Goal: Transaction & Acquisition: Purchase product/service

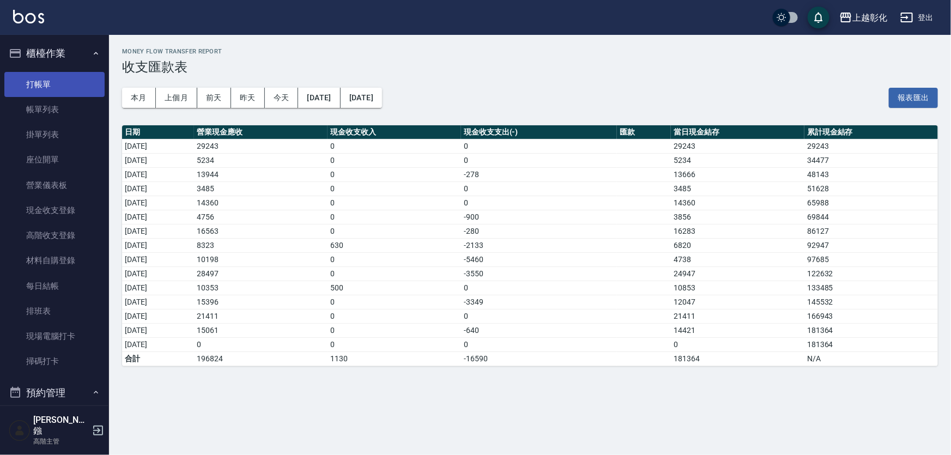
click at [47, 89] on link "打帳單" at bounding box center [54, 84] width 100 height 25
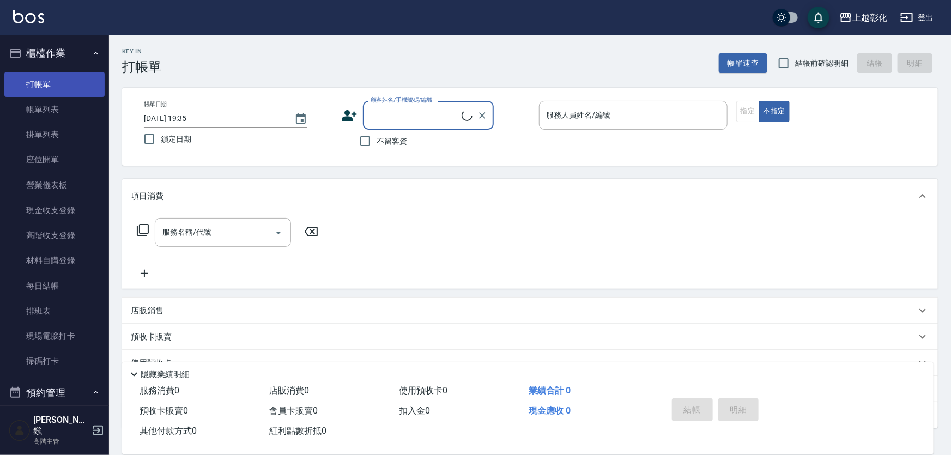
click at [78, 83] on link "打帳單" at bounding box center [54, 84] width 100 height 25
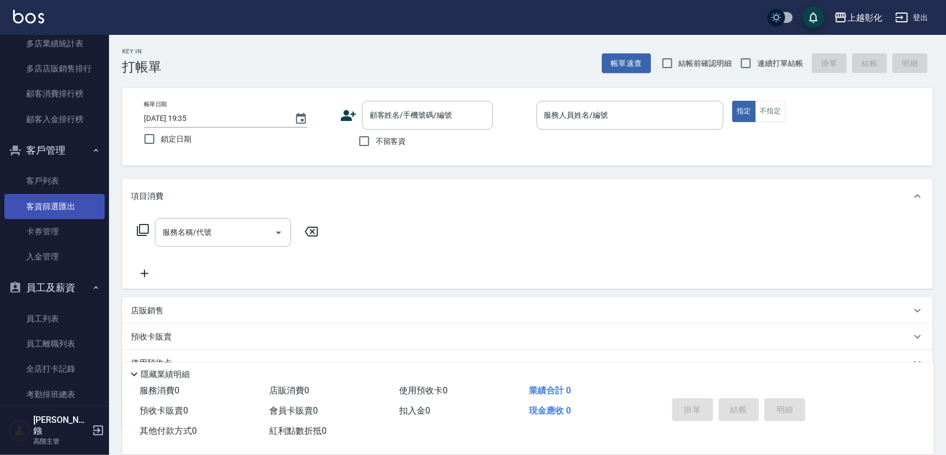
scroll to position [1446, 0]
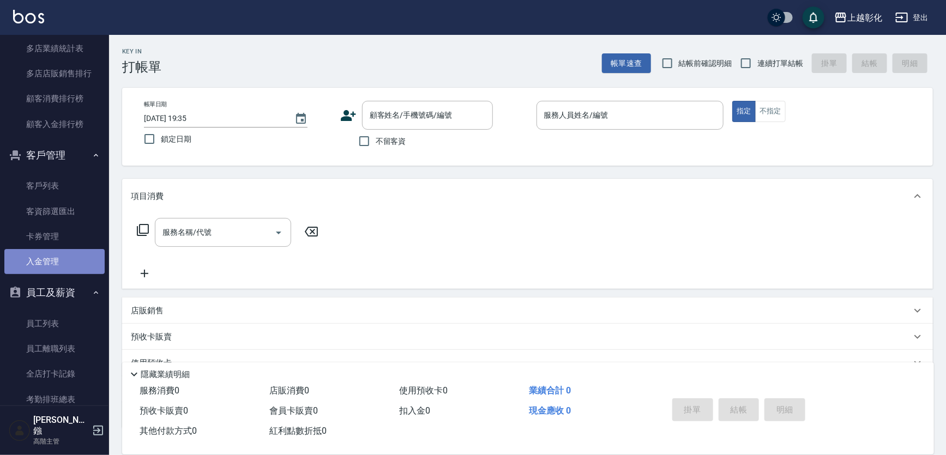
click at [55, 263] on link "入金管理" at bounding box center [54, 261] width 100 height 25
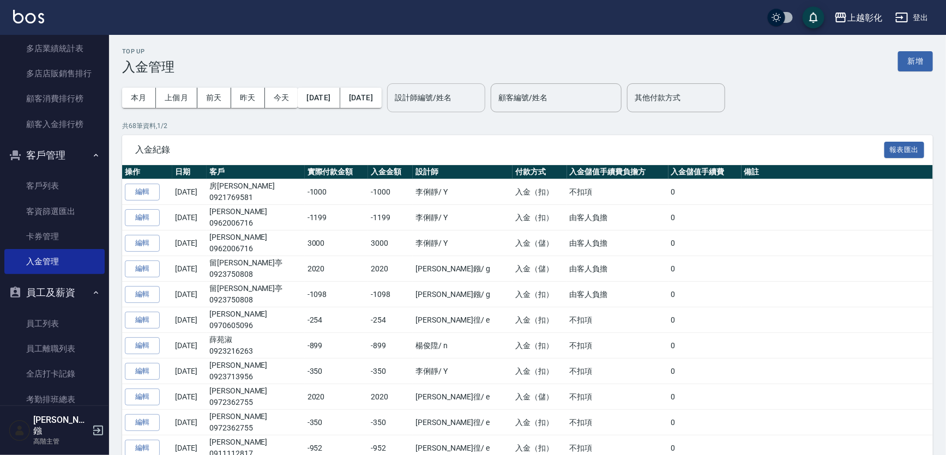
drag, startPoint x: 456, startPoint y: 94, endPoint x: 461, endPoint y: 93, distance: 5.6
click at [456, 94] on div "設計師編號/姓名 設計師編號/姓名" at bounding box center [436, 97] width 98 height 29
type input "0"
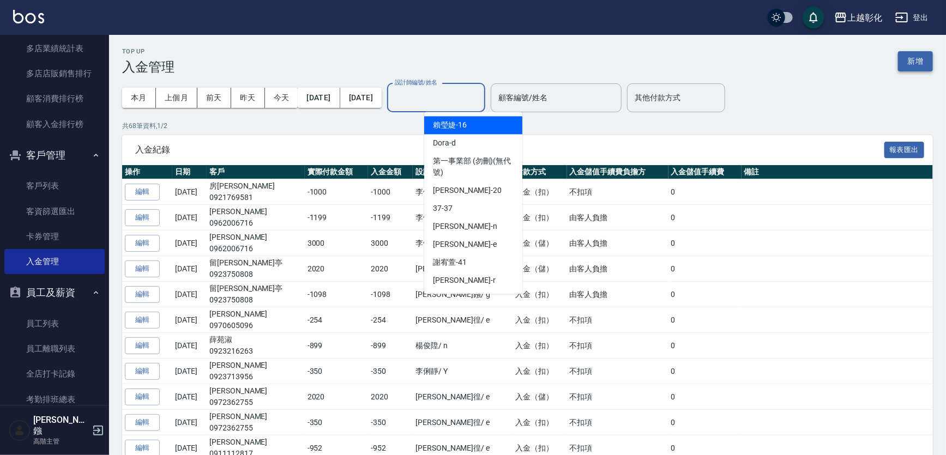
click at [913, 52] on button "新增" at bounding box center [915, 61] width 35 height 20
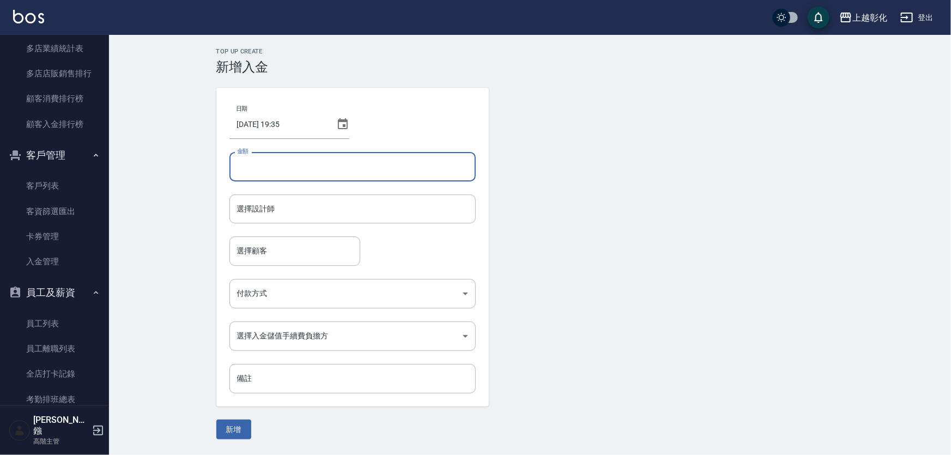
click at [322, 176] on input "金額" at bounding box center [353, 166] width 246 height 29
type input "699"
click at [216, 420] on button "新增" at bounding box center [233, 430] width 35 height 20
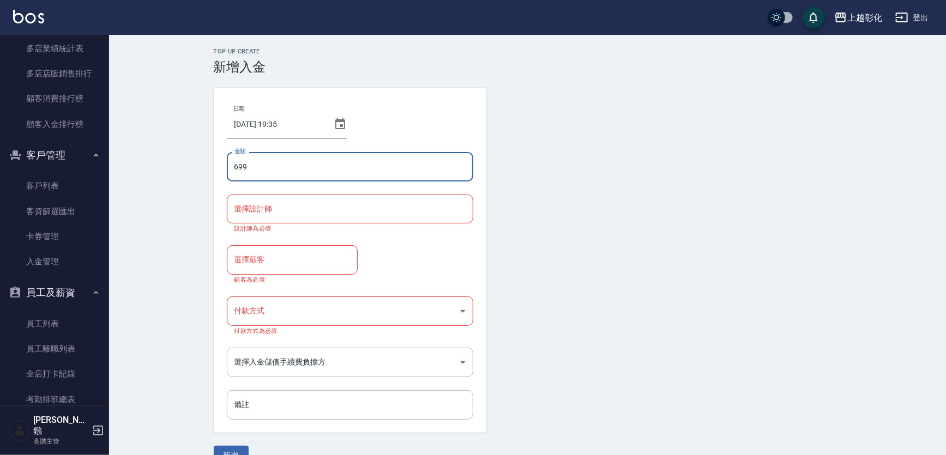
click at [315, 200] on input "選擇設計師" at bounding box center [350, 209] width 237 height 19
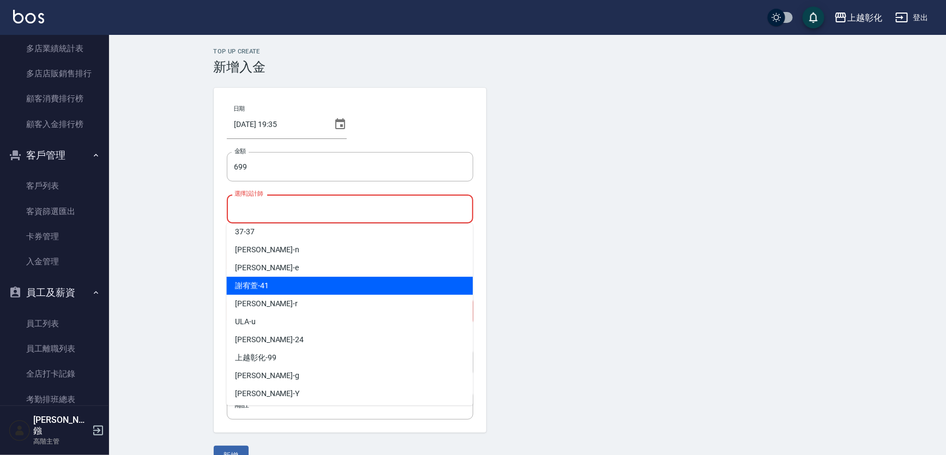
scroll to position [78, 0]
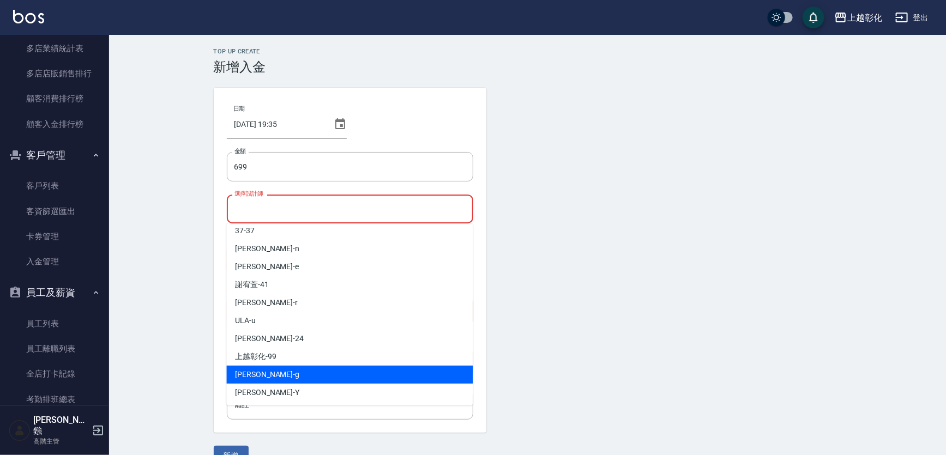
click at [261, 371] on div "[PERSON_NAME]" at bounding box center [349, 375] width 246 height 18
type input "[PERSON_NAME]"
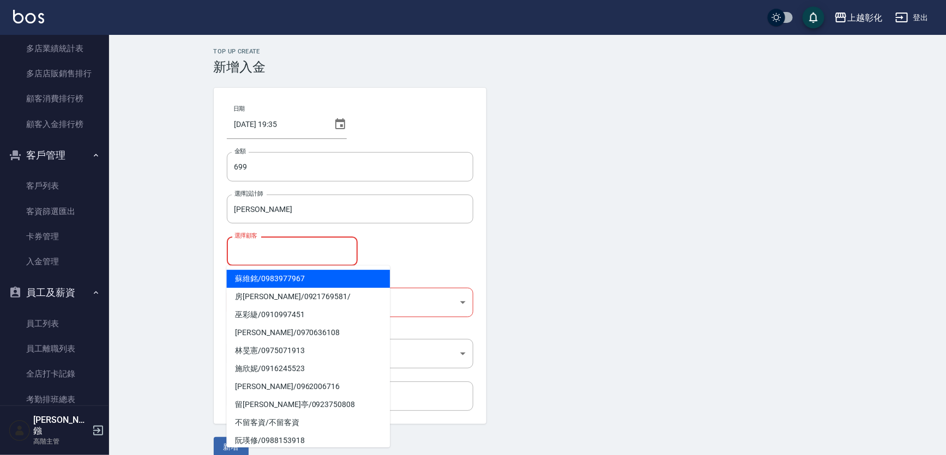
click at [294, 252] on input "選擇顧客" at bounding box center [292, 251] width 121 height 19
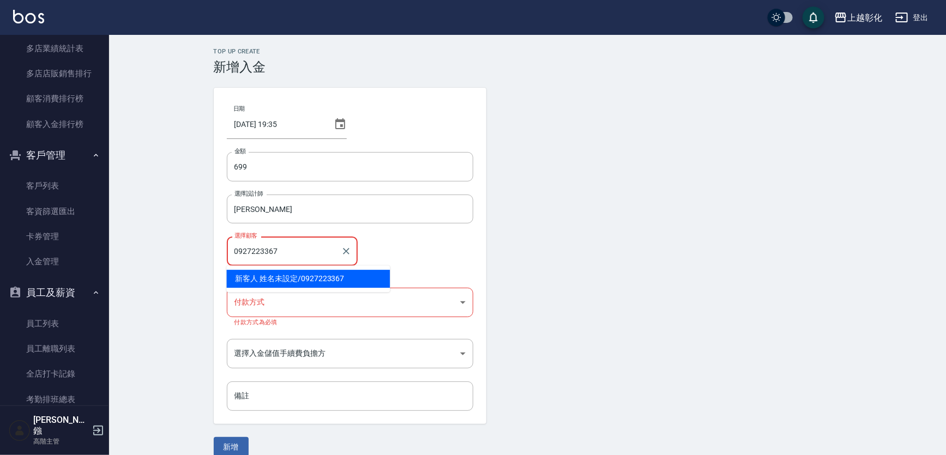
click at [347, 283] on span "新客人 姓名未設定 / 0927223367" at bounding box center [308, 279] width 164 height 18
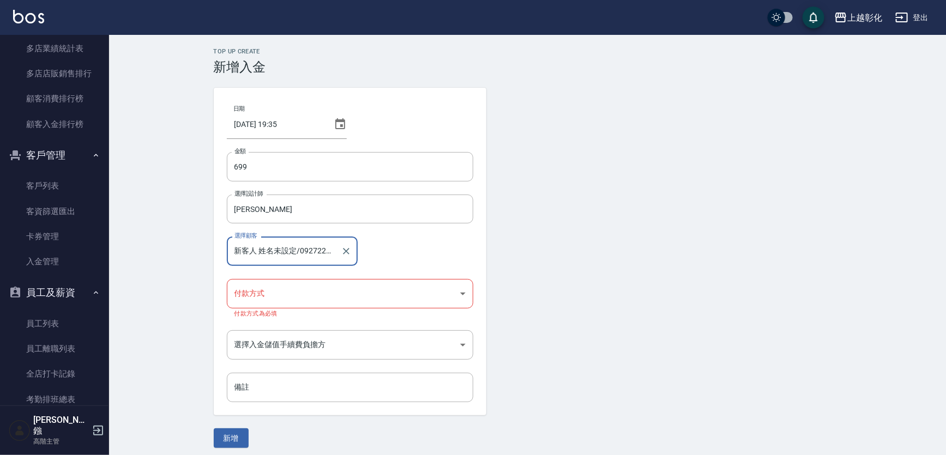
type input "新客人 姓名未設定/0927223367"
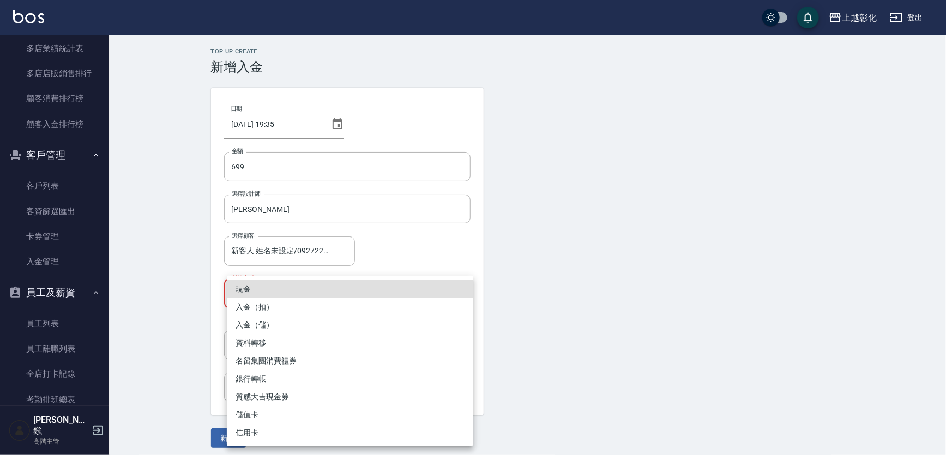
click at [279, 305] on body "上越彰化 登出 櫃檯作業 打帳單 帳單列表 掛單列表 座位開單 營業儀表板 現金收支登錄 高階收支登錄 材料自購登錄 每日結帳 排班表 現場電腦打卡 掃碼打卡…" at bounding box center [473, 230] width 946 height 461
click at [281, 305] on li "入金（扣）" at bounding box center [350, 307] width 246 height 18
type input "入金（扣）"
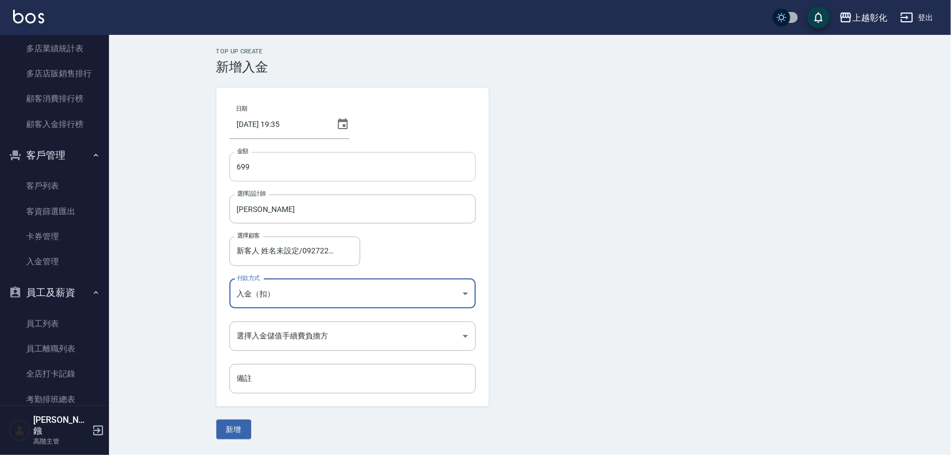
click at [235, 161] on input "699" at bounding box center [353, 166] width 246 height 29
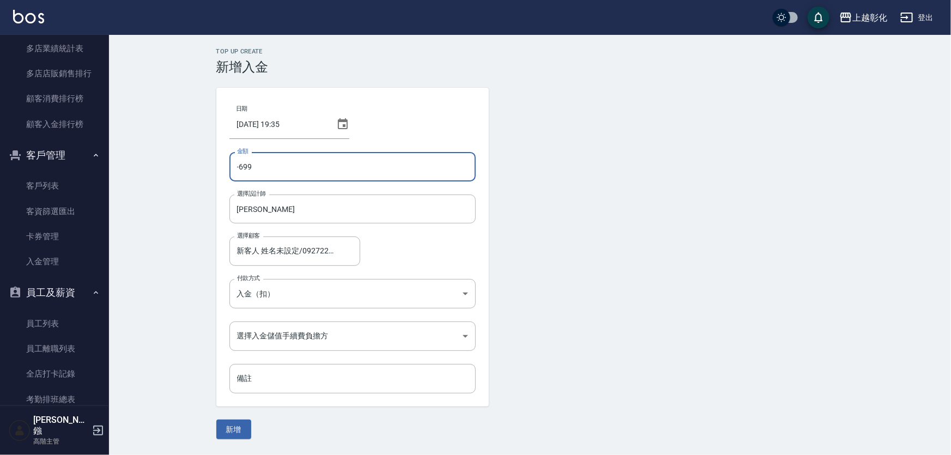
type input "-699"
click at [528, 282] on form "日期 [DATE] 19:35 金額 -699 金額 選擇設計師 [PERSON_NAME] 選擇設計師 選擇顧客 新客人 姓名未設定/0927223367 …" at bounding box center [530, 264] width 628 height 352
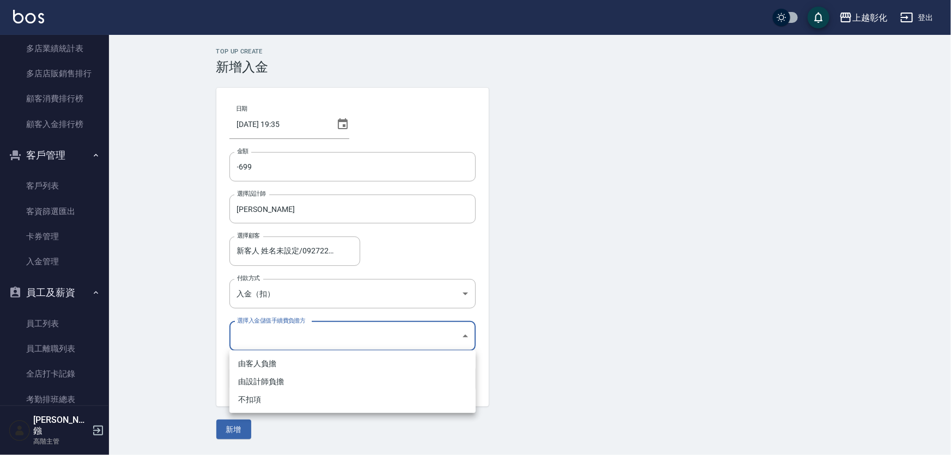
click at [316, 340] on body "上越彰化 登出 櫃檯作業 打帳單 帳單列表 掛單列表 座位開單 營業儀表板 現金收支登錄 高階收支登錄 材料自購登錄 每日結帳 排班表 現場電腦打卡 掃碼打卡…" at bounding box center [475, 227] width 951 height 455
click at [297, 362] on li "由客人負擔" at bounding box center [353, 364] width 246 height 18
type input "BYCUSTOMER"
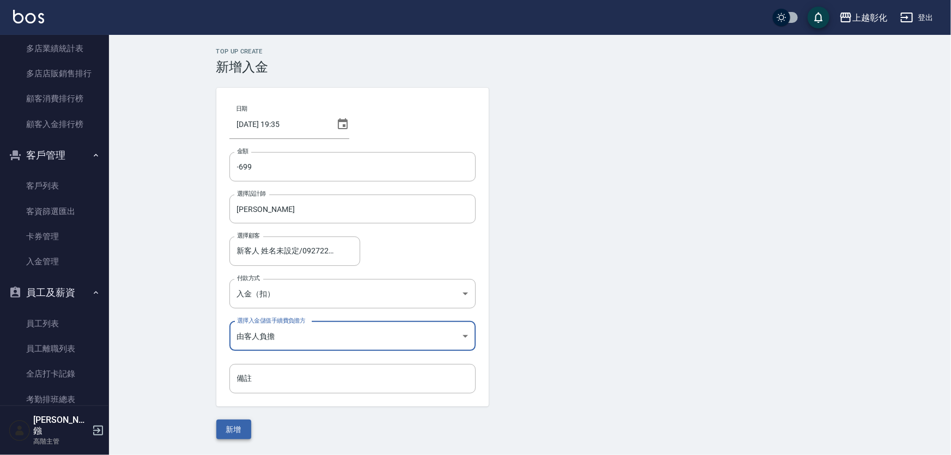
click at [231, 430] on button "新增" at bounding box center [233, 430] width 35 height 20
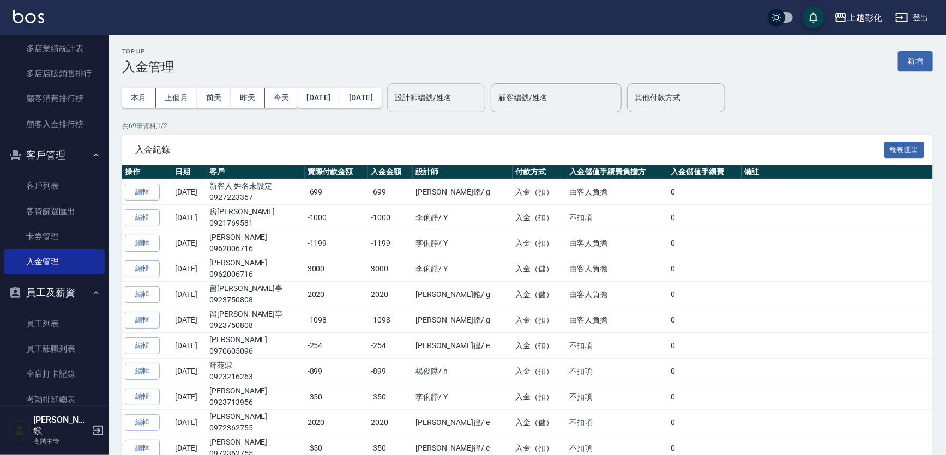
click at [456, 98] on input "設計師編號/姓名" at bounding box center [436, 97] width 88 height 19
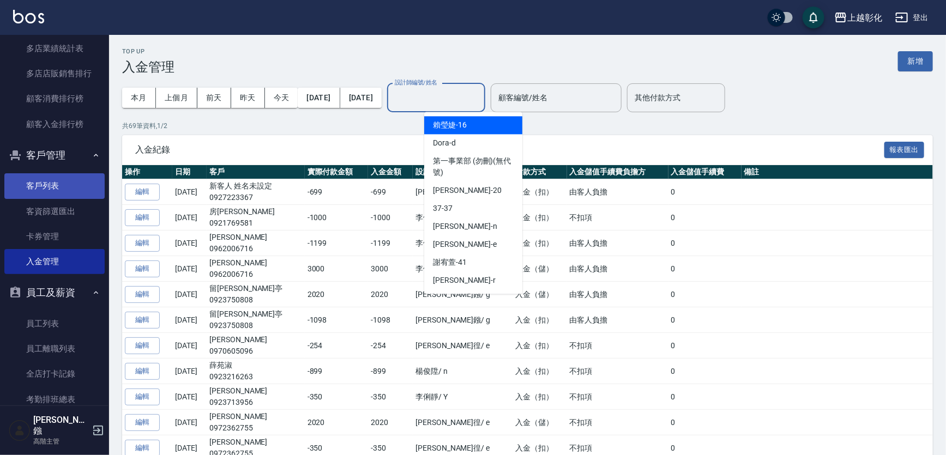
click at [55, 191] on link "客戶列表" at bounding box center [54, 185] width 100 height 25
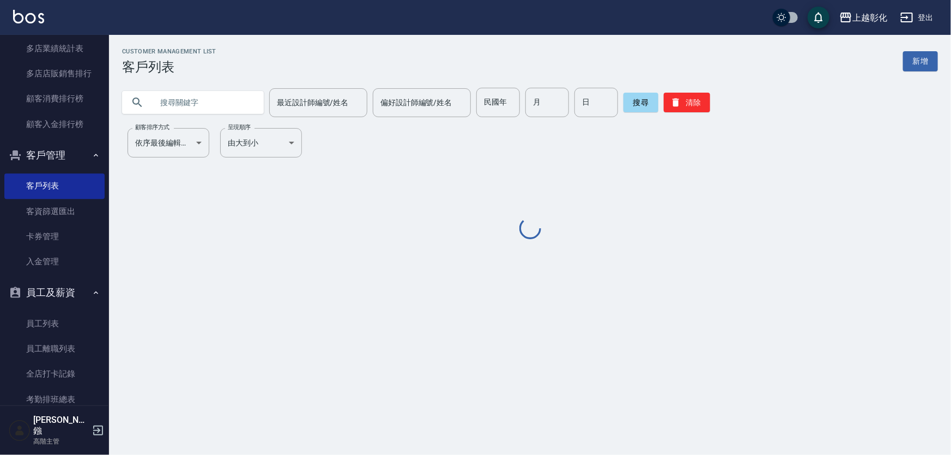
click at [233, 104] on input "text" at bounding box center [204, 102] width 102 height 29
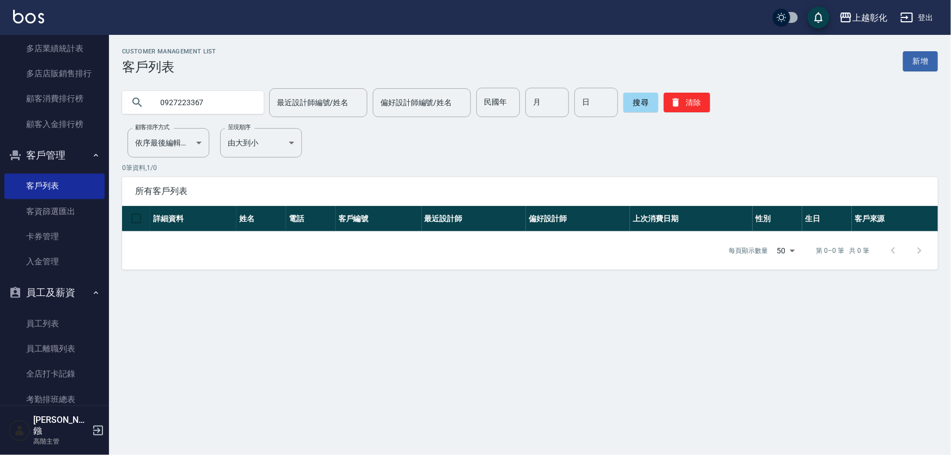
type input "0927223367"
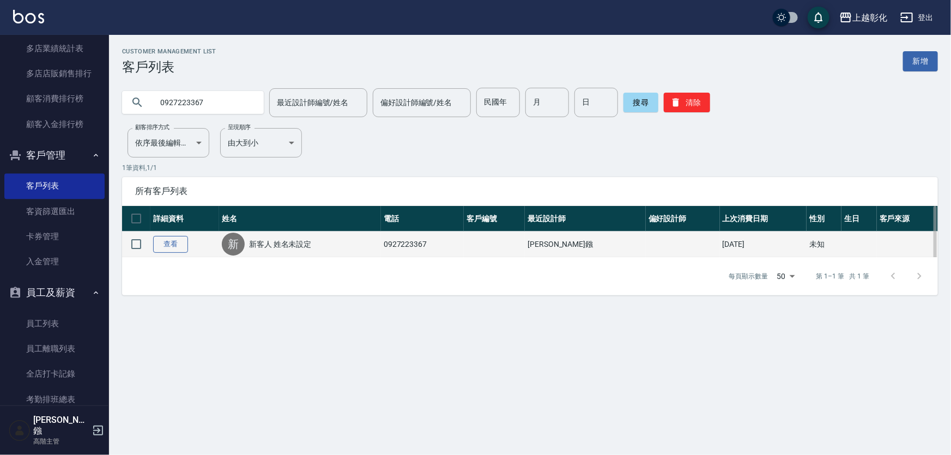
click at [180, 245] on link "查看" at bounding box center [170, 244] width 35 height 17
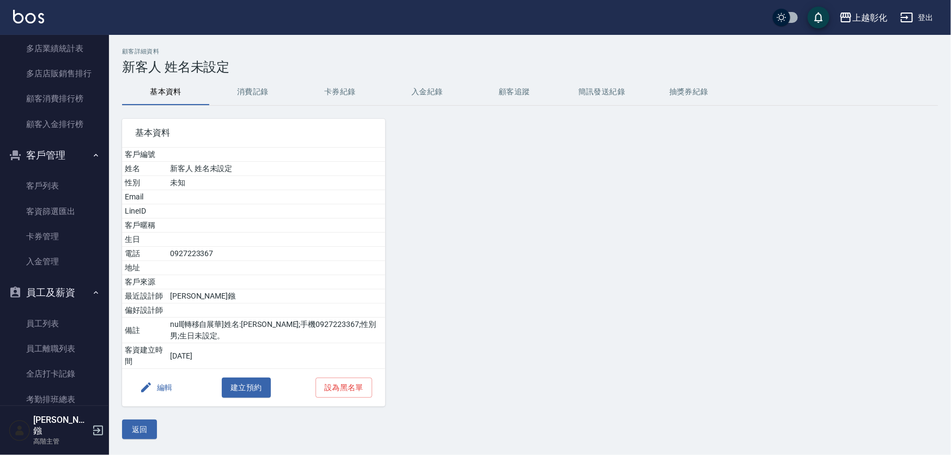
click at [415, 91] on button "入金紀錄" at bounding box center [427, 92] width 87 height 26
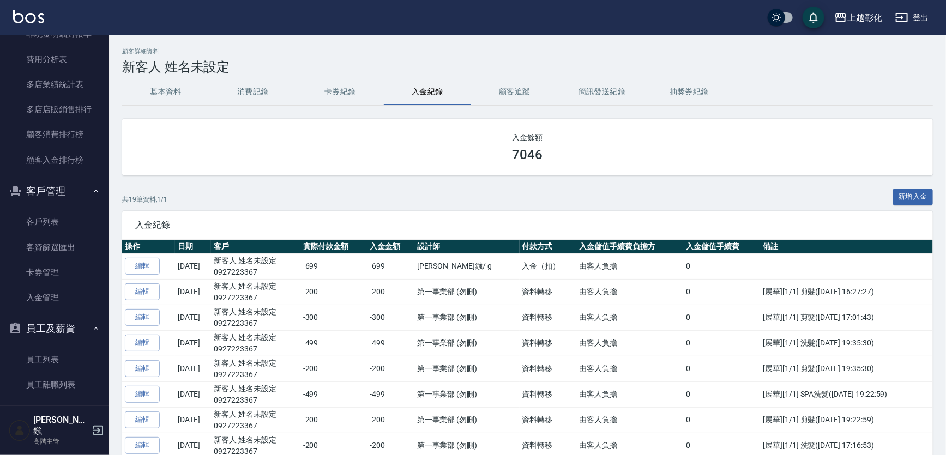
scroll to position [1396, 0]
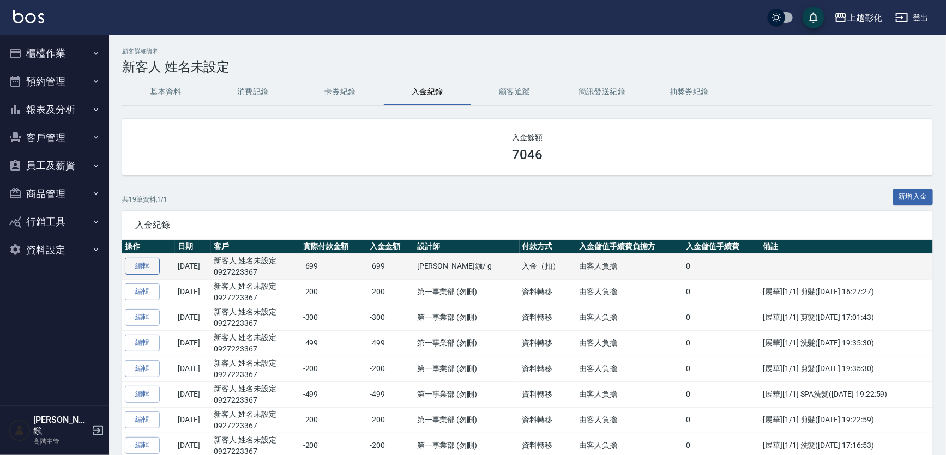
click at [138, 269] on link "編輯" at bounding box center [142, 266] width 35 height 17
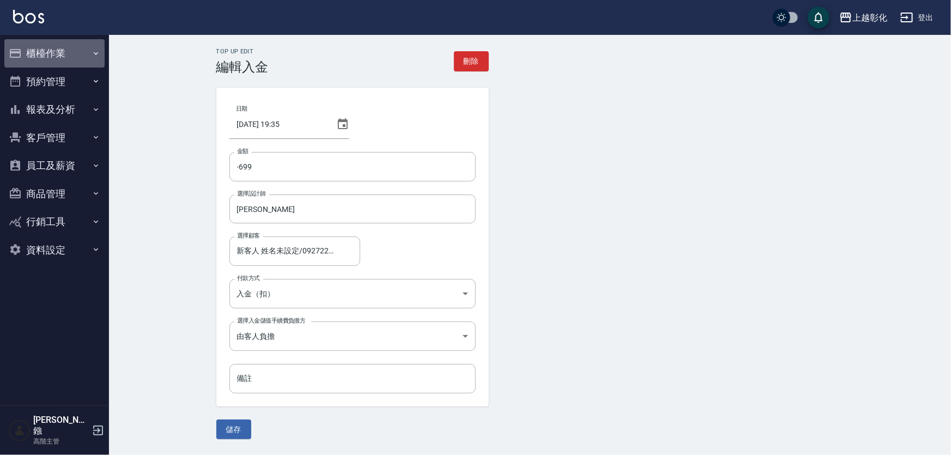
click at [64, 44] on button "櫃檯作業" at bounding box center [54, 53] width 100 height 28
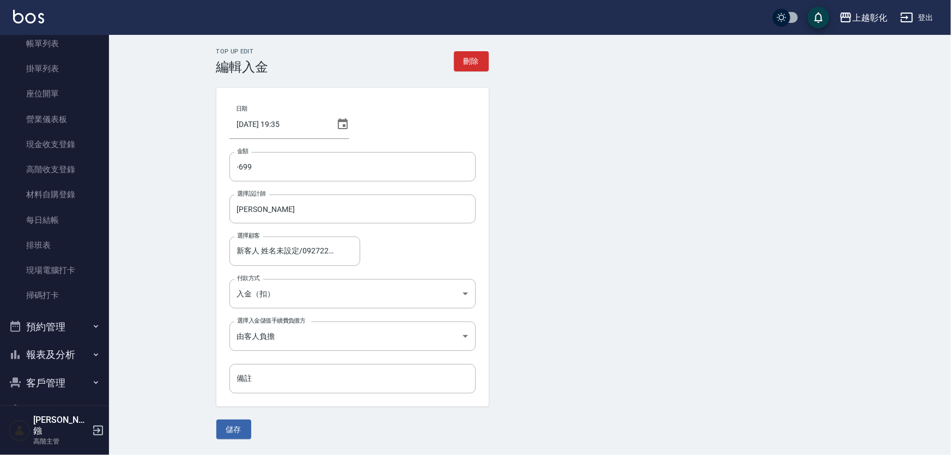
scroll to position [172, 0]
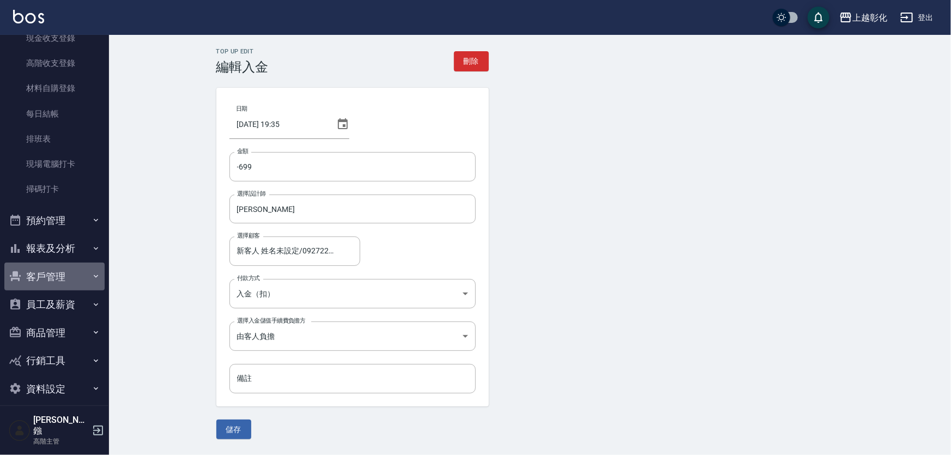
click at [57, 266] on button "客戶管理" at bounding box center [54, 277] width 100 height 28
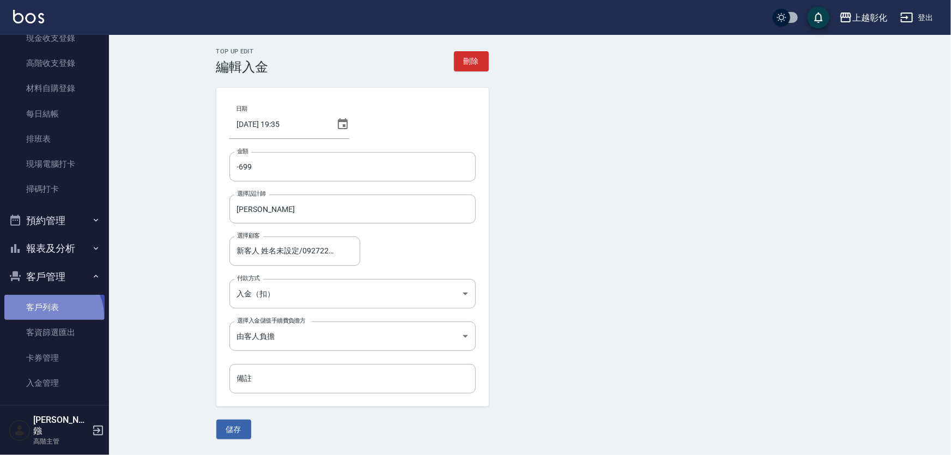
click at [49, 316] on link "客戶列表" at bounding box center [54, 307] width 100 height 25
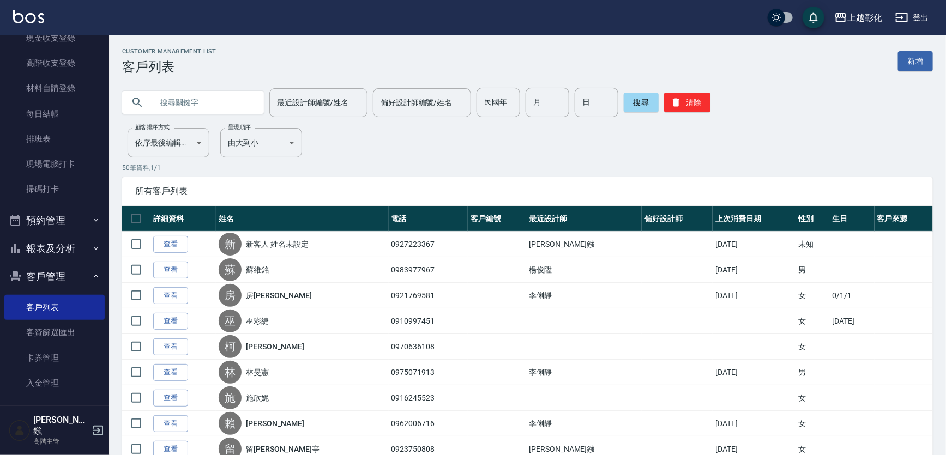
click at [231, 98] on input "text" at bounding box center [204, 102] width 102 height 29
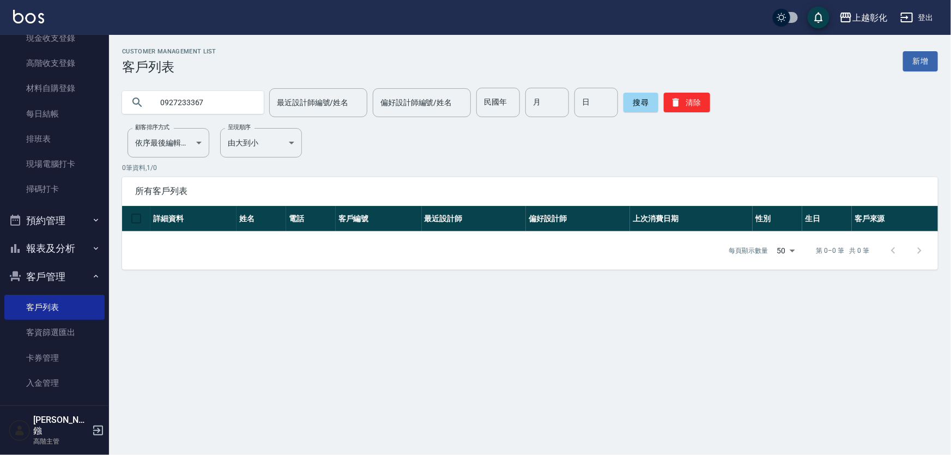
click at [188, 104] on input "0927233367" at bounding box center [204, 102] width 102 height 29
click at [232, 105] on input "0927223367" at bounding box center [204, 102] width 102 height 29
type input "0927223367"
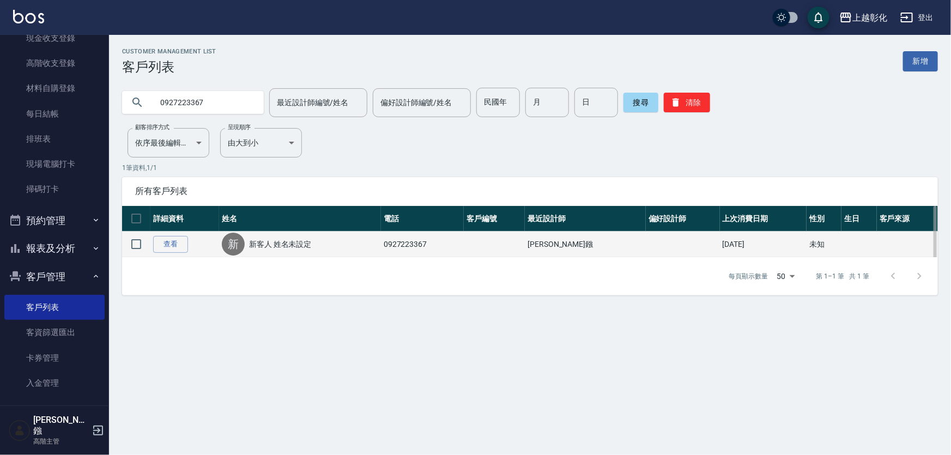
click at [226, 250] on td "新 新客人 姓名未設定" at bounding box center [300, 245] width 162 height 26
click at [234, 250] on div "新" at bounding box center [233, 244] width 23 height 23
click at [171, 250] on link "查看" at bounding box center [170, 244] width 35 height 17
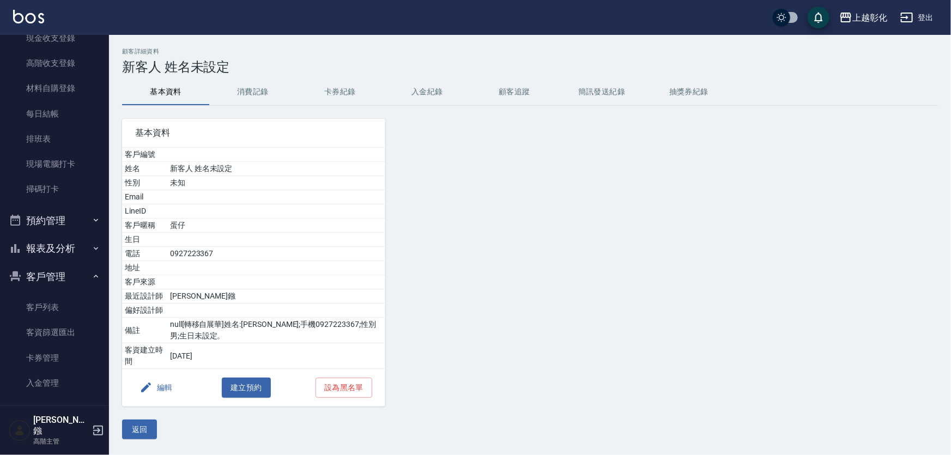
click at [176, 388] on button "編輯" at bounding box center [156, 388] width 42 height 20
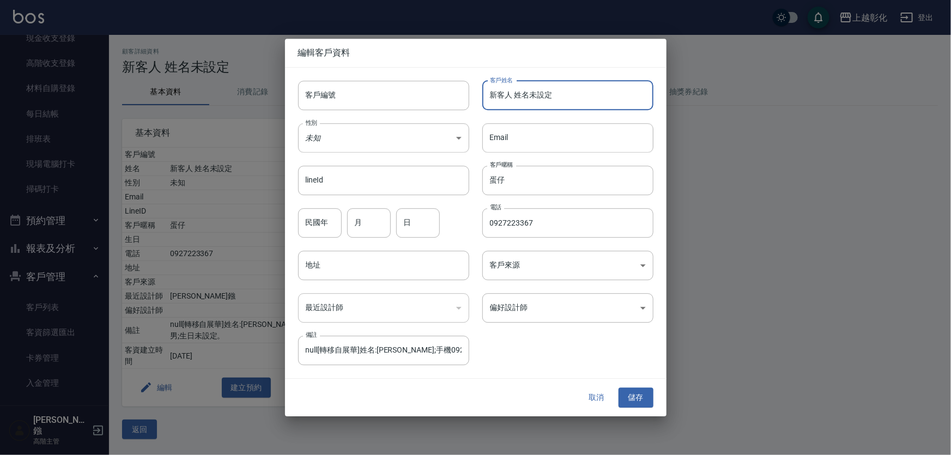
click at [518, 93] on input "新客人 姓名未設定" at bounding box center [568, 95] width 171 height 29
click at [562, 93] on input "新客人 姓名未設定" at bounding box center [568, 95] width 171 height 29
type input "新"
click at [548, 95] on input "客戶姓名" at bounding box center [568, 95] width 171 height 29
drag, startPoint x: 547, startPoint y: 95, endPoint x: 474, endPoint y: 89, distance: 73.3
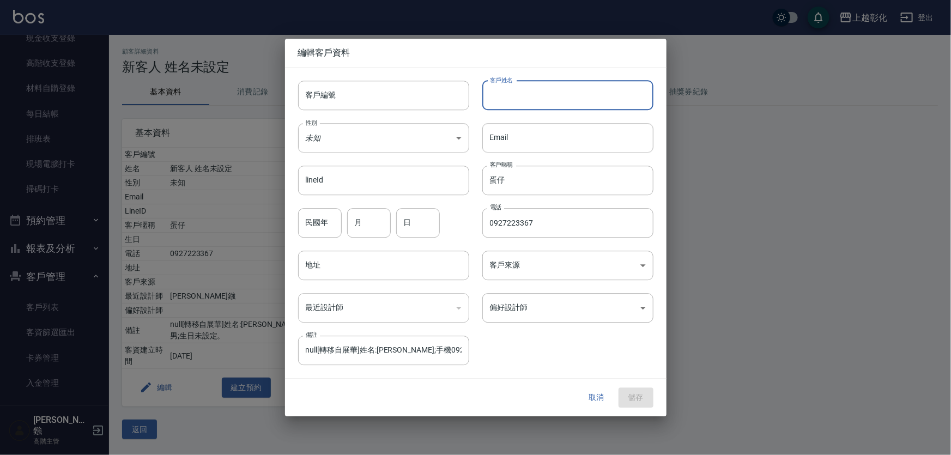
click at [474, 89] on div "客戶姓名 客戶姓名" at bounding box center [561, 89] width 184 height 43
click at [504, 94] on input "客戶姓名" at bounding box center [568, 95] width 171 height 29
type input "2"
type input "但"
type input "蛋仔"
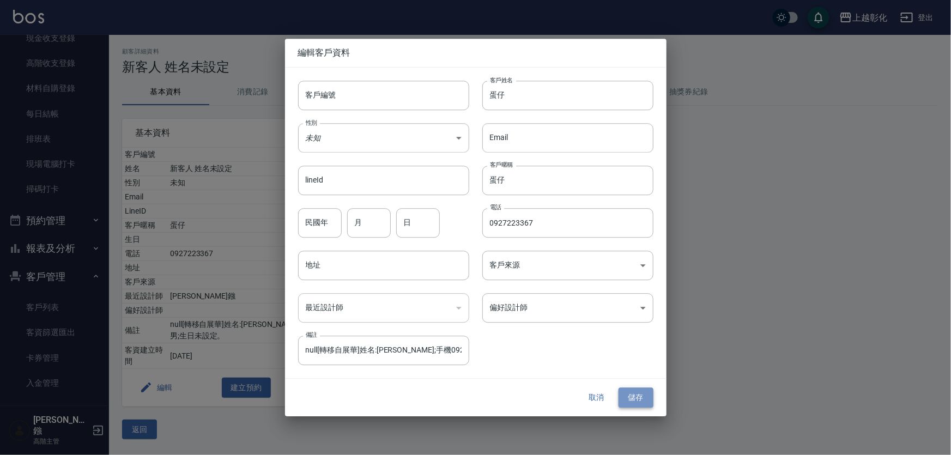
click at [649, 406] on button "儲存" at bounding box center [636, 398] width 35 height 20
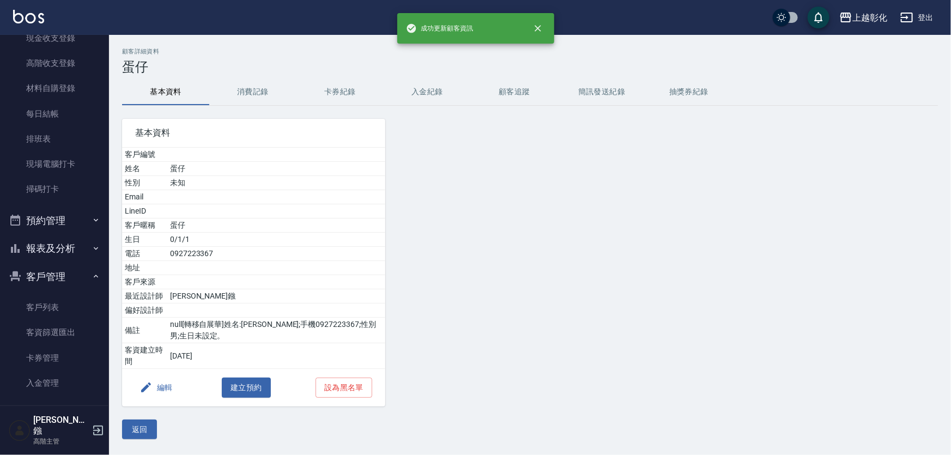
click at [439, 94] on button "入金紀錄" at bounding box center [427, 92] width 87 height 26
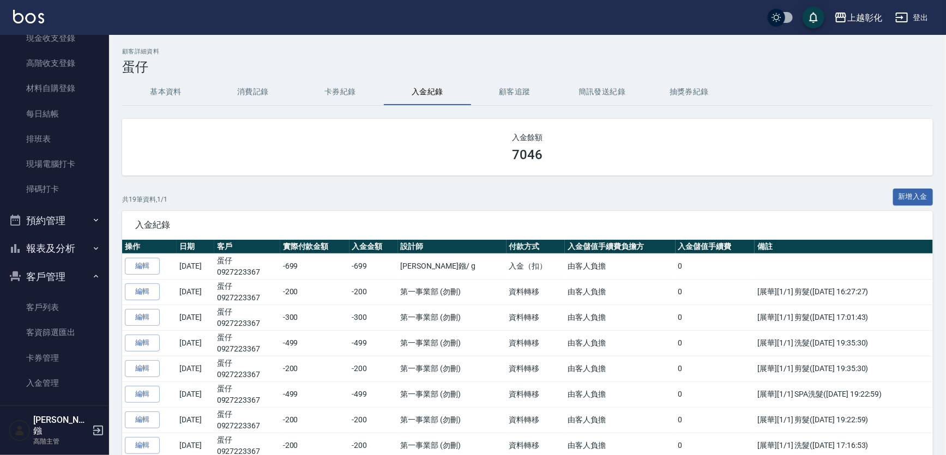
click at [401, 89] on button "入金紀錄" at bounding box center [427, 92] width 87 height 26
click at [429, 88] on button "入金紀錄" at bounding box center [427, 92] width 87 height 26
click at [360, 91] on button "卡券紀錄" at bounding box center [340, 92] width 87 height 26
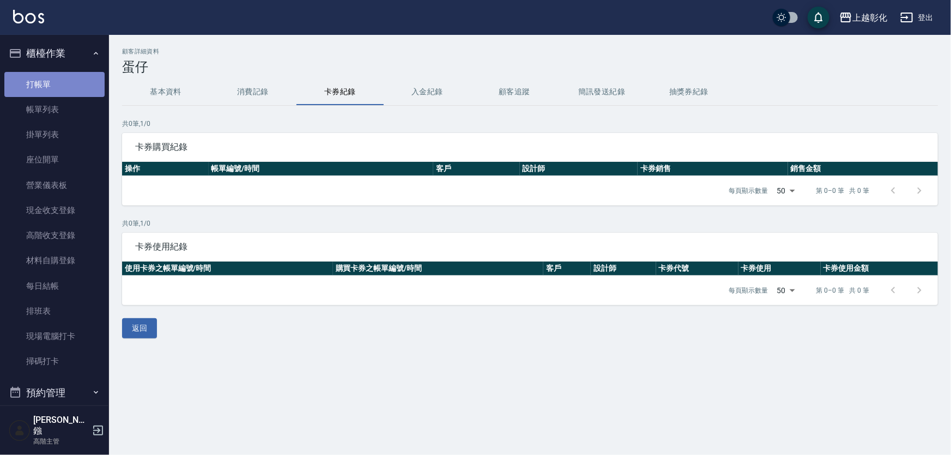
click at [67, 77] on link "打帳單" at bounding box center [54, 84] width 100 height 25
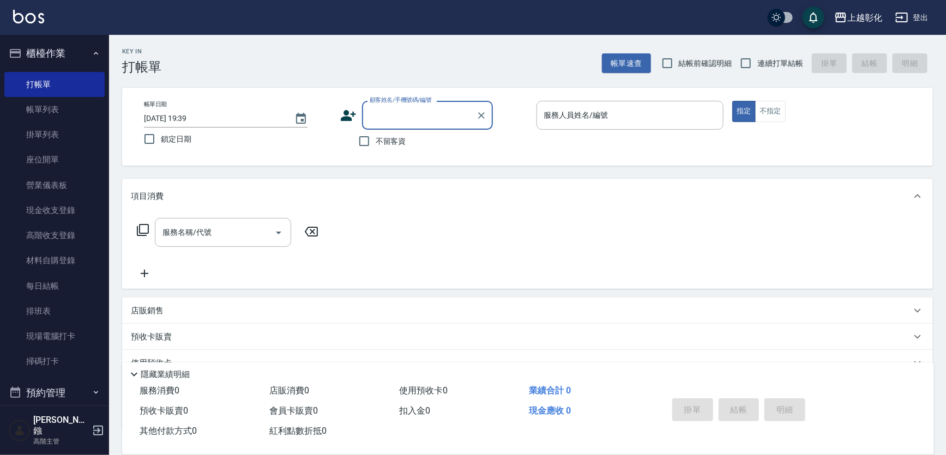
click at [394, 119] on input "顧客姓名/手機號碼/編號" at bounding box center [419, 115] width 105 height 19
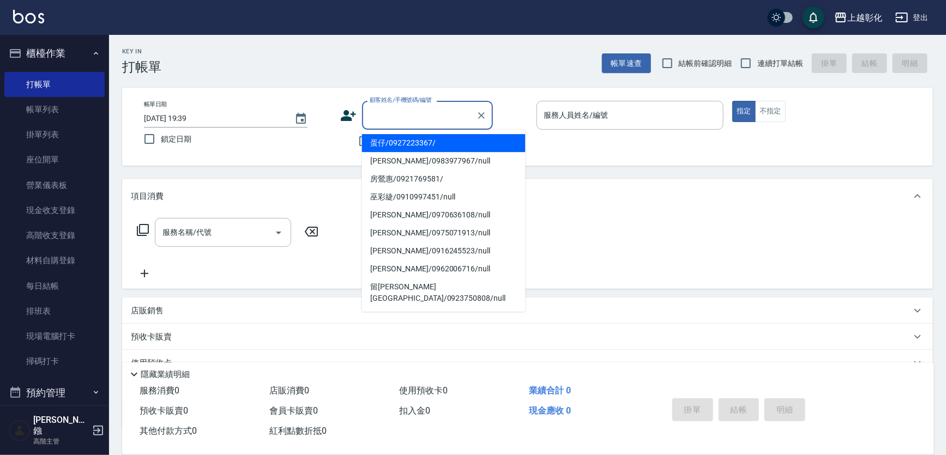
click at [396, 142] on li "蛋仔/0927223367/" at bounding box center [444, 143] width 164 height 18
type input "蛋仔/0927223367/"
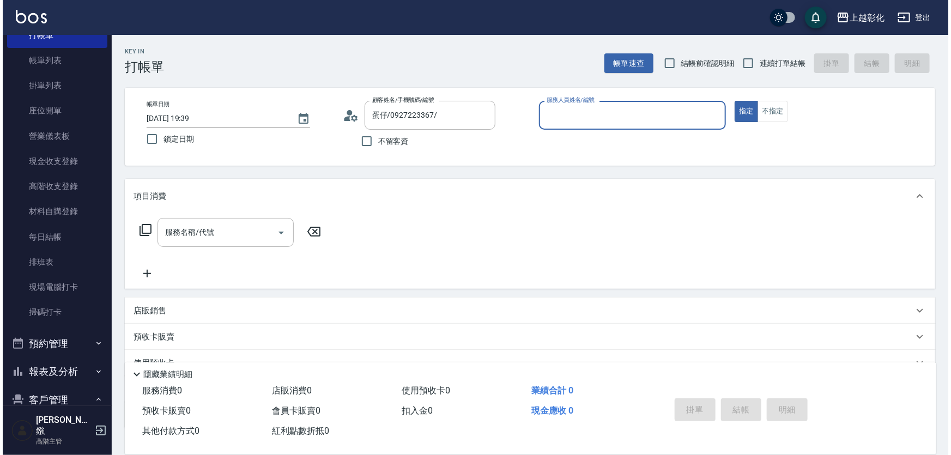
scroll to position [248, 0]
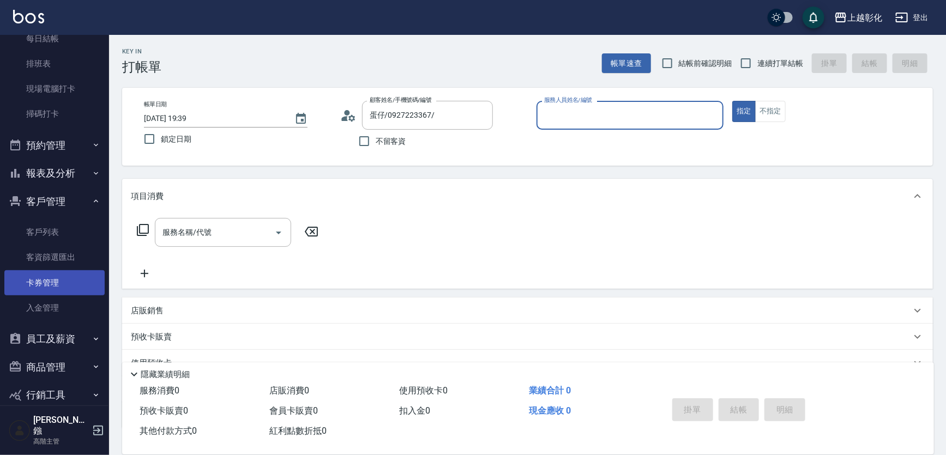
click at [49, 276] on link "卡券管理" at bounding box center [54, 282] width 100 height 25
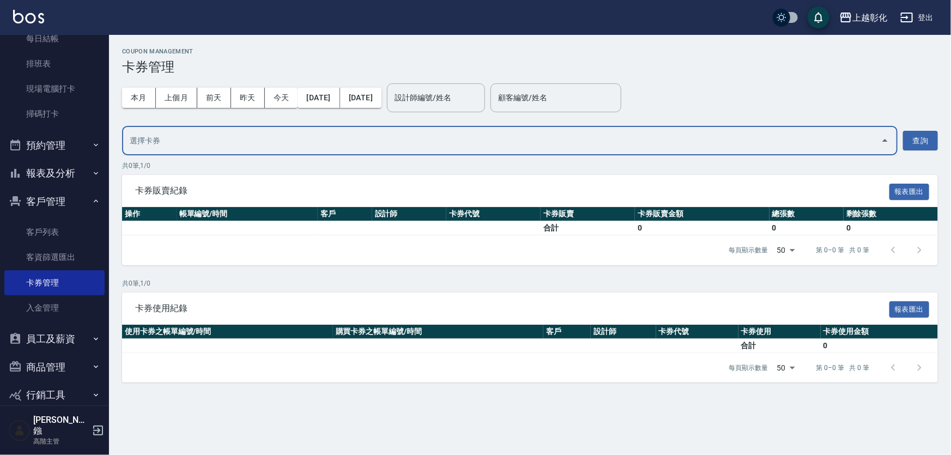
click at [204, 138] on input "text" at bounding box center [502, 140] width 750 height 19
type input "0923"
click at [204, 138] on input "text" at bounding box center [502, 140] width 750 height 19
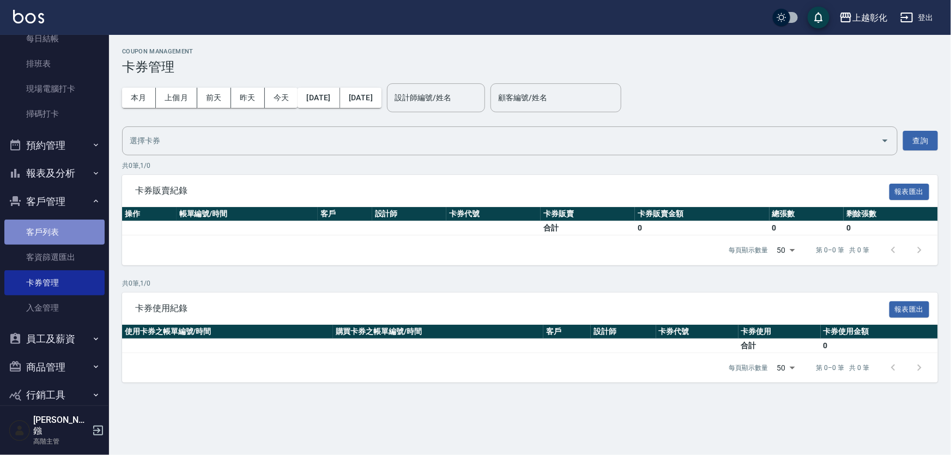
click at [67, 237] on link "客戶列表" at bounding box center [54, 232] width 100 height 25
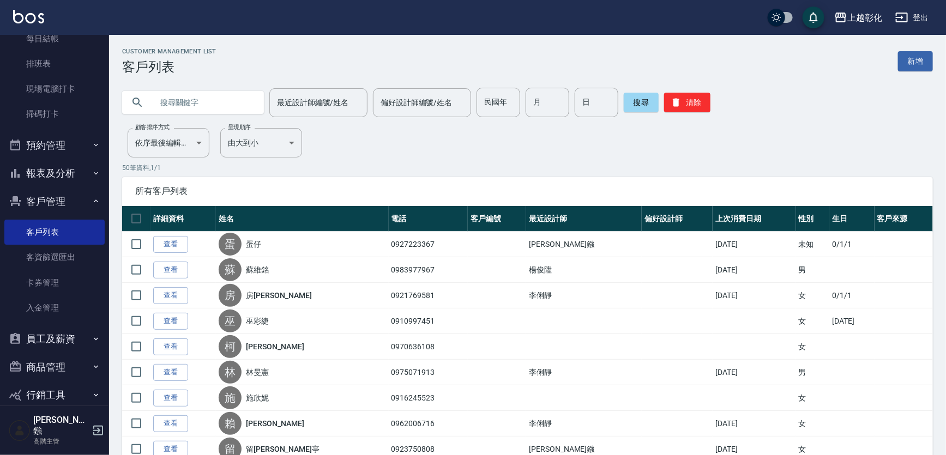
click at [206, 100] on input "text" at bounding box center [204, 102] width 102 height 29
type input "0927223367"
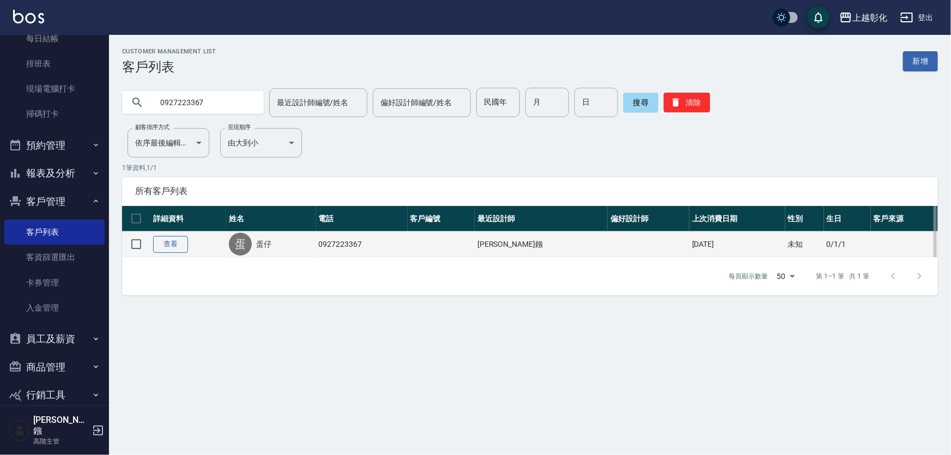
click at [175, 244] on link "查看" at bounding box center [170, 244] width 35 height 17
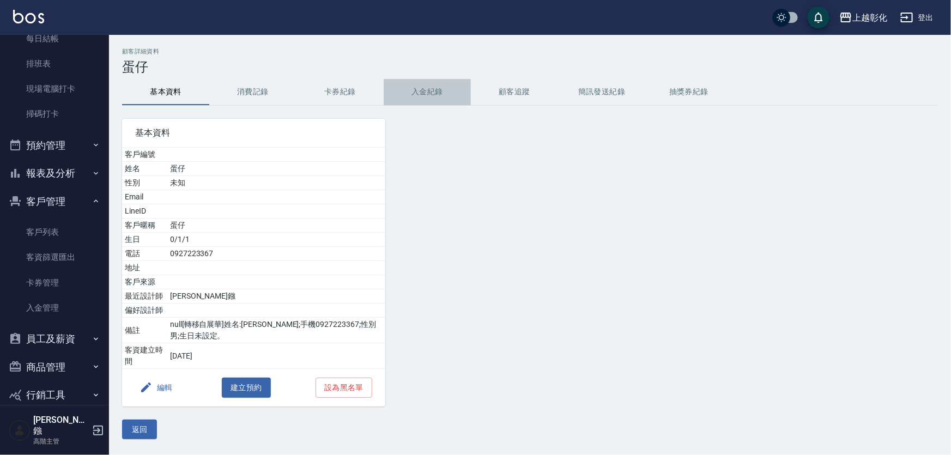
click at [439, 93] on button "入金紀錄" at bounding box center [427, 92] width 87 height 26
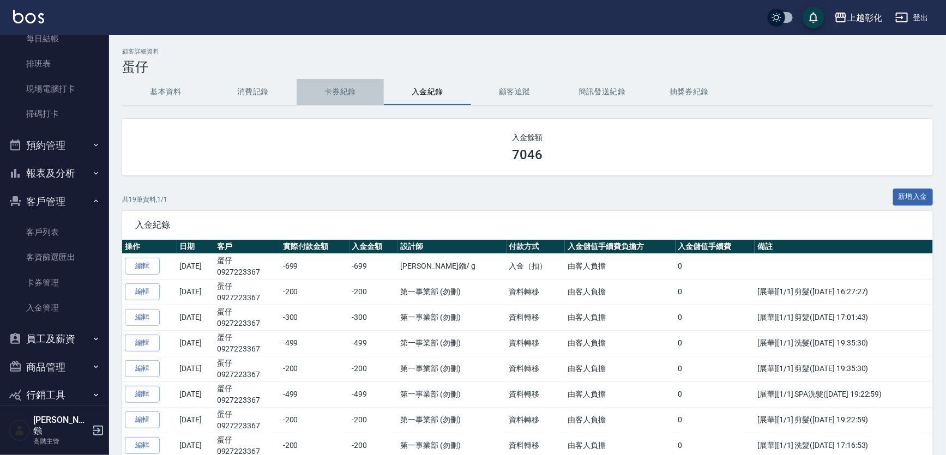
drag, startPoint x: 951, startPoint y: 145, endPoint x: 349, endPoint y: 92, distance: 604.3
click at [349, 92] on button "卡券紀錄" at bounding box center [340, 92] width 87 height 26
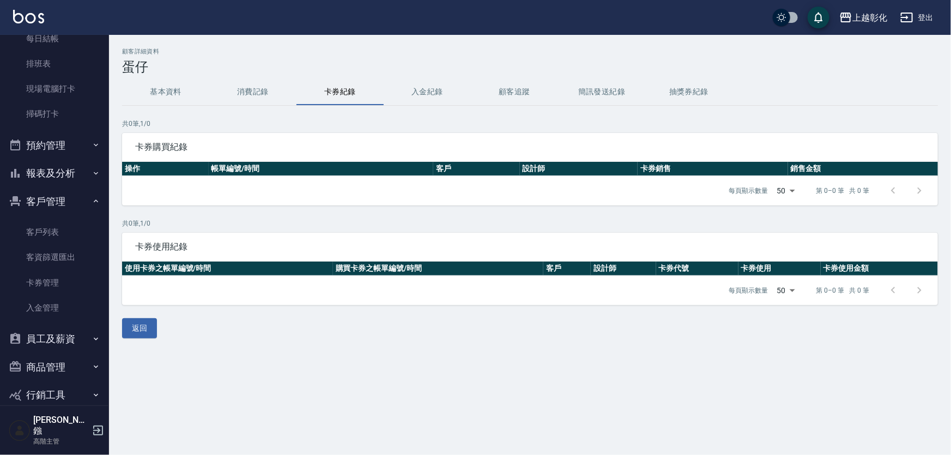
click at [274, 98] on button "消費記錄" at bounding box center [252, 92] width 87 height 26
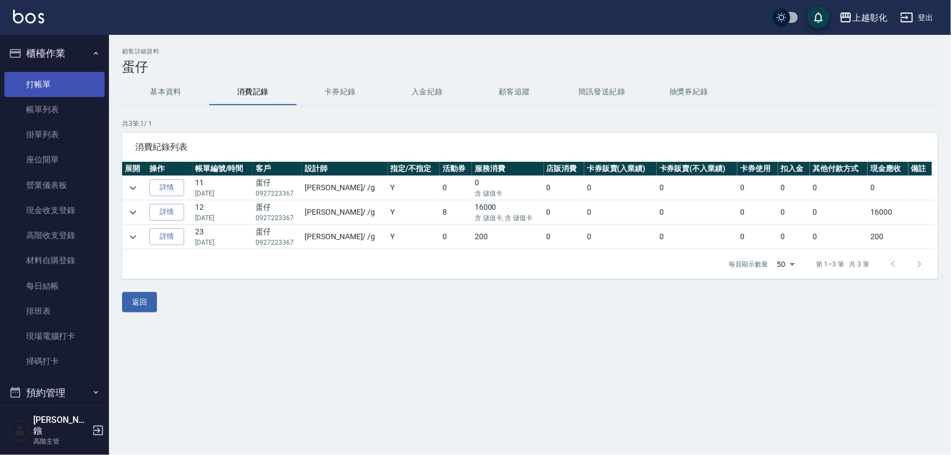
click at [73, 81] on link "打帳單" at bounding box center [54, 84] width 100 height 25
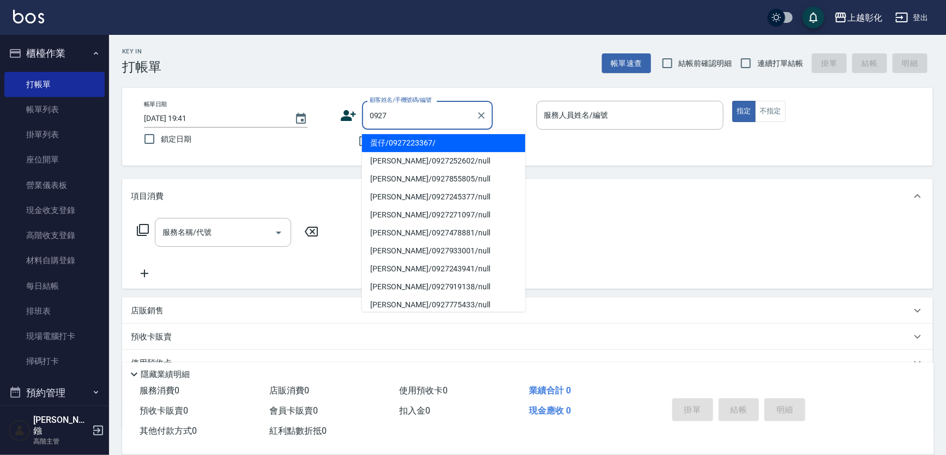
click at [402, 149] on li "蛋仔/0927223367/" at bounding box center [444, 143] width 164 height 18
type input "蛋仔/0927223367/"
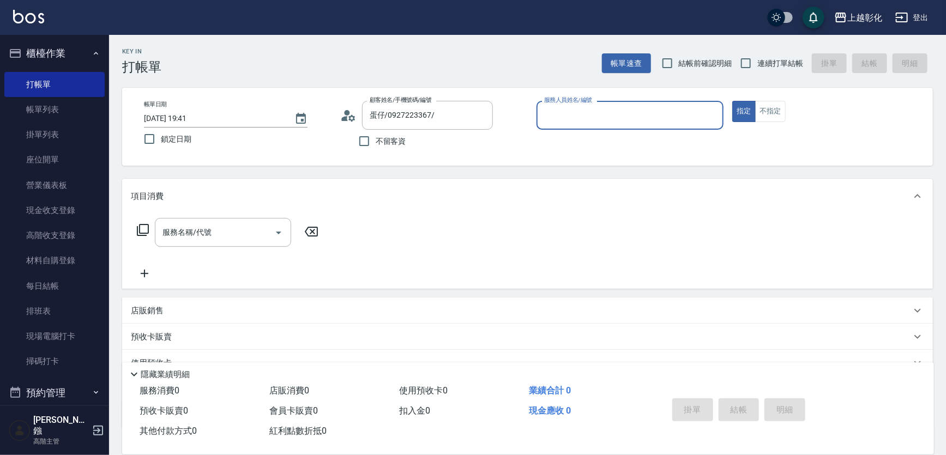
drag, startPoint x: 526, startPoint y: 111, endPoint x: 549, endPoint y: 106, distance: 24.0
click at [527, 111] on div "顧客姓名/手機號碼/編號 蛋仔/0927223367/ 顧客姓名/手機號碼/編號" at bounding box center [434, 115] width 188 height 29
click at [549, 106] on div "服務人員姓名/編號 服務人員姓名/編號" at bounding box center [630, 115] width 188 height 29
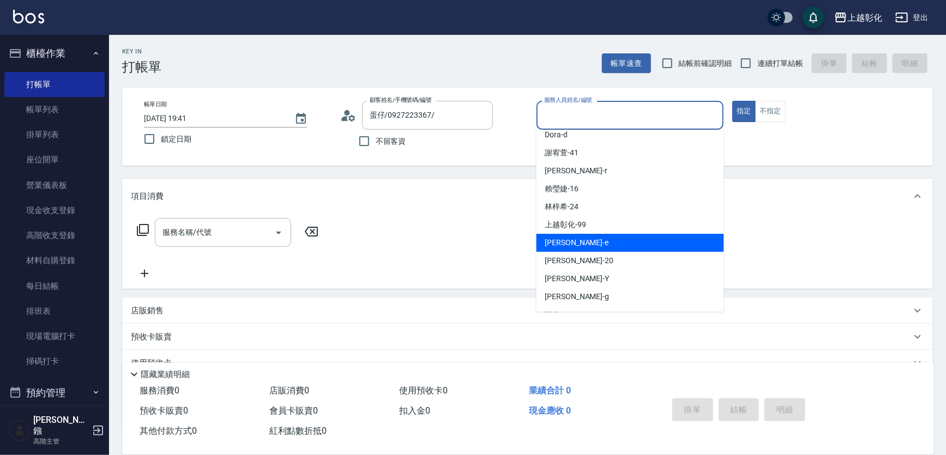
scroll to position [49, 0]
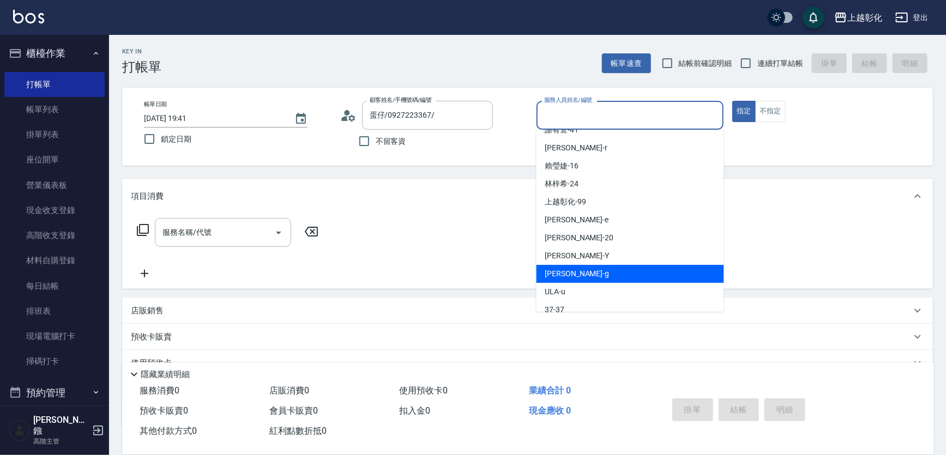
click at [563, 278] on span "[PERSON_NAME]" at bounding box center [577, 273] width 64 height 11
type input "[PERSON_NAME]"
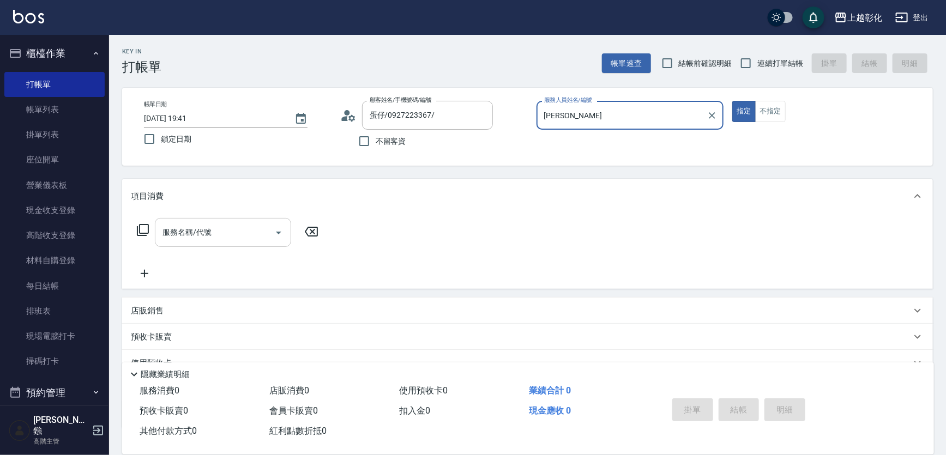
click at [213, 247] on div "服務名稱/代號" at bounding box center [223, 232] width 136 height 29
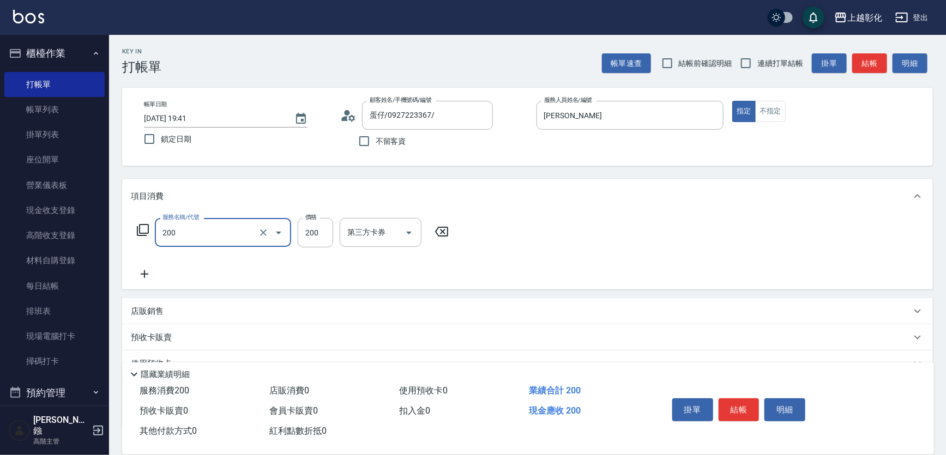
type input "New洗專案(200)"
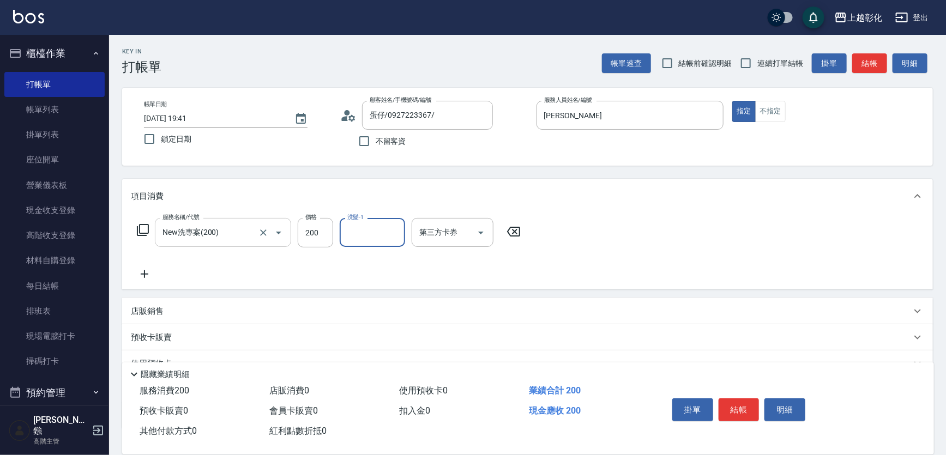
type input "ㄕ"
type input "[PERSON_NAME]"
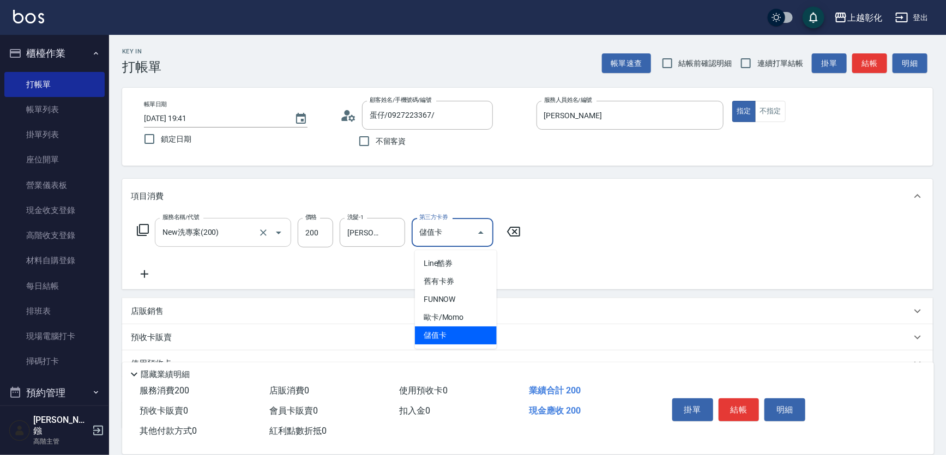
type input "儲值卡"
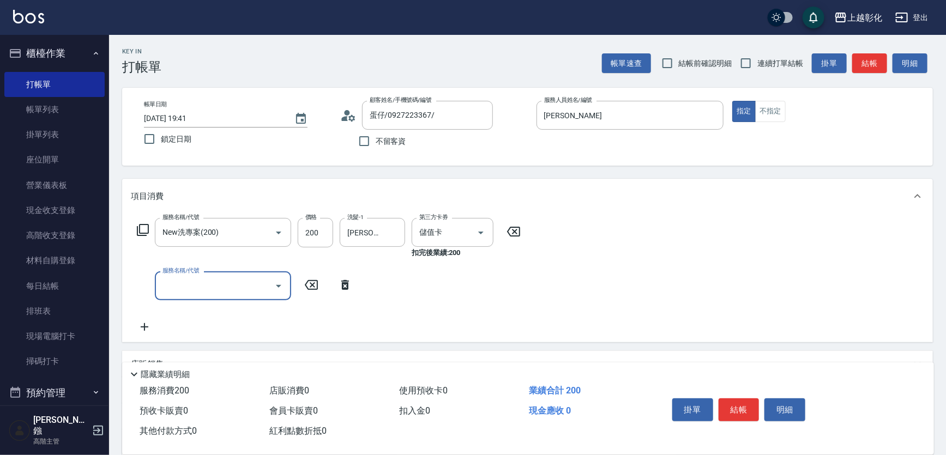
click at [756, 394] on div "掛單 結帳 明細" at bounding box center [739, 411] width 142 height 34
click at [744, 399] on button "結帳" at bounding box center [739, 410] width 41 height 23
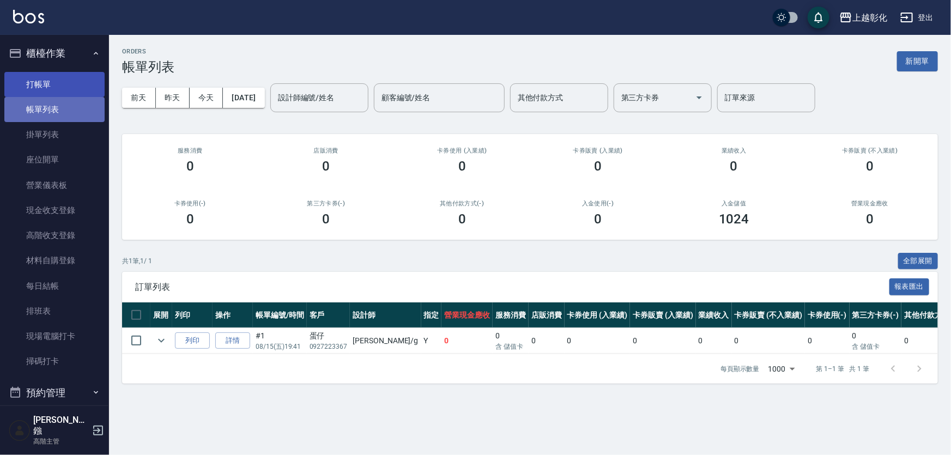
click at [56, 94] on link "打帳單" at bounding box center [54, 84] width 100 height 25
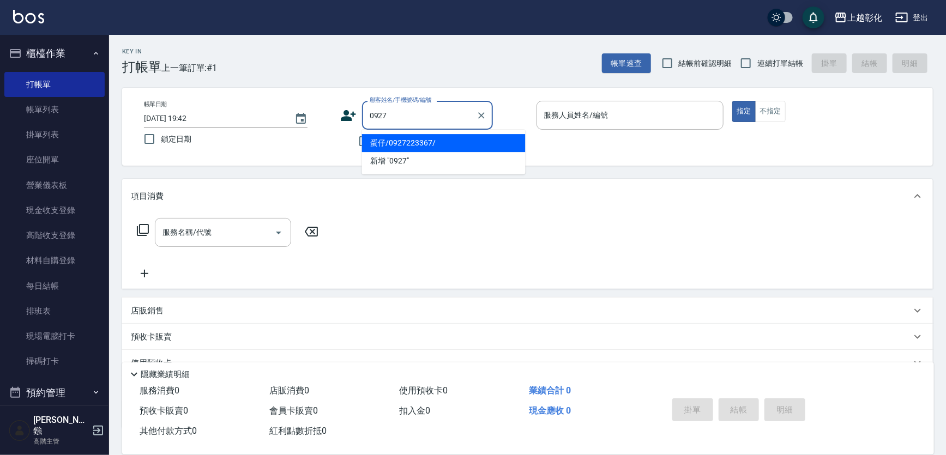
click at [433, 145] on li "蛋仔/0927223367/" at bounding box center [444, 143] width 164 height 18
type input "蛋仔/0927223367/"
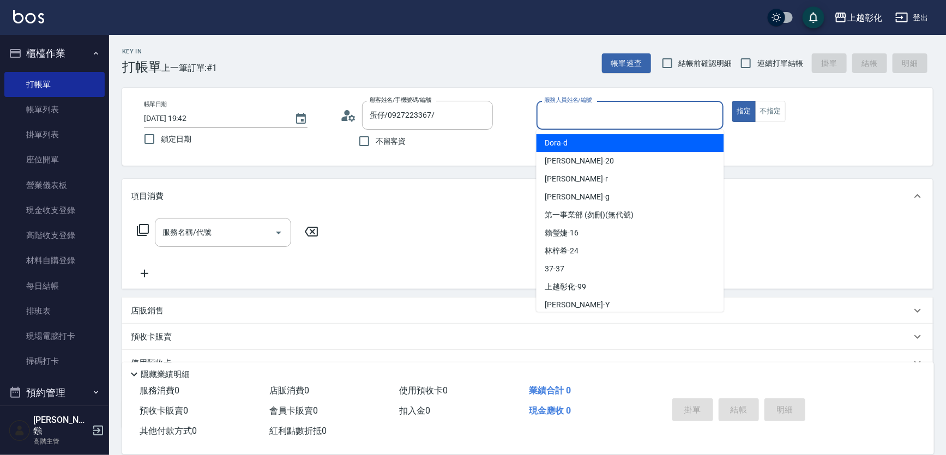
click at [576, 114] on input "服務人員姓名/編號" at bounding box center [630, 115] width 178 height 19
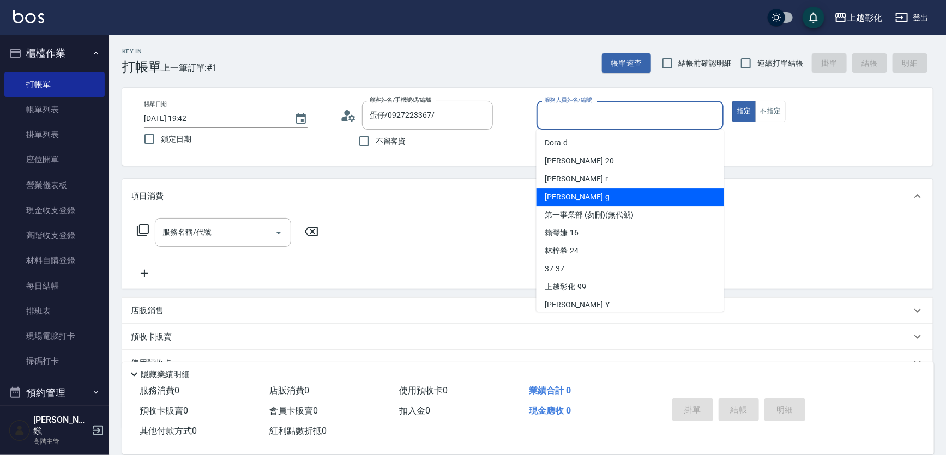
click at [581, 202] on div "[PERSON_NAME]" at bounding box center [630, 197] width 188 height 18
type input "[PERSON_NAME]"
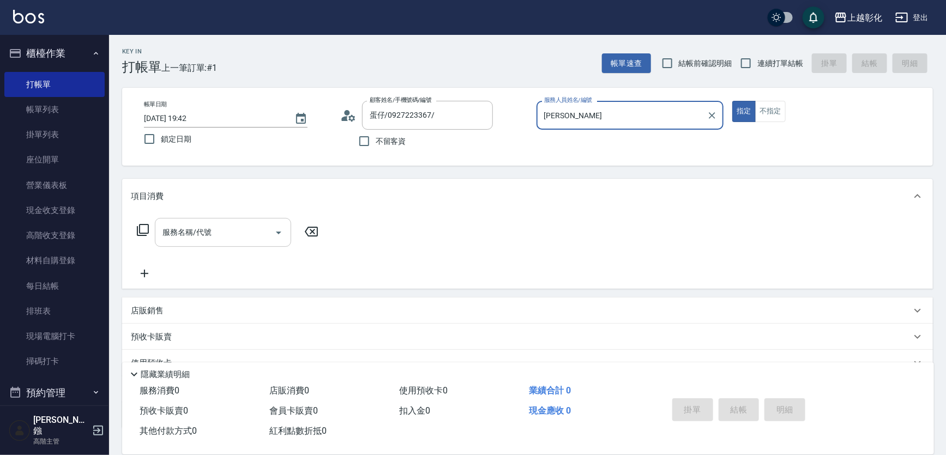
drag, startPoint x: 158, startPoint y: 242, endPoint x: 174, endPoint y: 239, distance: 16.5
click at [161, 239] on div "服務名稱/代號" at bounding box center [223, 232] width 136 height 29
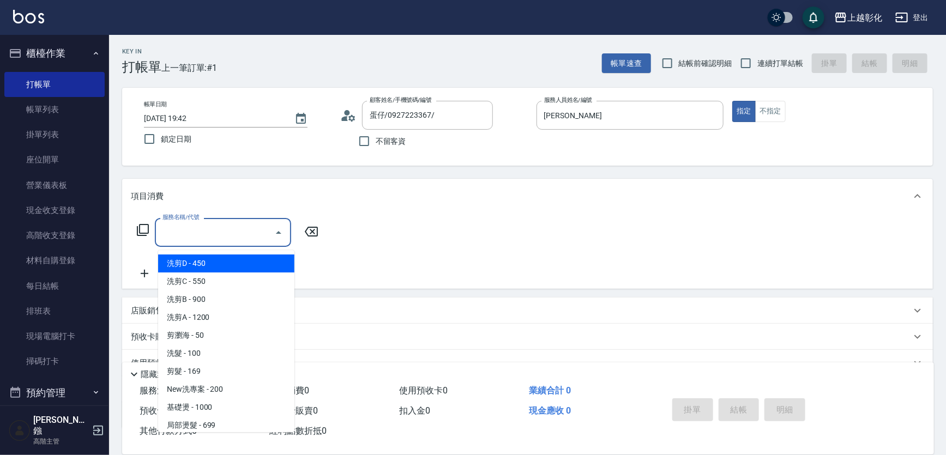
click at [181, 239] on input "服務名稱/代號" at bounding box center [215, 232] width 110 height 19
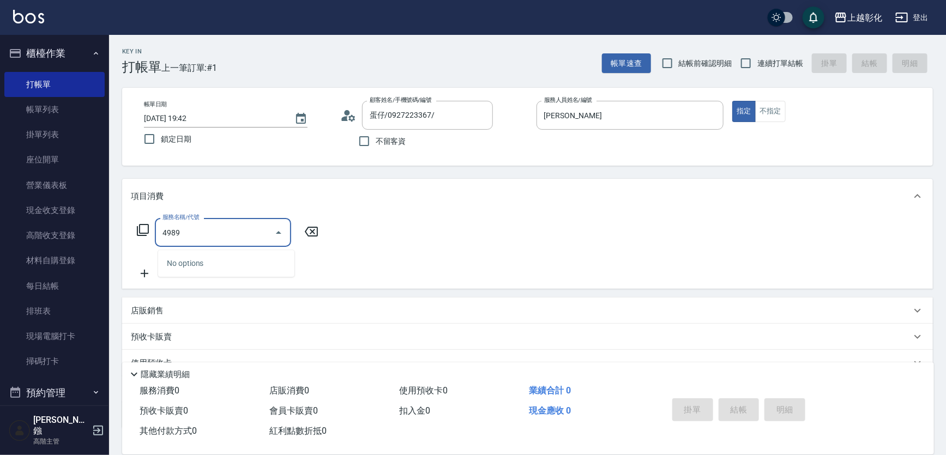
click at [181, 239] on input "4989" at bounding box center [215, 232] width 110 height 19
click at [188, 239] on input "4989" at bounding box center [215, 232] width 110 height 19
click at [190, 239] on input "4989" at bounding box center [215, 232] width 110 height 19
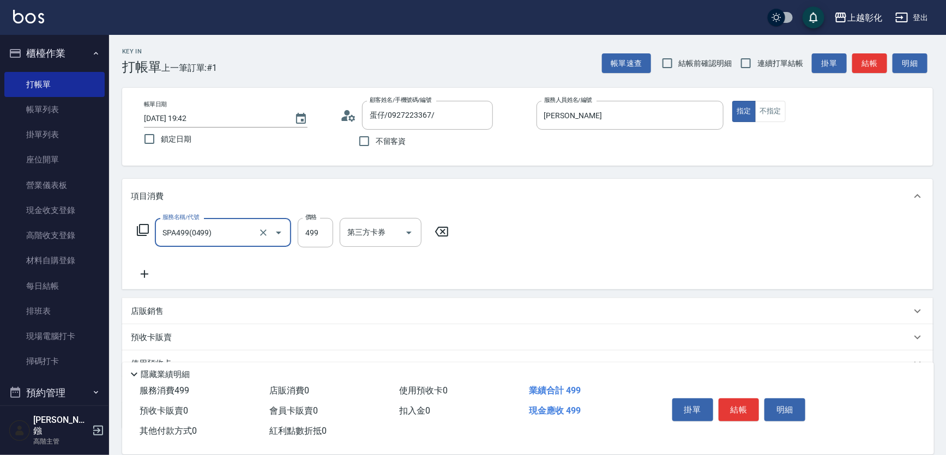
type input "SPA499(0499)"
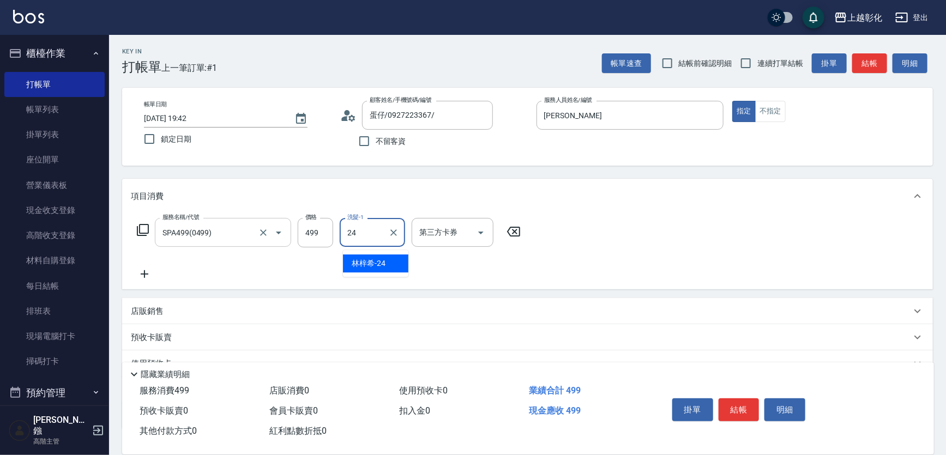
type input "林梓希-24"
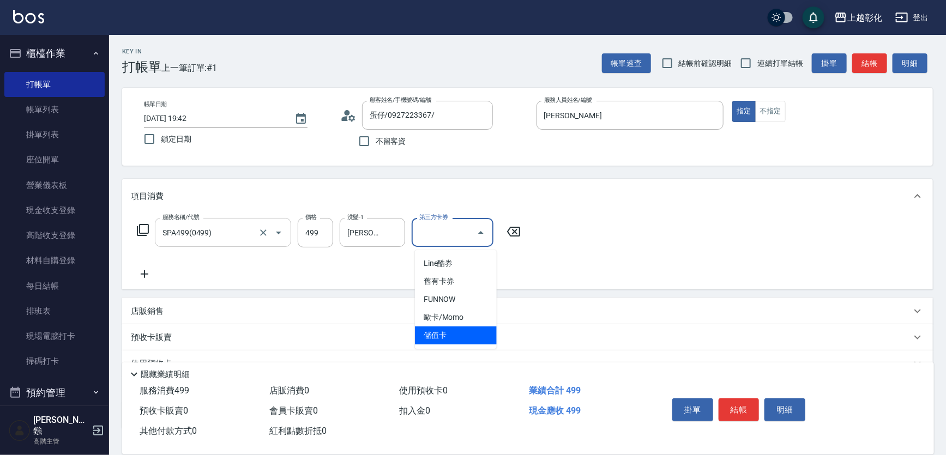
type input "儲值卡"
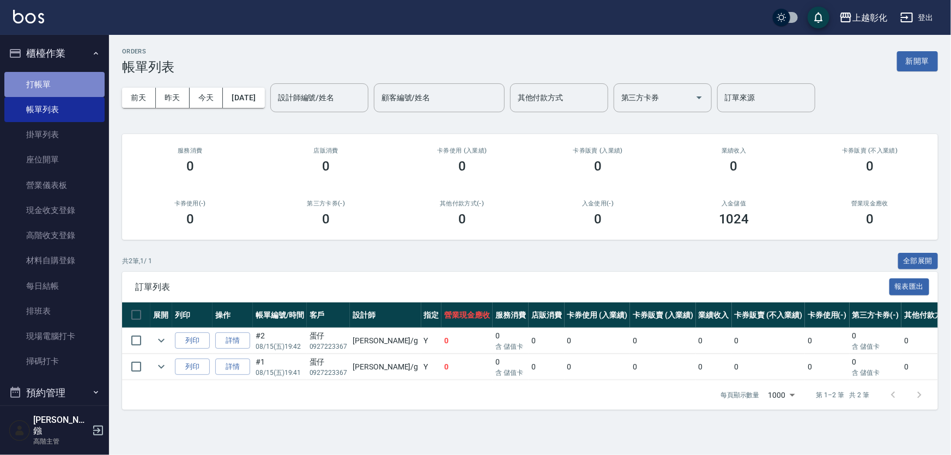
click at [58, 82] on link "打帳單" at bounding box center [54, 84] width 100 height 25
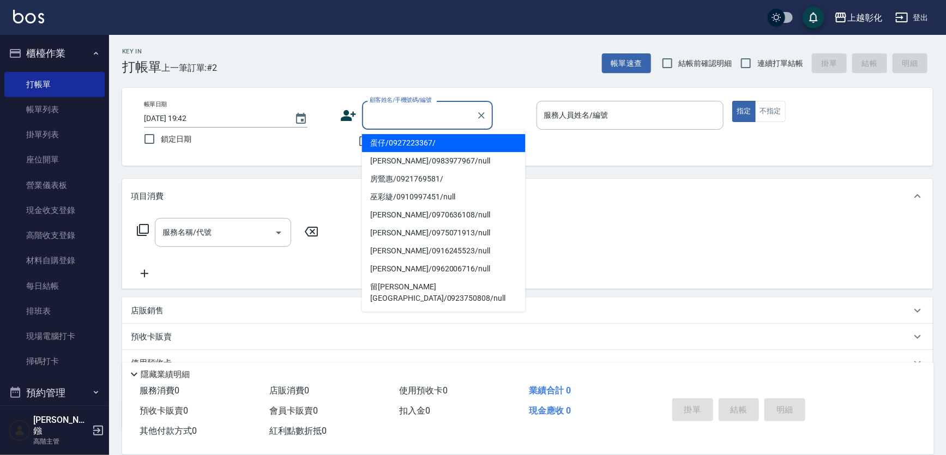
click at [431, 112] on input "顧客姓名/手機號碼/編號" at bounding box center [419, 115] width 105 height 19
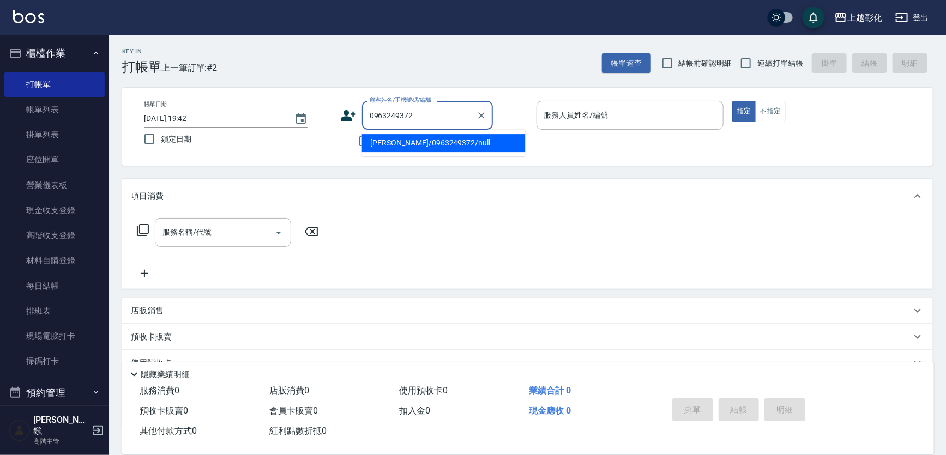
type input "曾靜芳/0963249372/null"
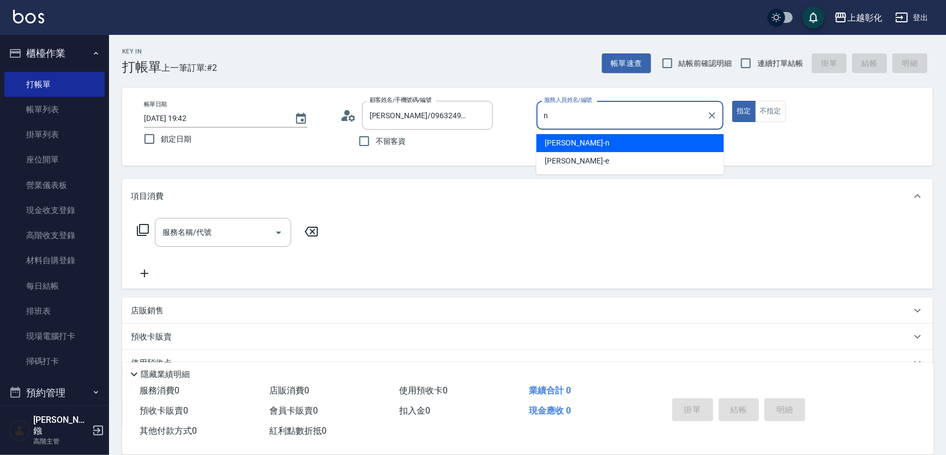
type input "n"
type button "true"
type input "yung yung-n"
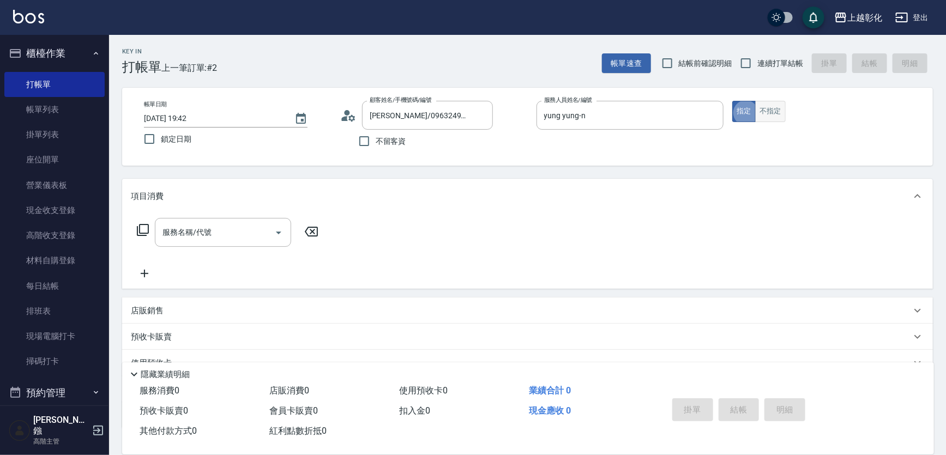
click at [772, 108] on button "不指定" at bounding box center [770, 111] width 31 height 21
click at [226, 242] on input "服務名稱/代號" at bounding box center [215, 232] width 110 height 19
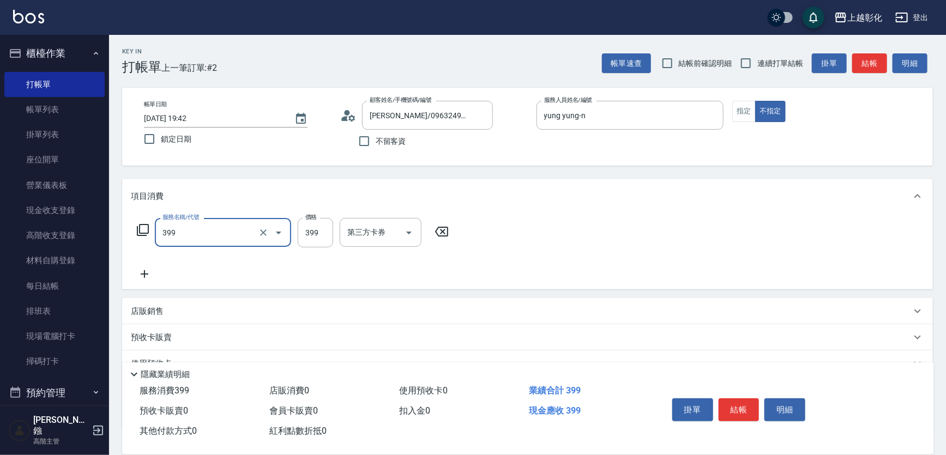
type input "399"
type input "0"
type input "貼片洗髮(399)"
type input "399"
click at [377, 233] on input "洗髮-1" at bounding box center [373, 232] width 56 height 19
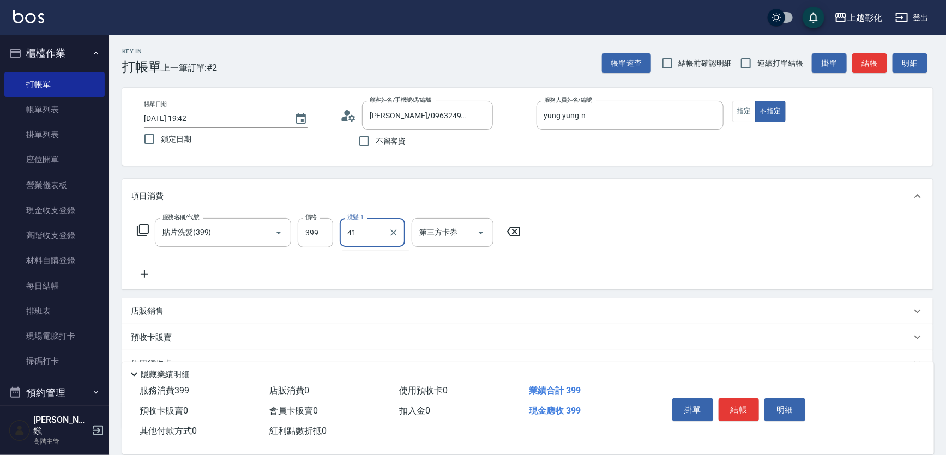
type input "謝宥萱-41"
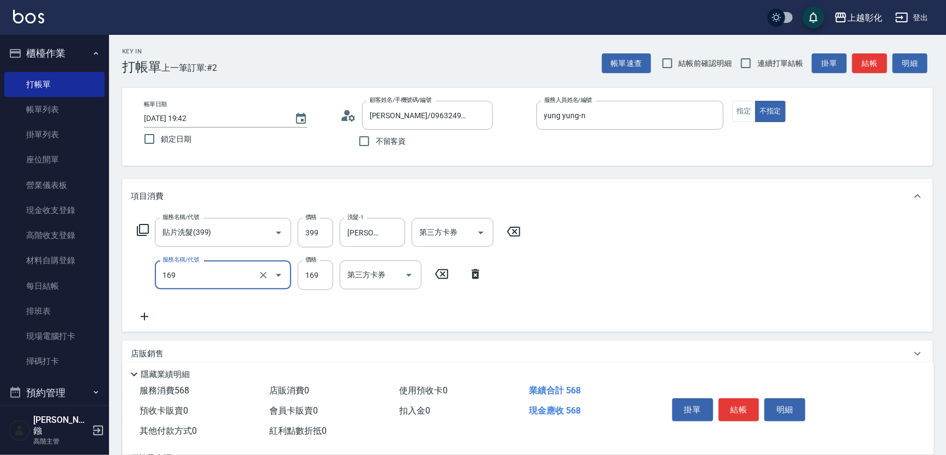
type input "剪髮(169)"
type input "100"
click at [750, 399] on button "結帳" at bounding box center [739, 410] width 41 height 23
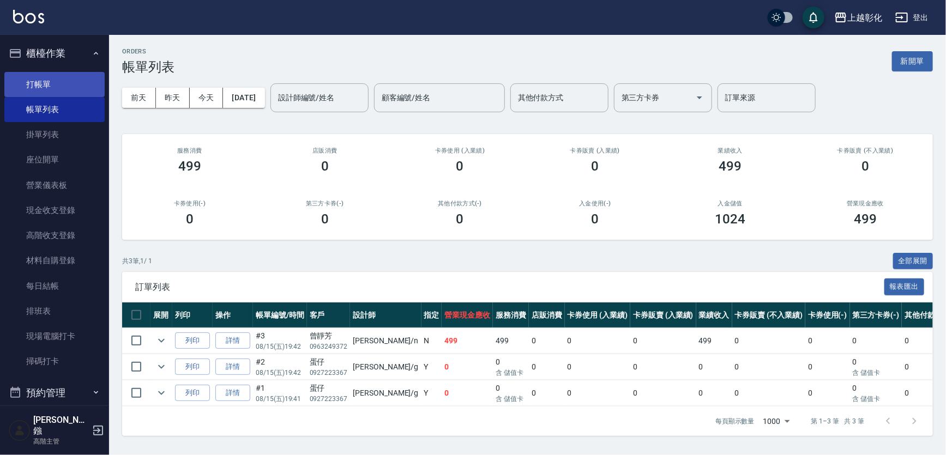
click at [82, 77] on link "打帳單" at bounding box center [54, 84] width 100 height 25
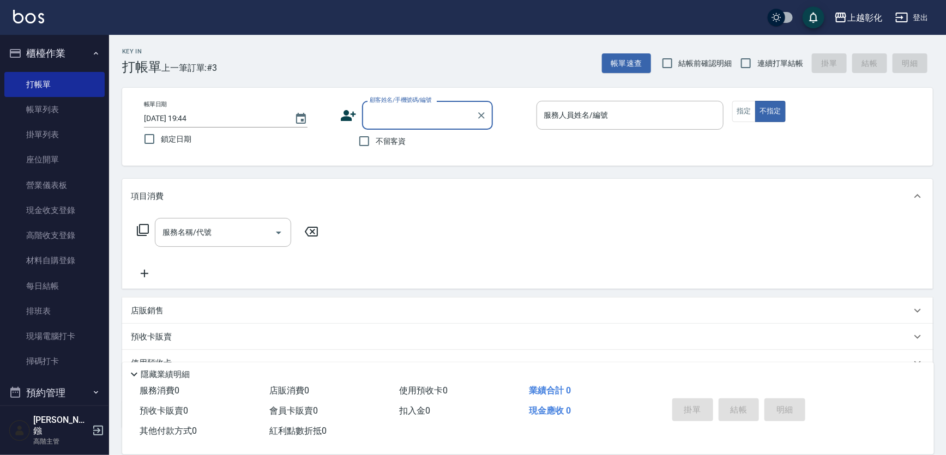
click at [403, 125] on div "顧客姓名/手機號碼/編號" at bounding box center [427, 115] width 131 height 29
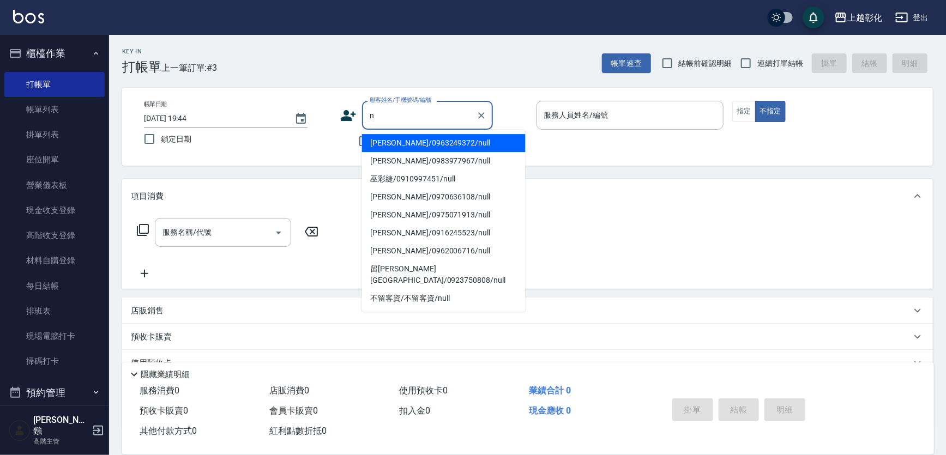
type input "n"
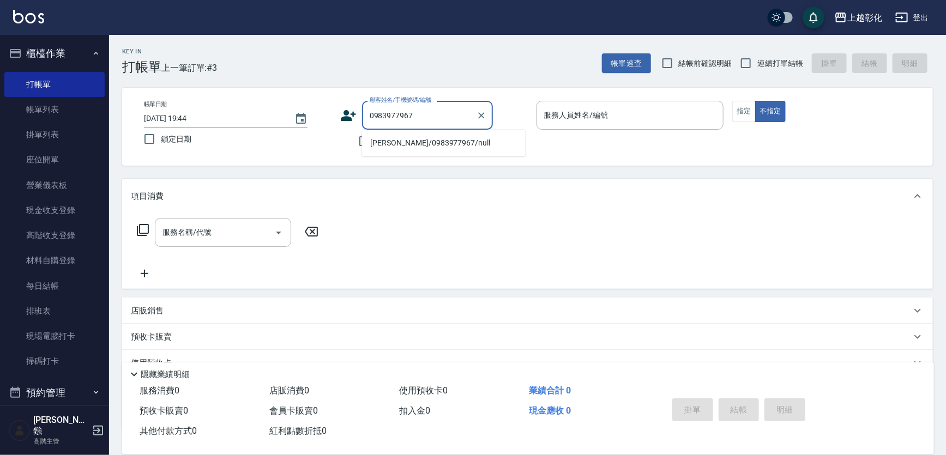
click at [436, 138] on li "蘇維銘/0983977967/null" at bounding box center [444, 143] width 164 height 18
type input "蘇維銘/0983977967/null"
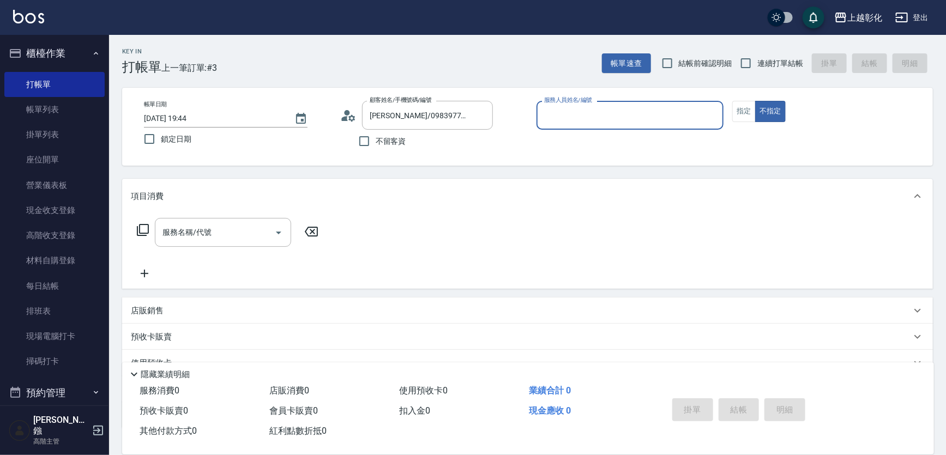
click at [554, 116] on input "服務人員姓名/編號" at bounding box center [630, 115] width 178 height 19
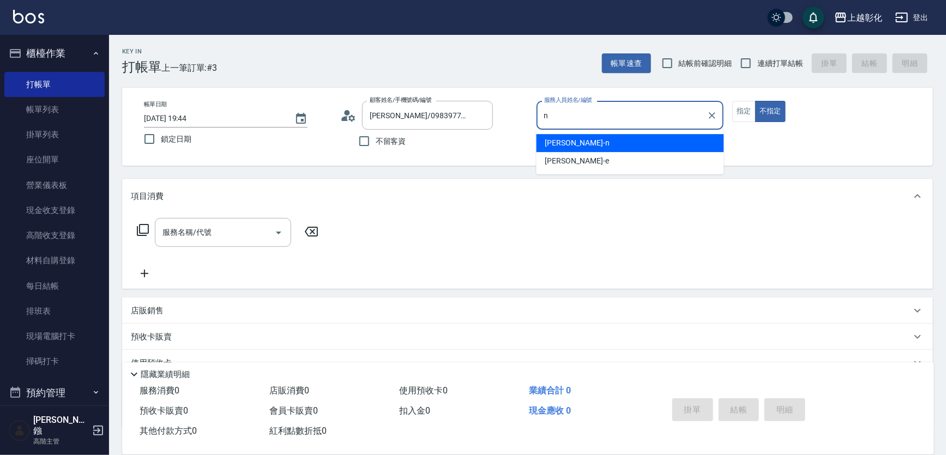
click at [583, 141] on span "yung yung -n" at bounding box center [577, 142] width 64 height 11
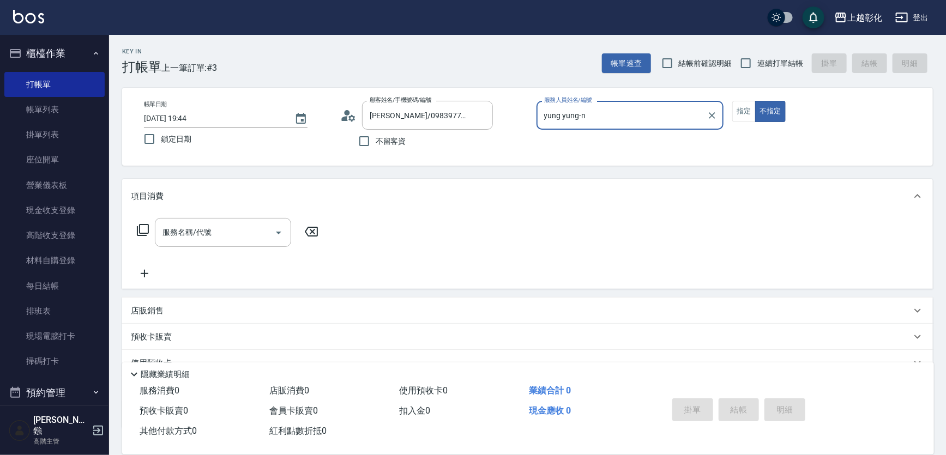
type input "yung yung-n"
click at [205, 241] on input "服務名稱/代號" at bounding box center [215, 232] width 110 height 19
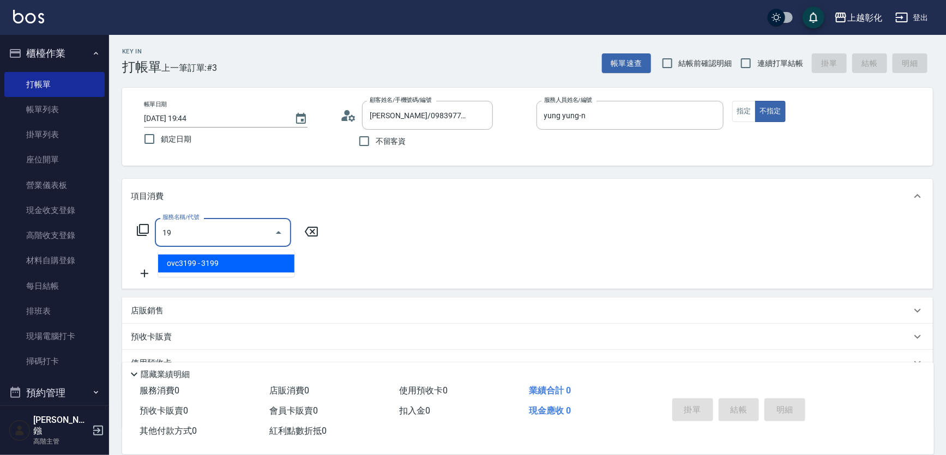
type input "1"
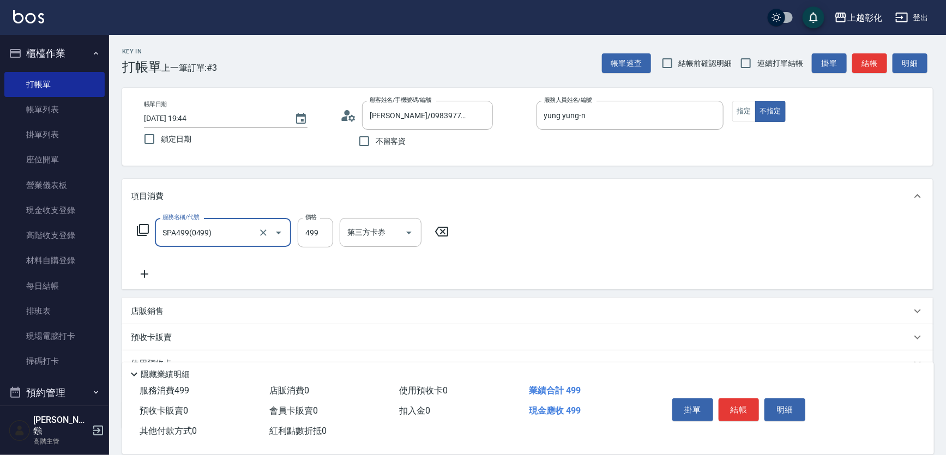
type input "SPA499(0499)"
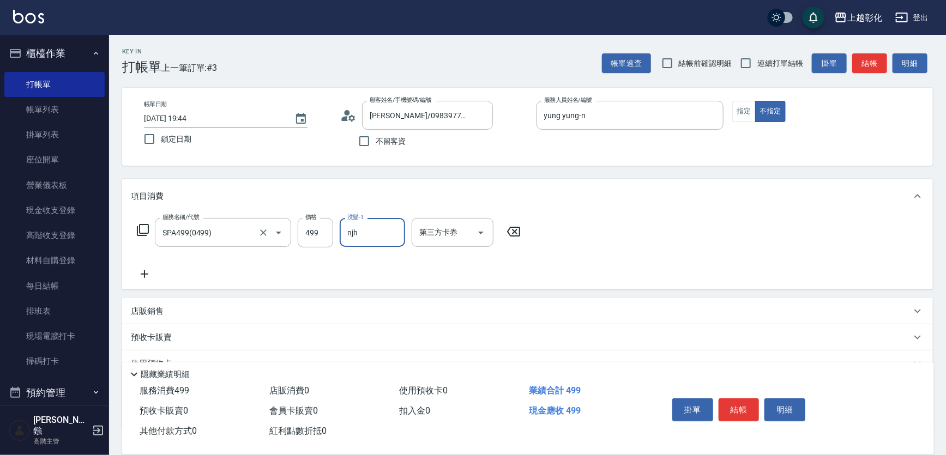
type input "njh"
click at [392, 245] on div "洗髮-1" at bounding box center [372, 232] width 65 height 29
type input "yung yung-n"
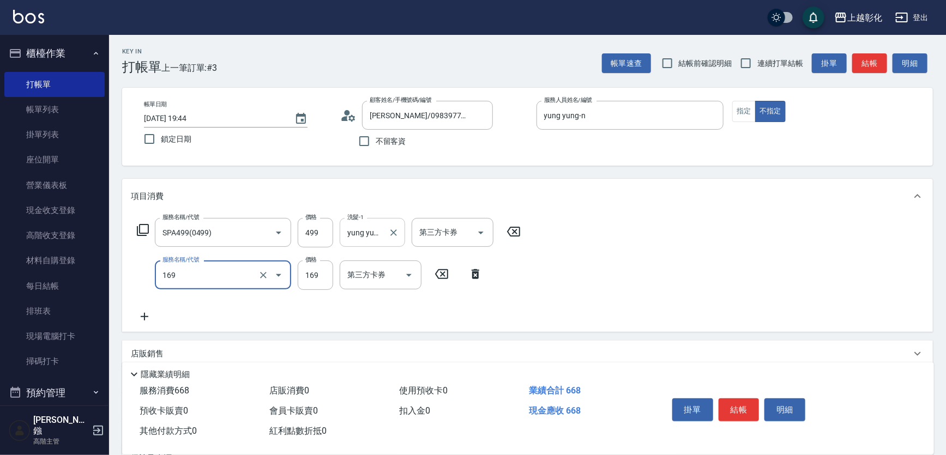
type input "剪髮(169)"
type input "100"
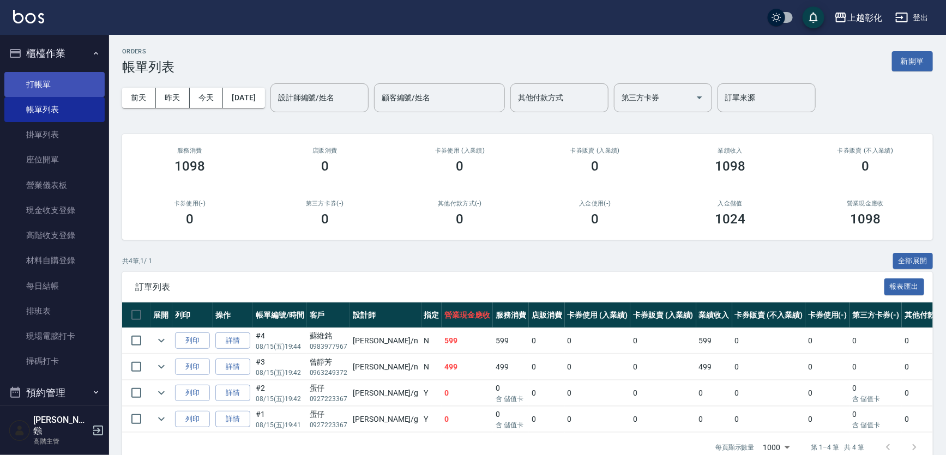
click at [28, 73] on link "打帳單" at bounding box center [54, 84] width 100 height 25
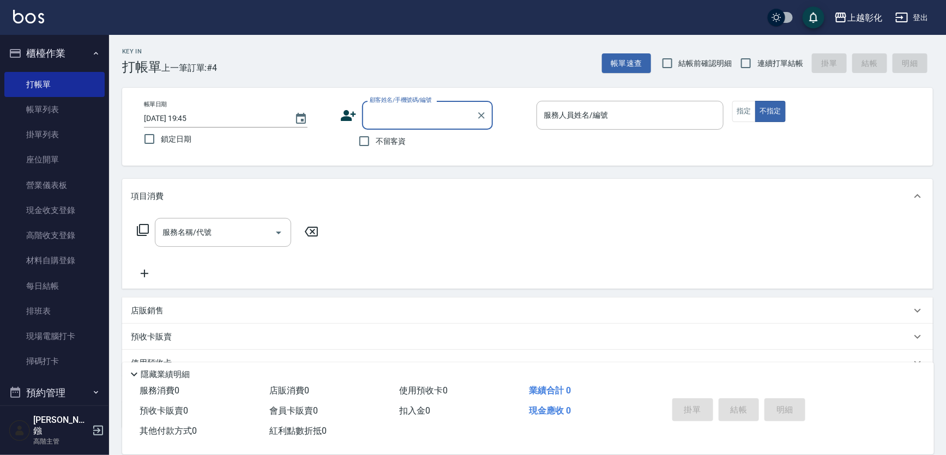
click at [372, 116] on input "顧客姓名/手機號碼/編號" at bounding box center [419, 115] width 105 height 19
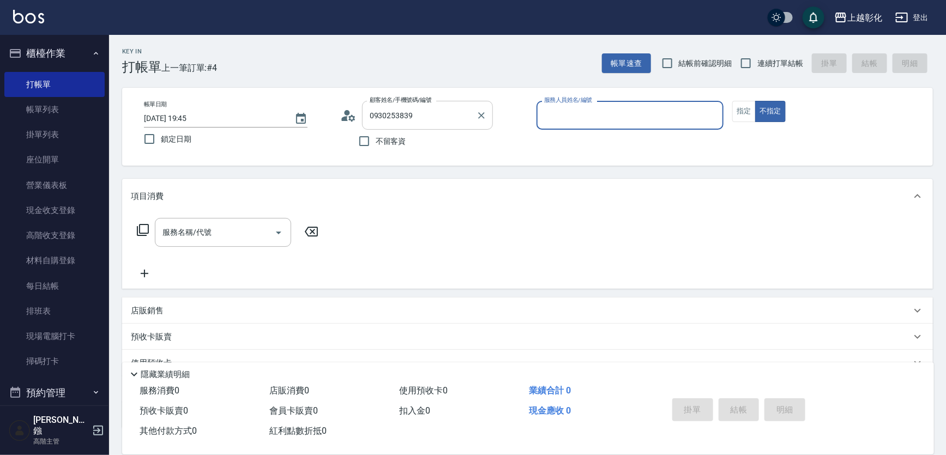
type input "張苡竫/0930253839/"
click at [434, 123] on input "張苡竫/0930253839/" at bounding box center [419, 115] width 105 height 19
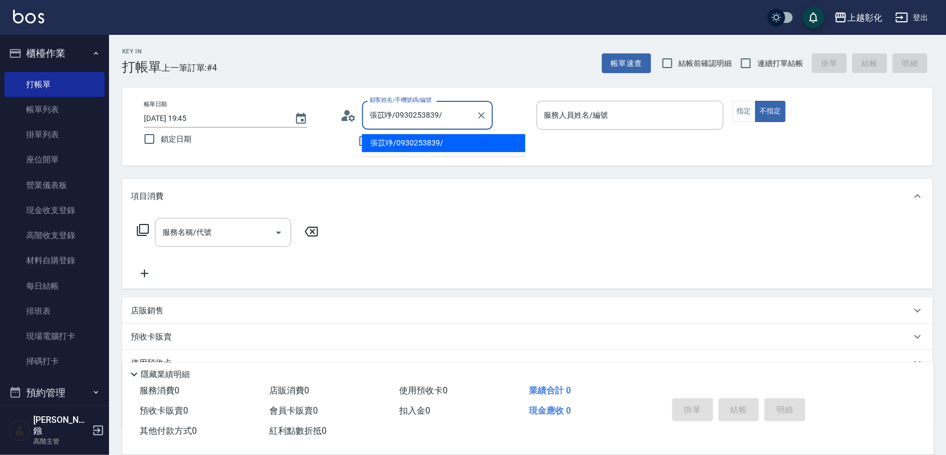
click at [450, 145] on li "張苡竫/0930253839/" at bounding box center [444, 143] width 164 height 18
click at [611, 120] on input "服務人員姓名/編號" at bounding box center [630, 115] width 178 height 19
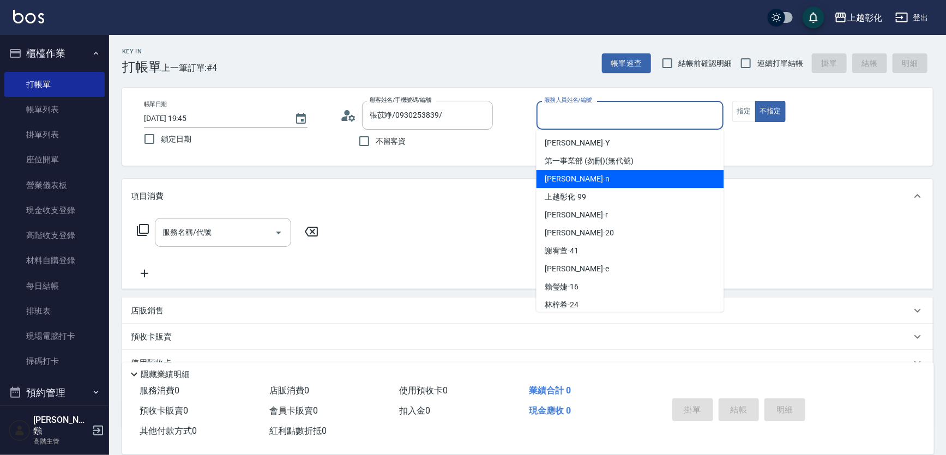
click at [569, 179] on span "yung yung -n" at bounding box center [577, 178] width 64 height 11
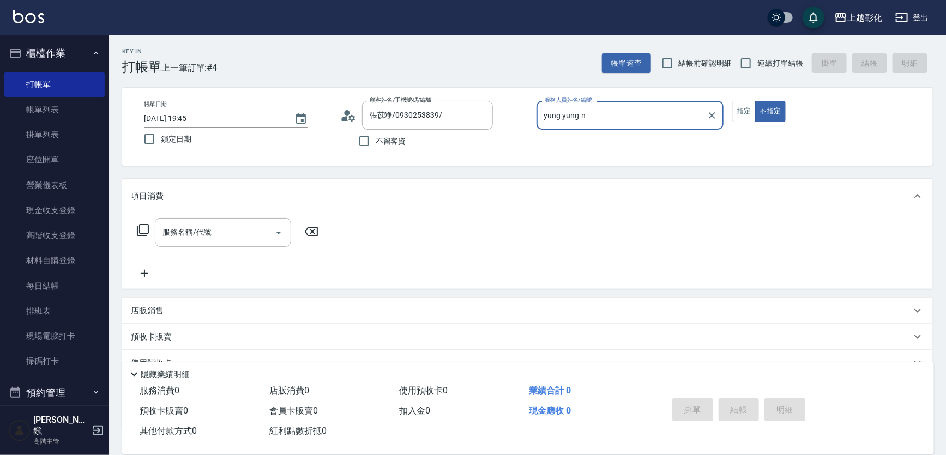
click at [613, 106] on input "yung yung-n" at bounding box center [621, 115] width 161 height 19
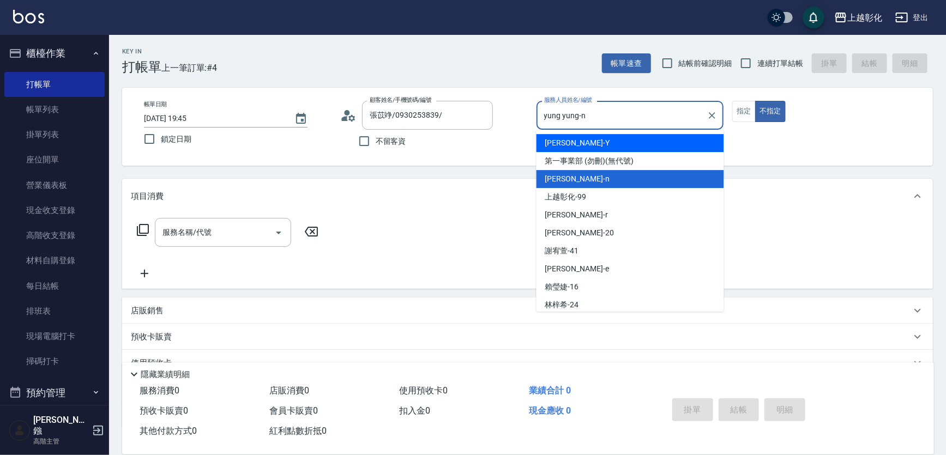
click at [589, 142] on div "YURI -Y" at bounding box center [630, 143] width 188 height 18
type input "YURI-Y"
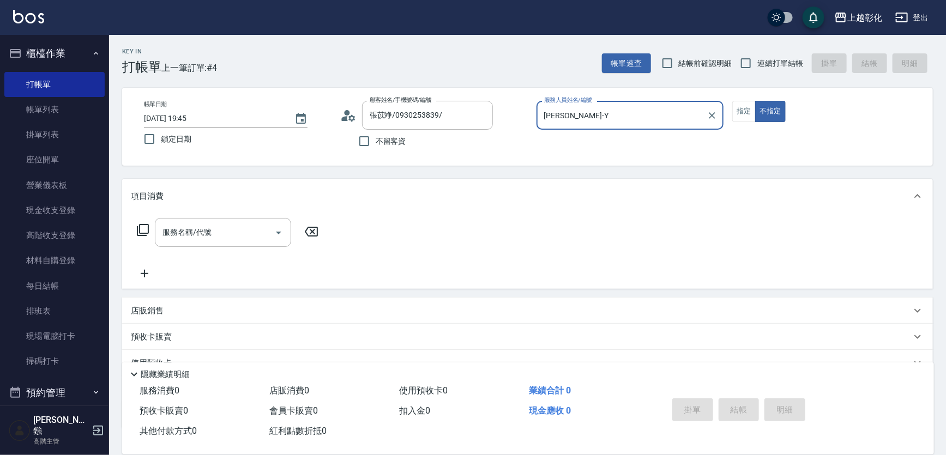
click at [731, 110] on div "帳單日期 2025/08/15 19:45 鎖定日期 顧客姓名/手機號碼/編號 張苡竫/0930253839/ 顧客姓名/手機號碼/編號 不留客資 服務人員姓…" at bounding box center [527, 127] width 785 height 52
click at [754, 111] on button "指定" at bounding box center [743, 111] width 23 height 21
click at [242, 231] on input "服務名稱/代號" at bounding box center [215, 232] width 110 height 19
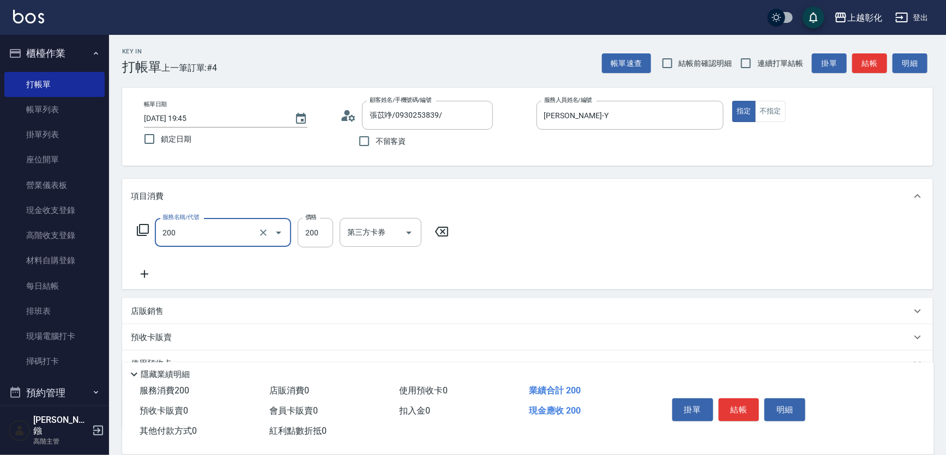
type input "New洗專案(200)"
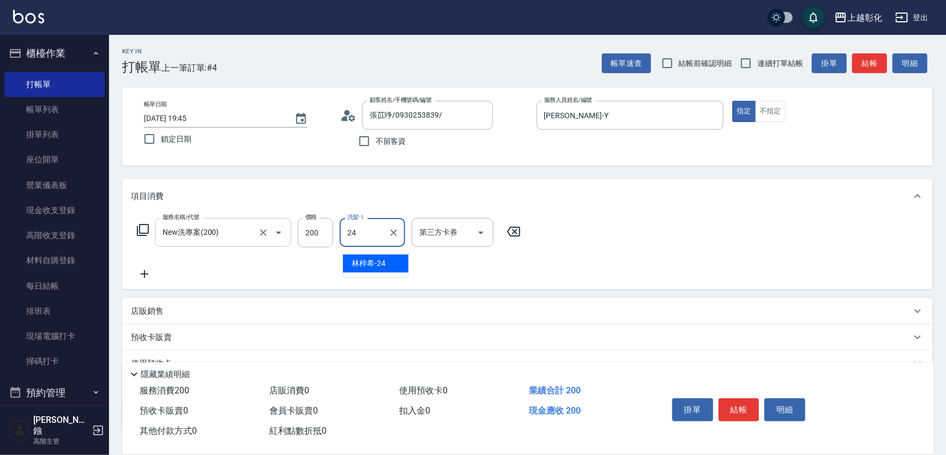
type input "林梓希-24"
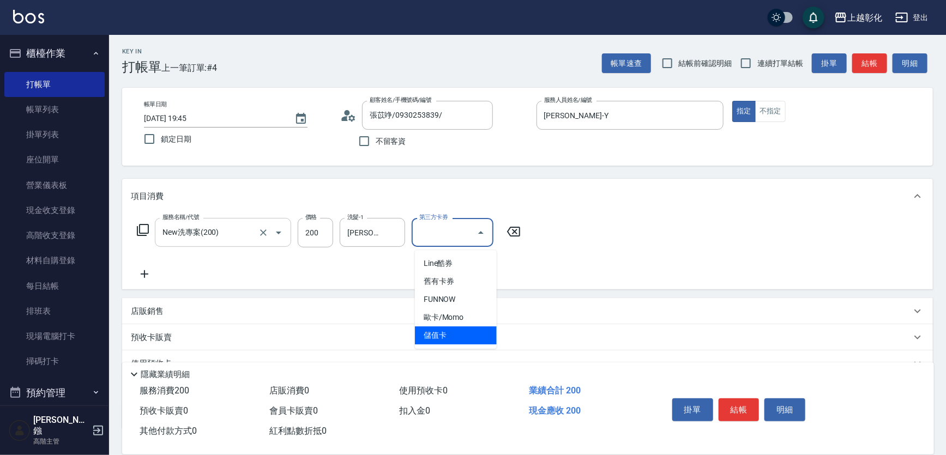
type input "儲值卡"
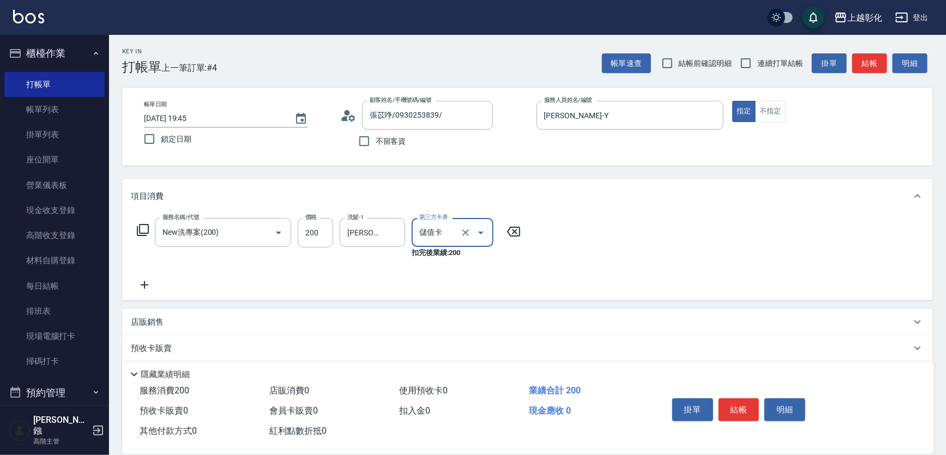
click at [759, 399] on button "結帳" at bounding box center [739, 410] width 41 height 23
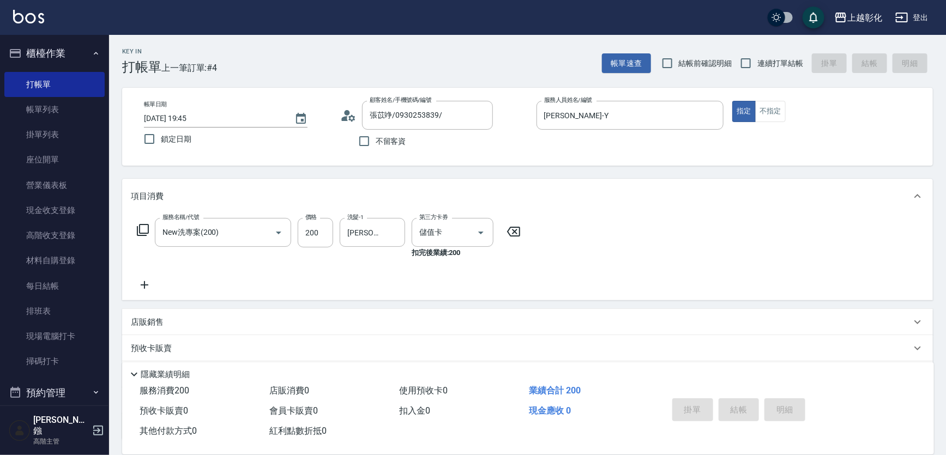
click at [749, 395] on div "Key In 打帳單 上一筆訂單:#4 帳單速查 結帳前確認明細 連續打單結帳 掛單 結帳 明細 帳單日期 2025/08/15 19:45 鎖定日期 顧客姓…" at bounding box center [473, 278] width 946 height 556
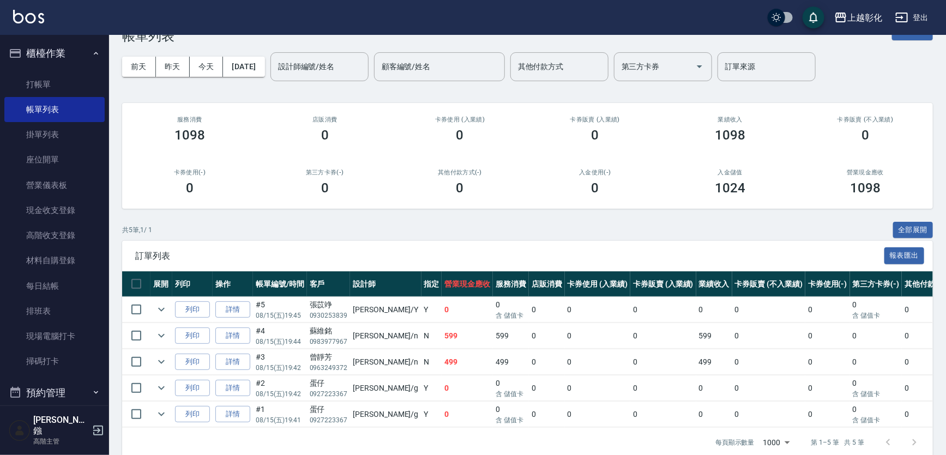
scroll to position [81, 0]
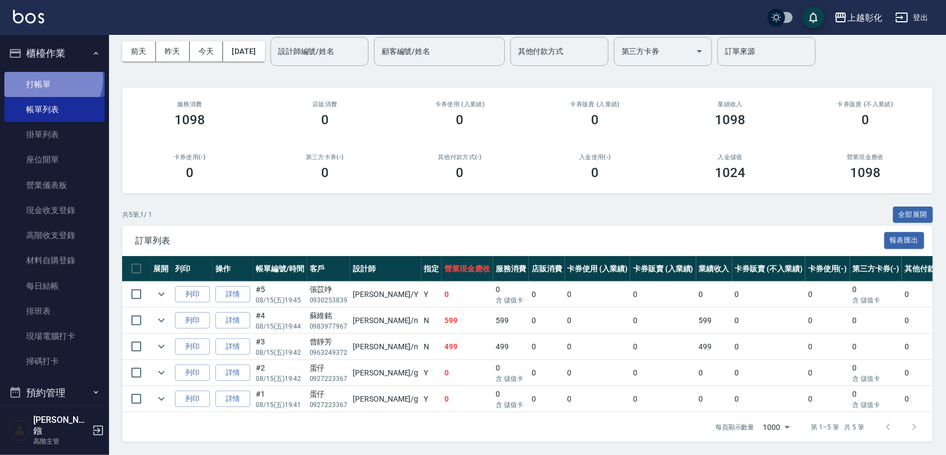
click at [50, 79] on link "打帳單" at bounding box center [54, 84] width 100 height 25
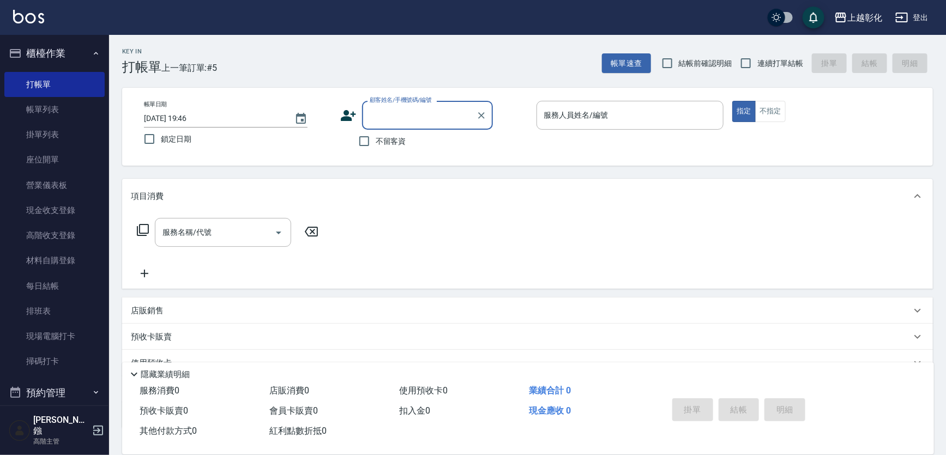
click at [394, 121] on input "顧客姓名/手機號碼/編號" at bounding box center [419, 115] width 105 height 19
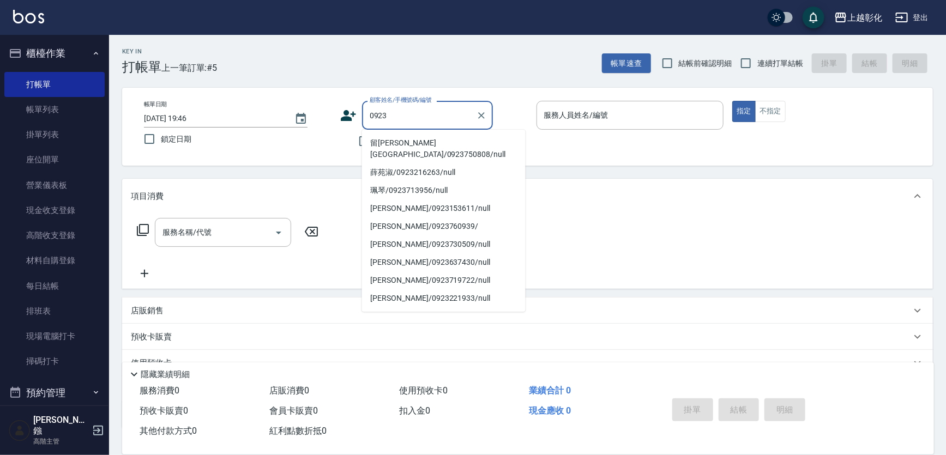
click at [407, 147] on li "留劉沂亭/0923750808/null" at bounding box center [444, 148] width 164 height 29
type input "留劉沂亭/0923750808/null"
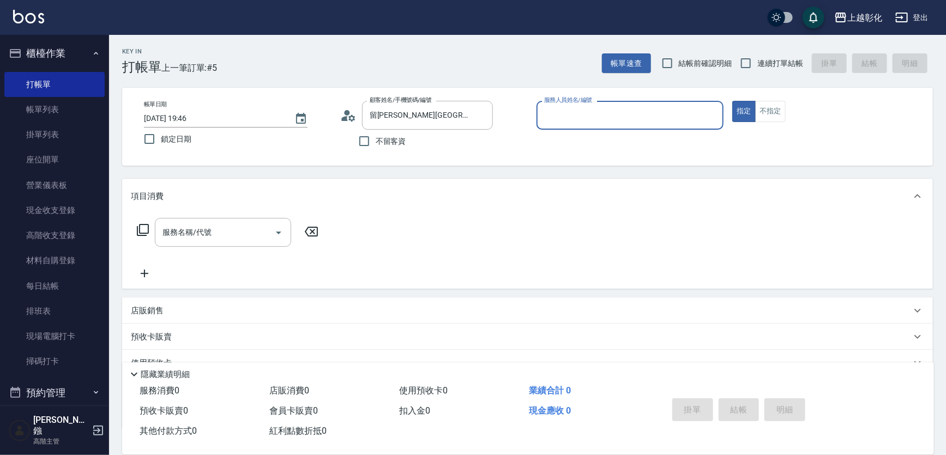
click at [627, 105] on div "服務人員姓名/編號" at bounding box center [630, 115] width 188 height 29
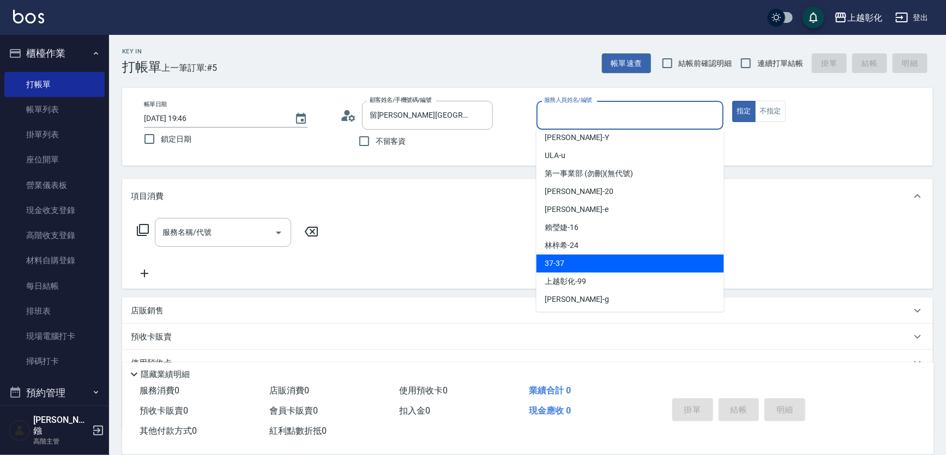
scroll to position [78, 0]
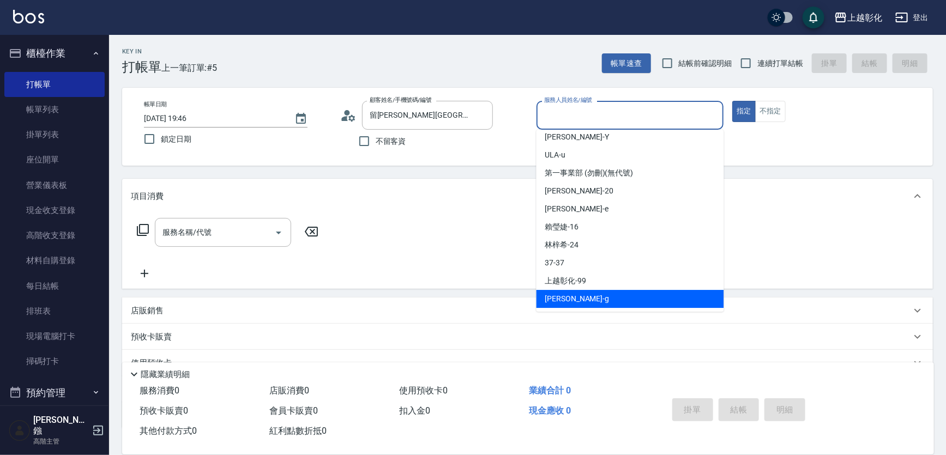
click at [577, 298] on div "[PERSON_NAME]" at bounding box center [630, 299] width 188 height 18
type input "[PERSON_NAME]"
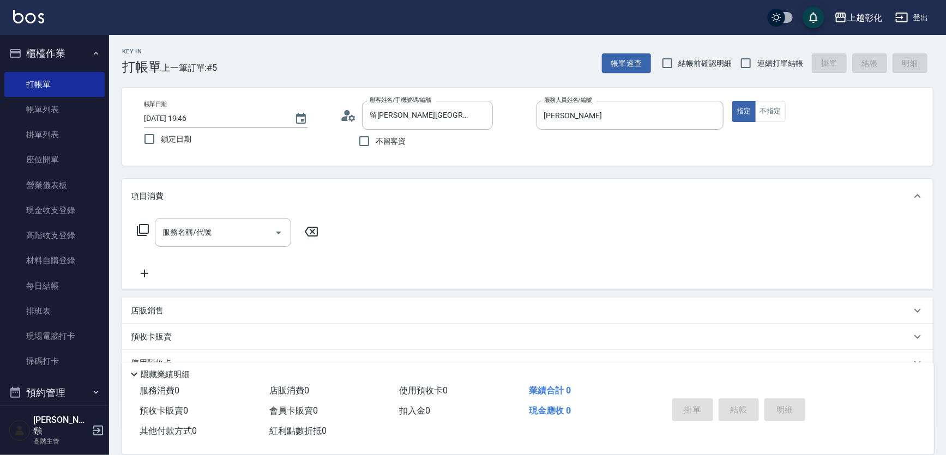
drag, startPoint x: 247, startPoint y: 254, endPoint x: 242, endPoint y: 252, distance: 5.6
click at [246, 254] on div "服務名稱/代號 服務名稱/代號" at bounding box center [228, 249] width 194 height 62
click at [241, 237] on input "服務名稱/代號" at bounding box center [215, 232] width 110 height 19
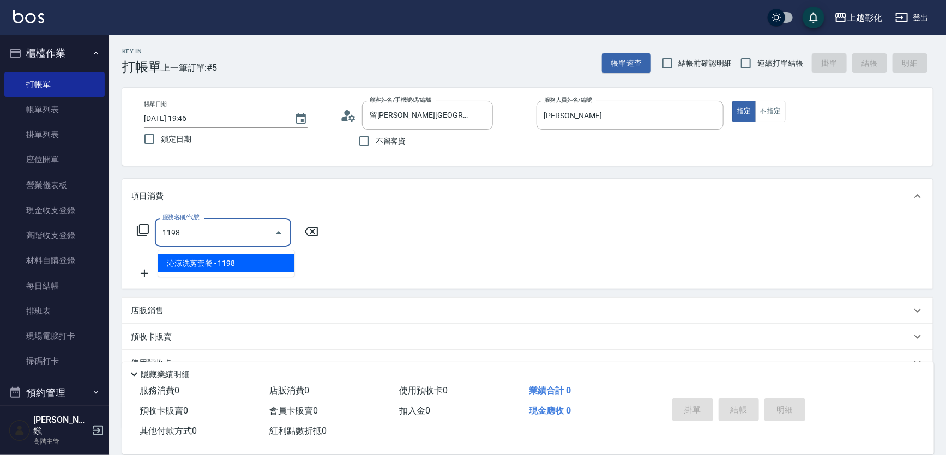
click at [191, 261] on span "沁涼洗剪套餐 - 1198" at bounding box center [226, 264] width 136 height 18
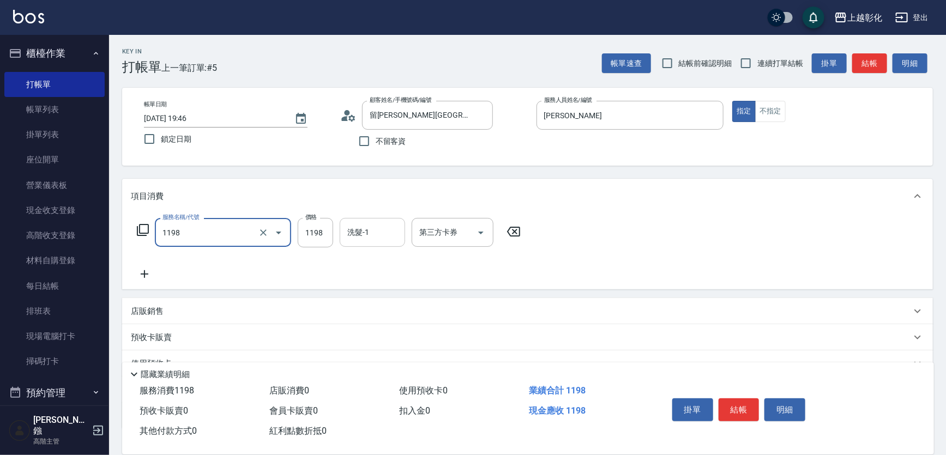
type input "沁涼洗剪套餐(1198)"
click at [362, 239] on input "洗髮-1" at bounding box center [373, 232] width 56 height 19
click at [333, 237] on input "1198" at bounding box center [315, 232] width 35 height 29
type input "1098"
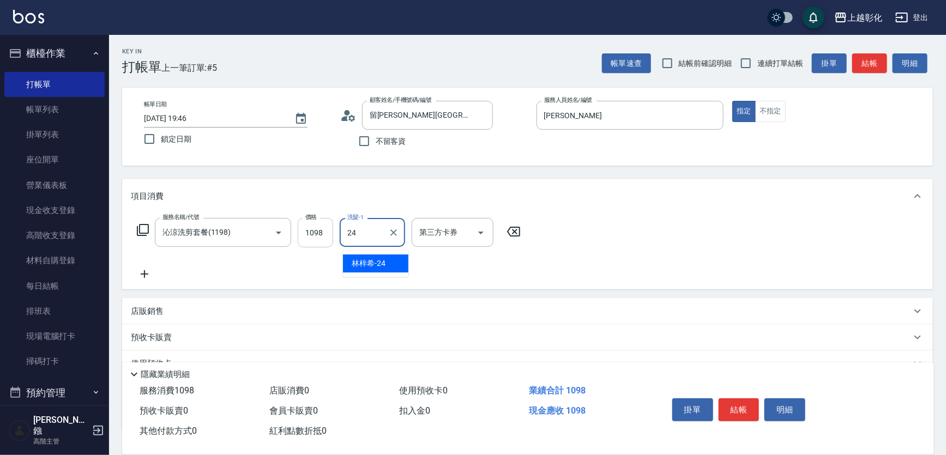
type input "林梓希-24"
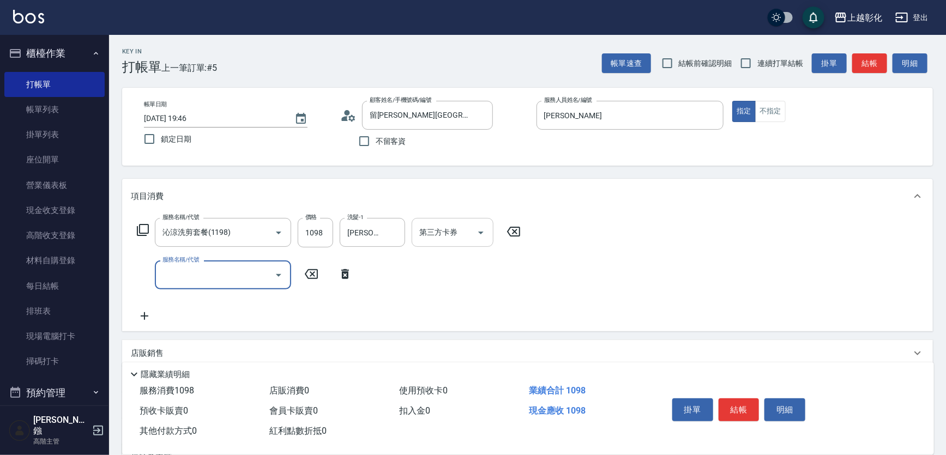
click at [442, 238] on div "第三方卡券 第三方卡券" at bounding box center [453, 232] width 82 height 29
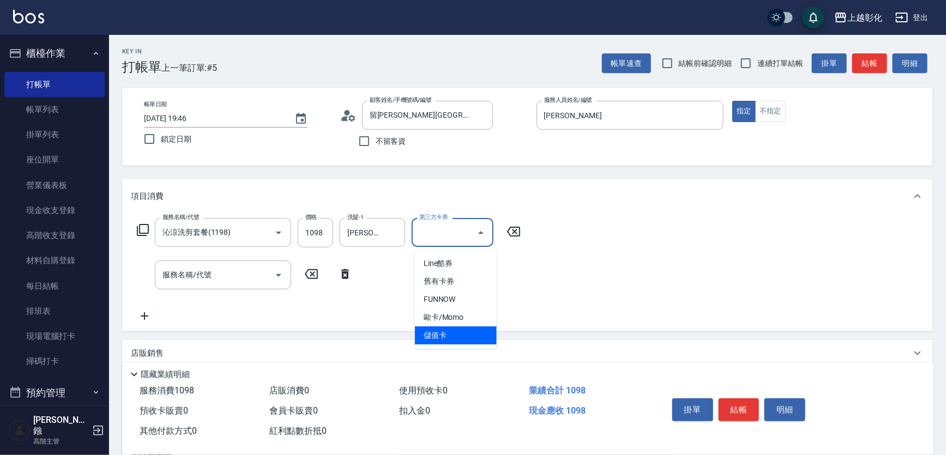
click at [435, 332] on span "儲值卡" at bounding box center [456, 336] width 82 height 18
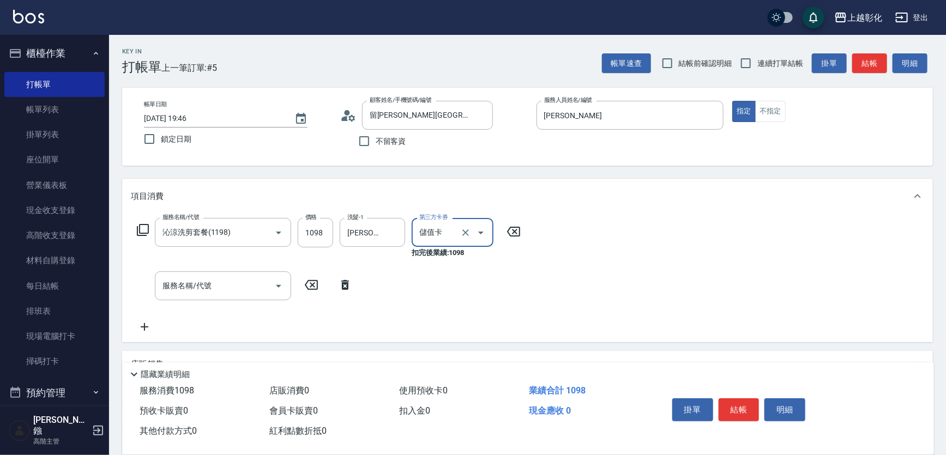
type input "儲值卡"
click at [184, 287] on div "服務名稱/代號 服務名稱/代號" at bounding box center [223, 286] width 136 height 29
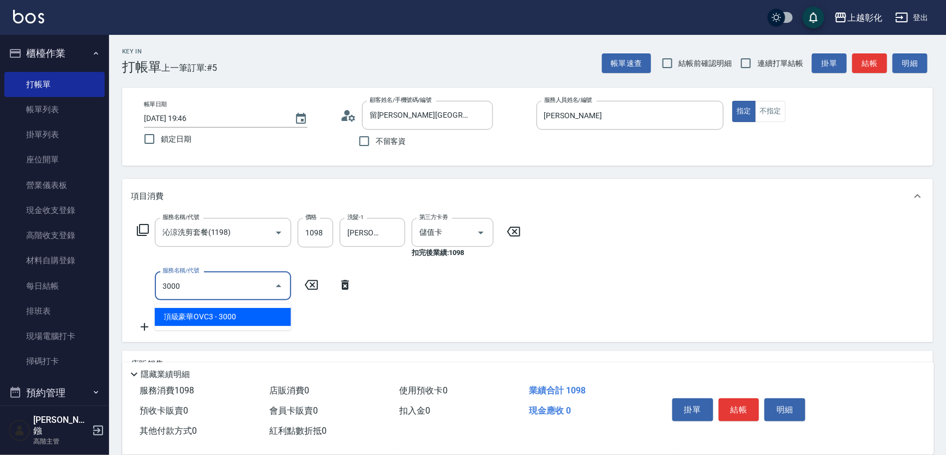
type input "頂級豪華OVC3(3000)"
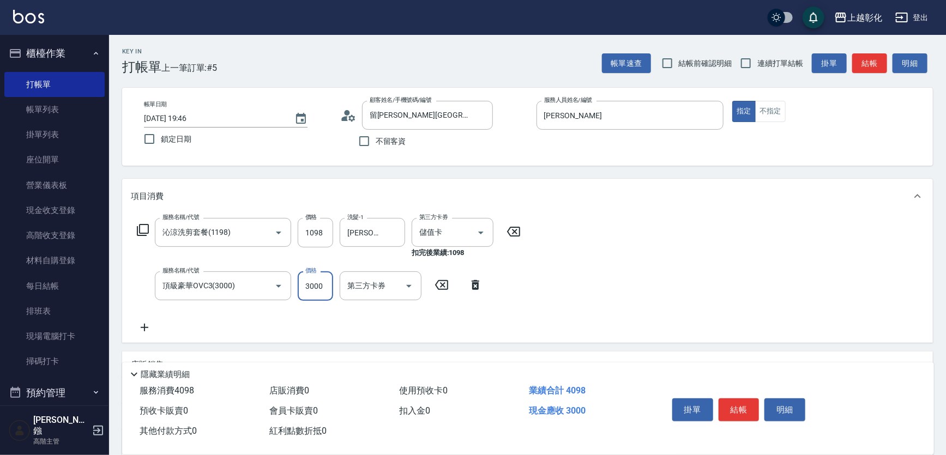
click at [327, 287] on input "3000" at bounding box center [315, 286] width 35 height 29
type input "2020"
click at [743, 399] on button "結帳" at bounding box center [739, 410] width 41 height 23
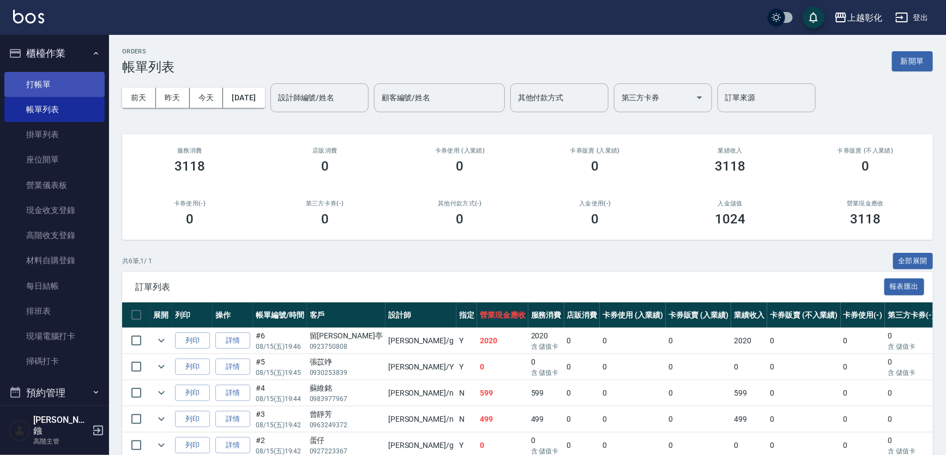
click at [89, 74] on link "打帳單" at bounding box center [54, 84] width 100 height 25
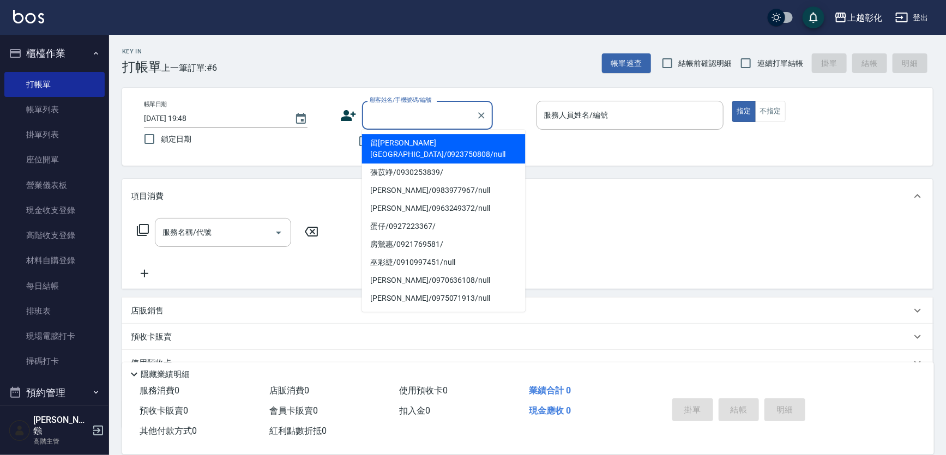
click at [401, 116] on input "顧客姓名/手機號碼/編號" at bounding box center [419, 115] width 105 height 19
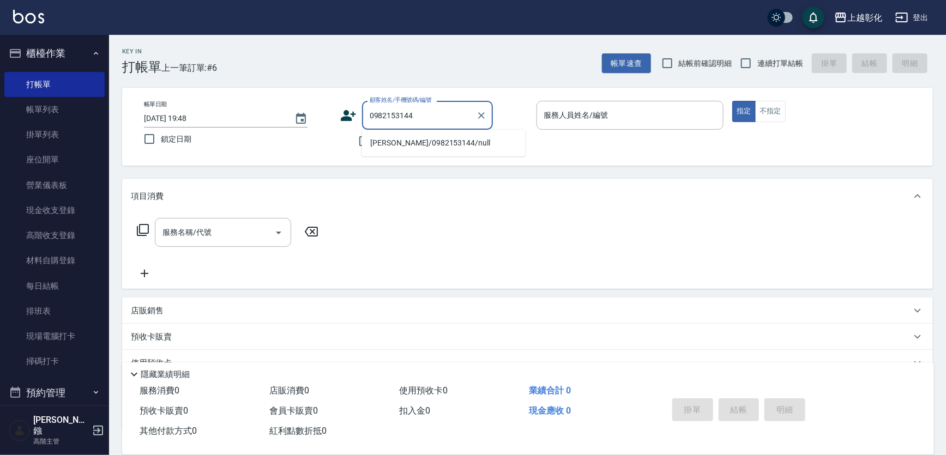
click at [425, 144] on li "高榮增/0982153144/null" at bounding box center [444, 143] width 164 height 18
type input "高榮增/0982153144/null"
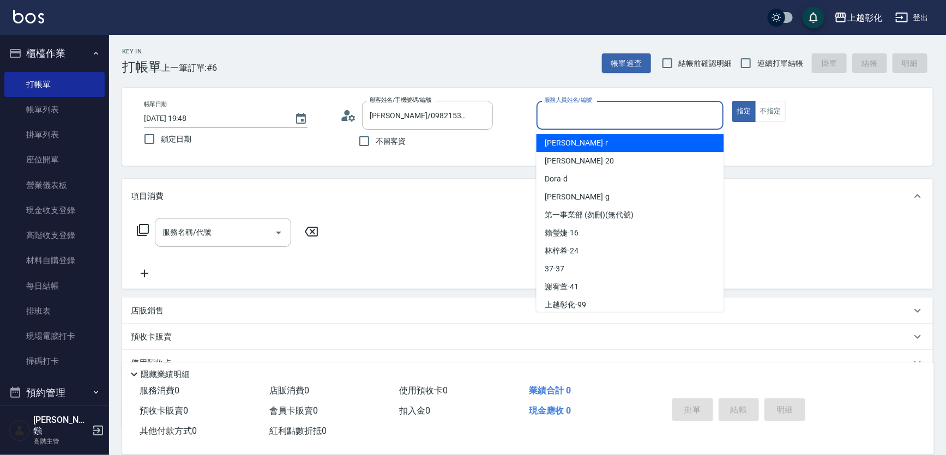
click at [592, 109] on input "服務人員姓名/編號" at bounding box center [630, 115] width 178 height 19
type input "yung yung-n"
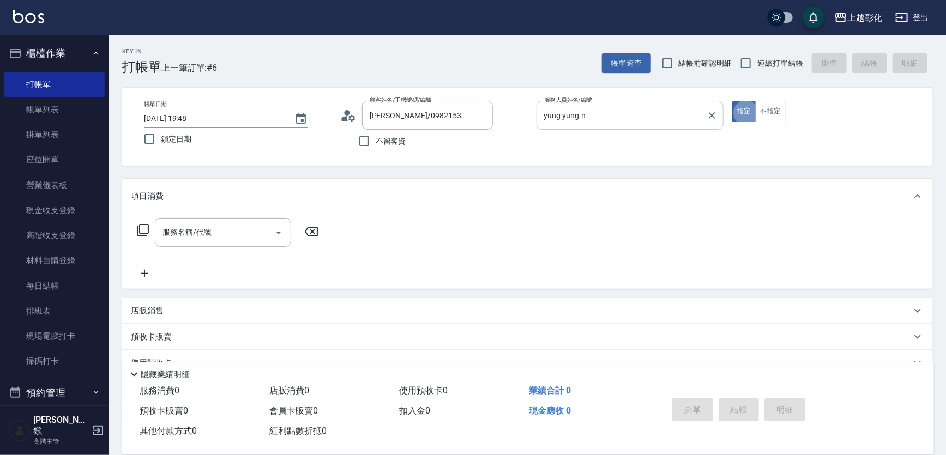
type button "true"
click at [225, 239] on input "服務名稱/代號" at bounding box center [215, 232] width 110 height 19
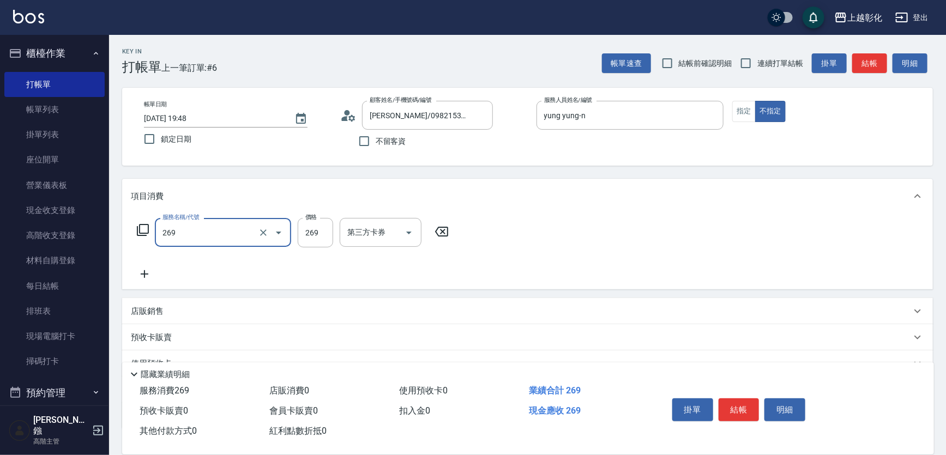
type input "一般洗剪(269)"
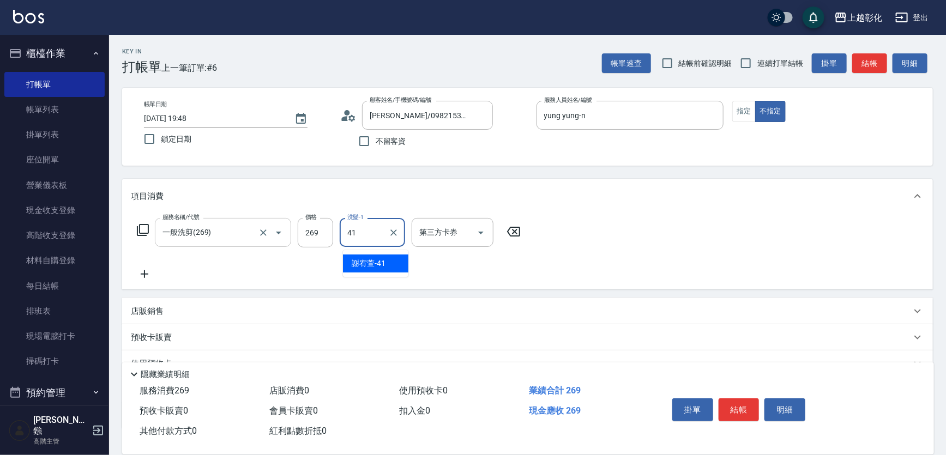
type input "謝宥萱-41"
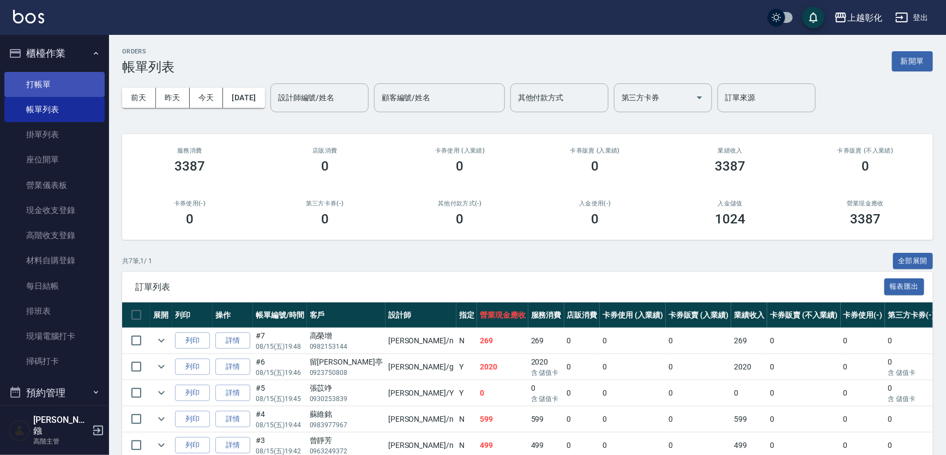
click at [33, 76] on link "打帳單" at bounding box center [54, 84] width 100 height 25
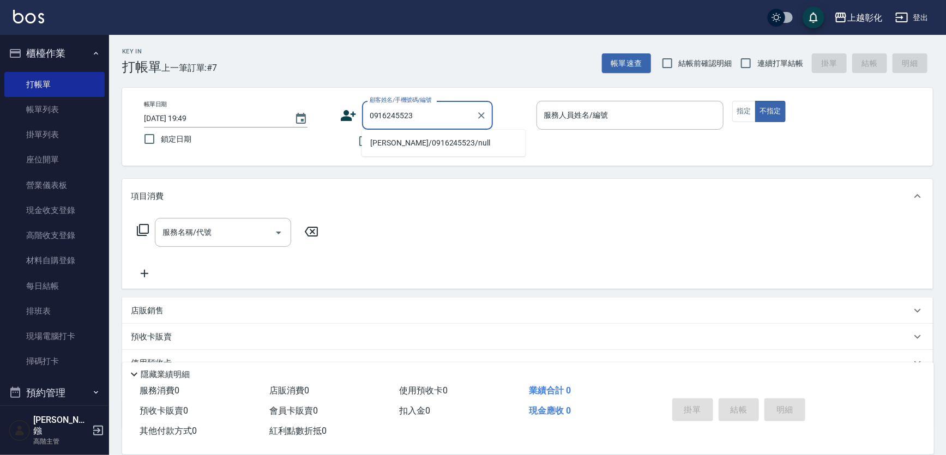
click at [435, 146] on li "施欣妮/0916245523/null" at bounding box center [444, 143] width 164 height 18
type input "施欣妮/0916245523/null"
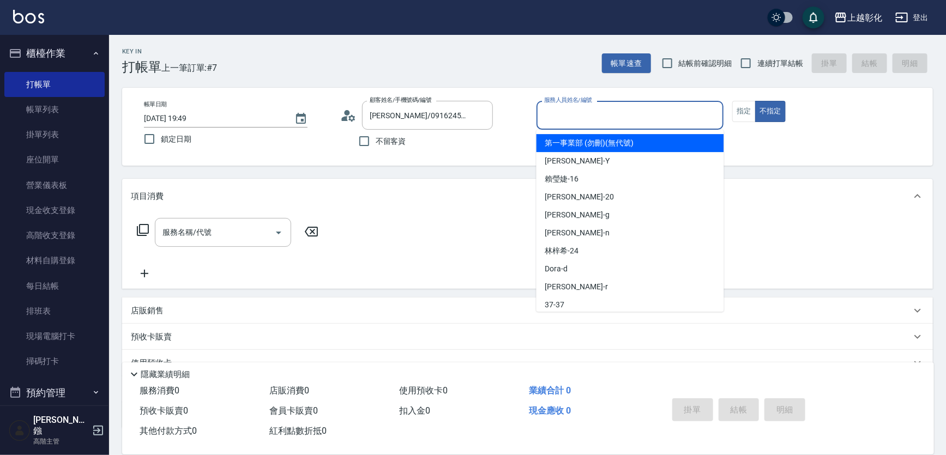
click at [566, 116] on input "服務人員姓名/編號" at bounding box center [630, 115] width 178 height 19
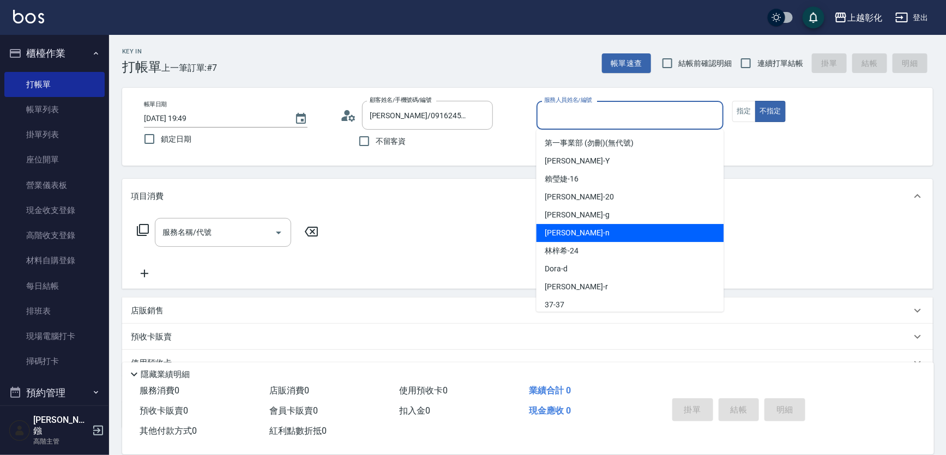
click at [591, 224] on div "yung yung -n" at bounding box center [630, 233] width 188 height 18
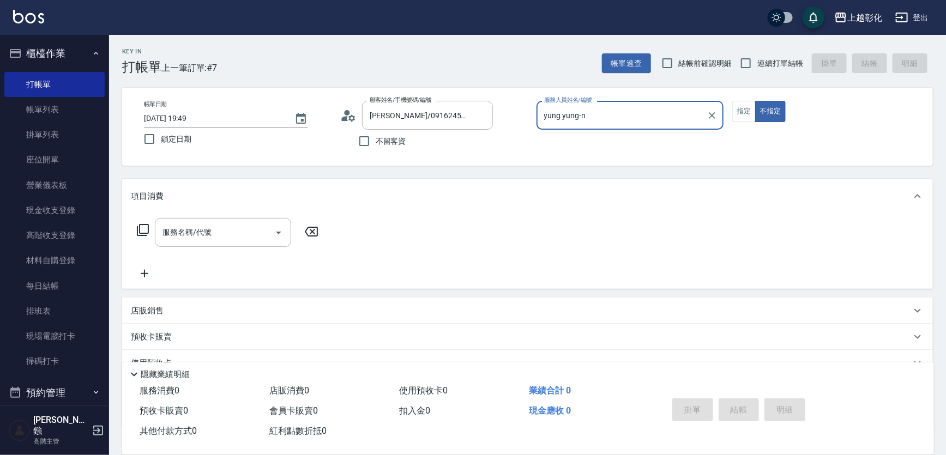
drag, startPoint x: 583, startPoint y: 117, endPoint x: 580, endPoint y: 123, distance: 7.3
click at [583, 116] on input "yung yung-n" at bounding box center [621, 115] width 161 height 19
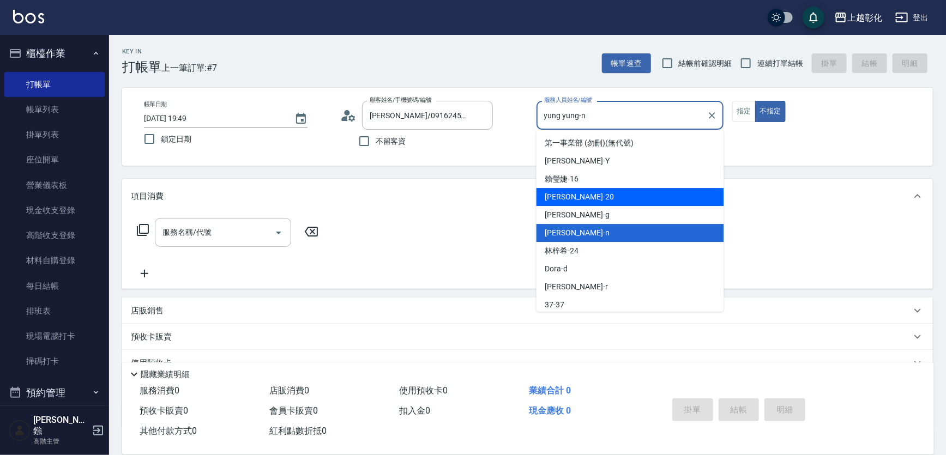
click at [562, 205] on div "王妘芮 -20" at bounding box center [630, 197] width 188 height 18
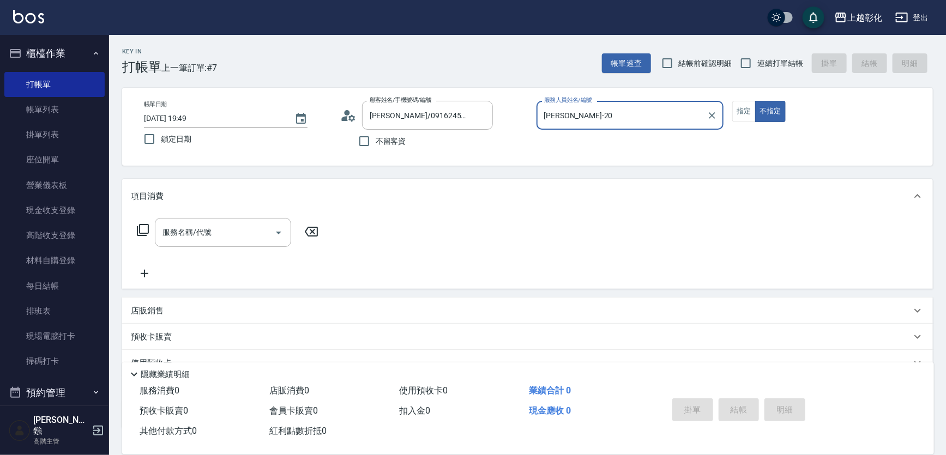
drag, startPoint x: 586, startPoint y: 104, endPoint x: 584, endPoint y: 112, distance: 8.9
click at [583, 110] on div "服務人員姓名/編號 王妘芮-20 服務人員姓名/編號" at bounding box center [630, 115] width 188 height 29
click at [600, 99] on div "帳單日期 2025/08/15 19:49 鎖定日期 顧客姓名/手機號碼/編號 施欣妮/0916245523/null 顧客姓名/手機號碼/編號 不留客資 服…" at bounding box center [527, 127] width 811 height 78
click at [600, 112] on input "王妘芮-20" at bounding box center [621, 115] width 161 height 19
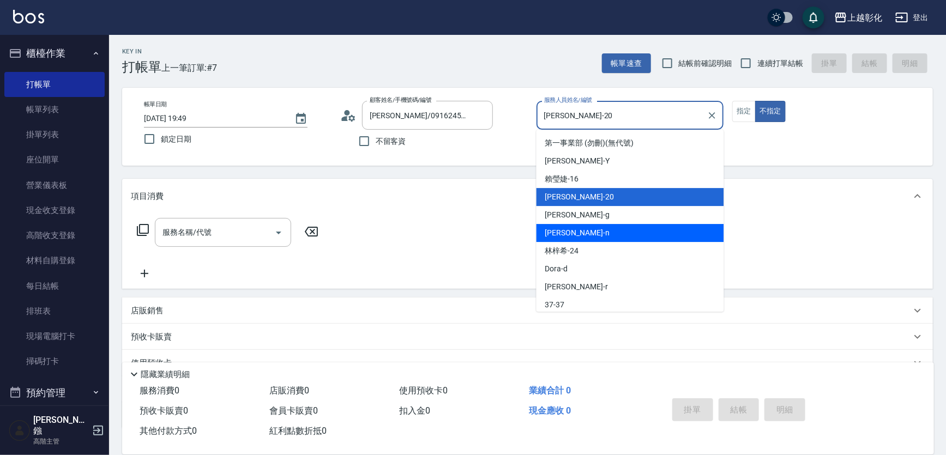
click at [564, 220] on span "[PERSON_NAME]" at bounding box center [577, 214] width 64 height 11
type input "[PERSON_NAME]"
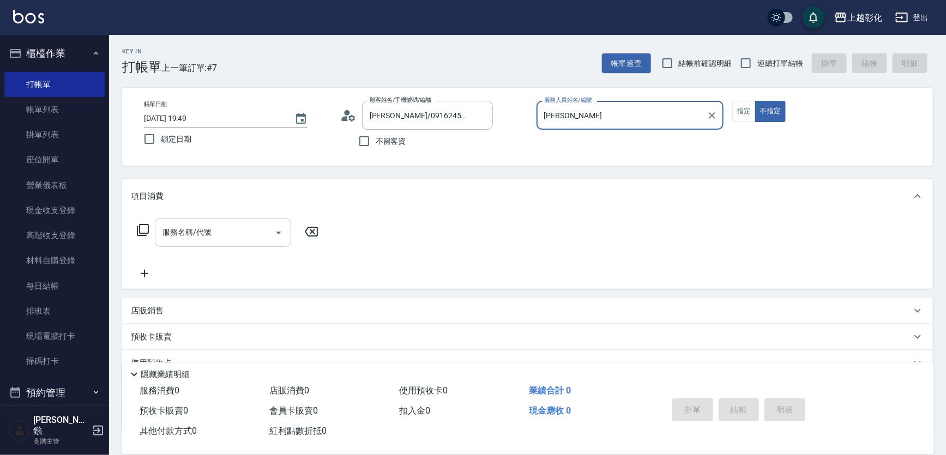
click at [225, 235] on input "服務名稱/代號" at bounding box center [215, 232] width 110 height 19
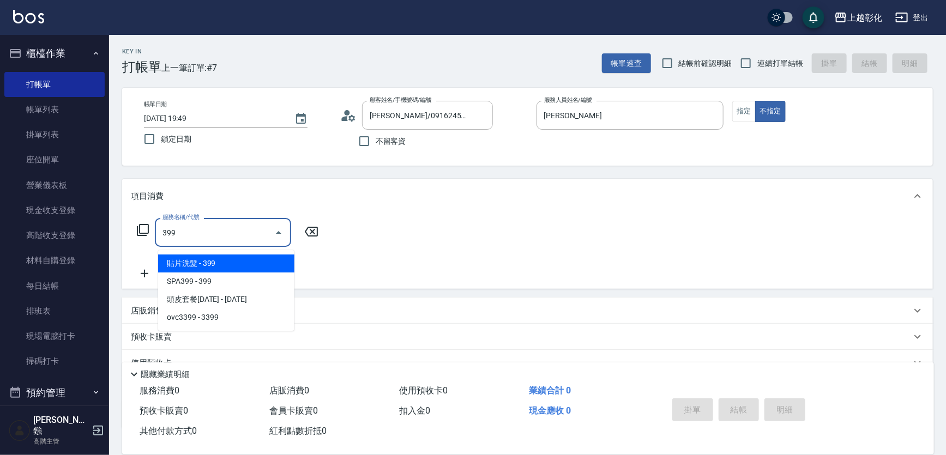
type input "貼片洗髮(399)"
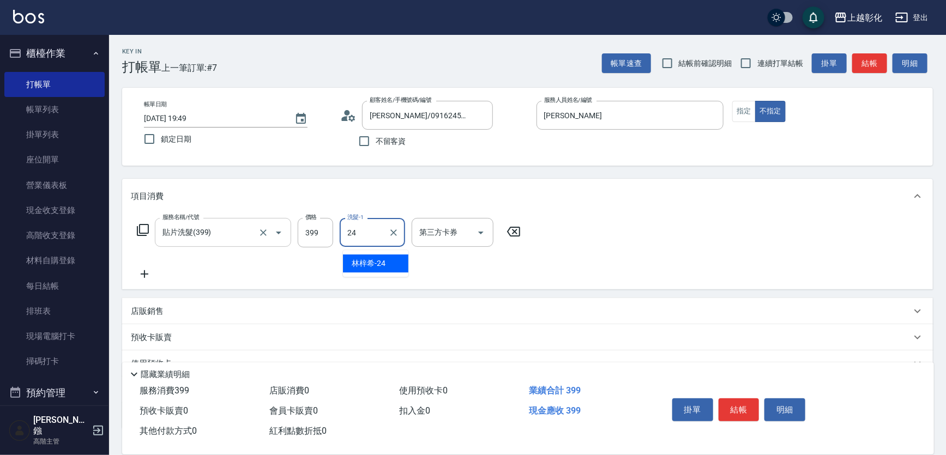
type input "林梓希-24"
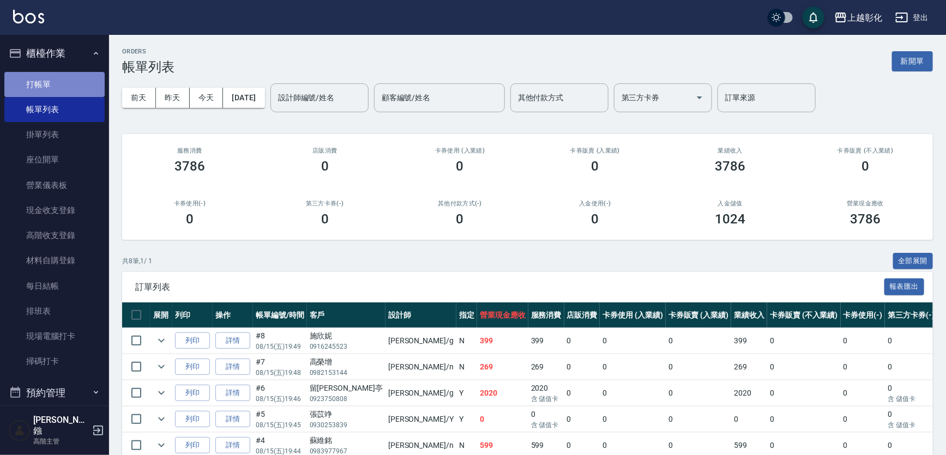
click at [58, 82] on link "打帳單" at bounding box center [54, 84] width 100 height 25
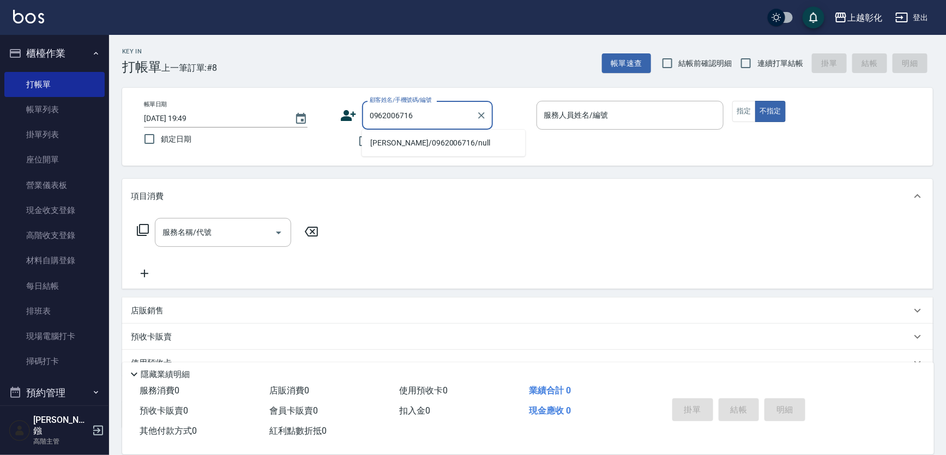
click at [422, 147] on li "賴玟蒨/0962006716/null" at bounding box center [444, 143] width 164 height 18
type input "賴玟蒨/0962006716/null"
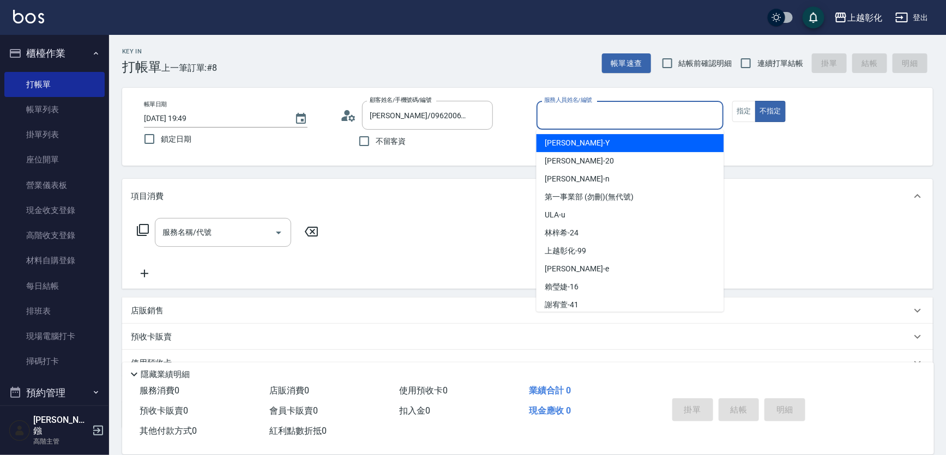
click at [578, 111] on input "服務人員姓名/編號" at bounding box center [630, 115] width 178 height 19
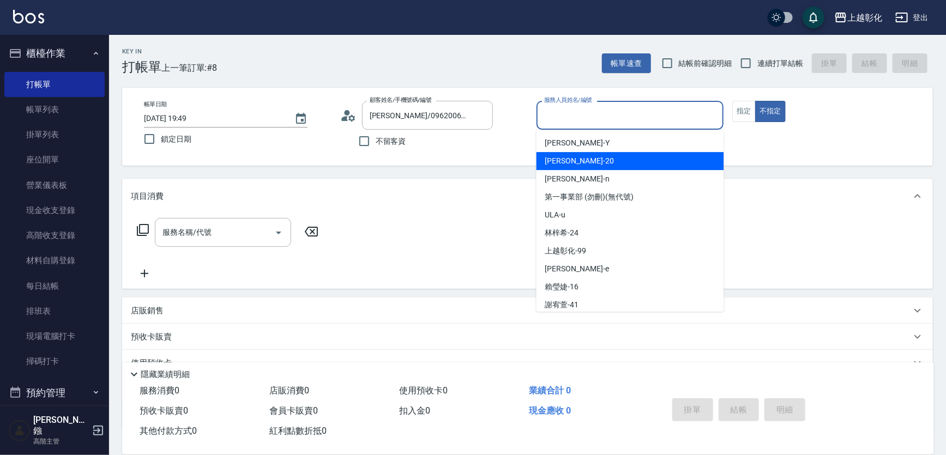
click at [567, 148] on span "YURI -Y" at bounding box center [577, 142] width 64 height 11
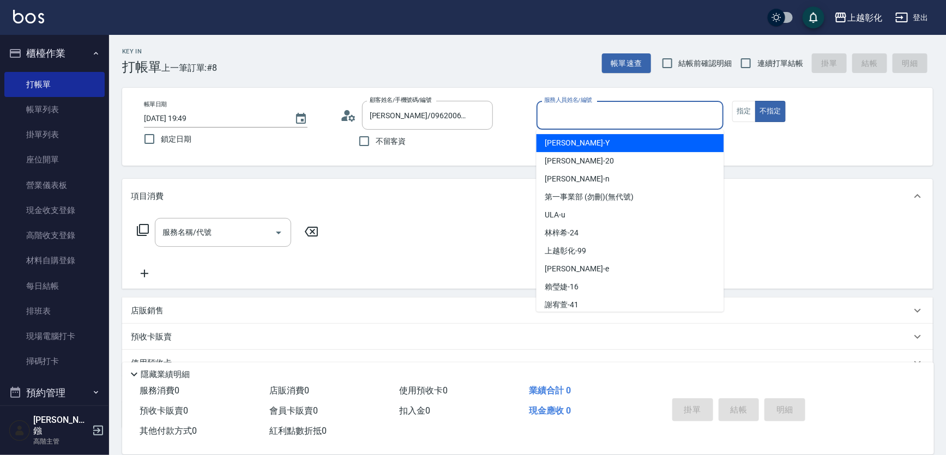
type input "YURI-Y"
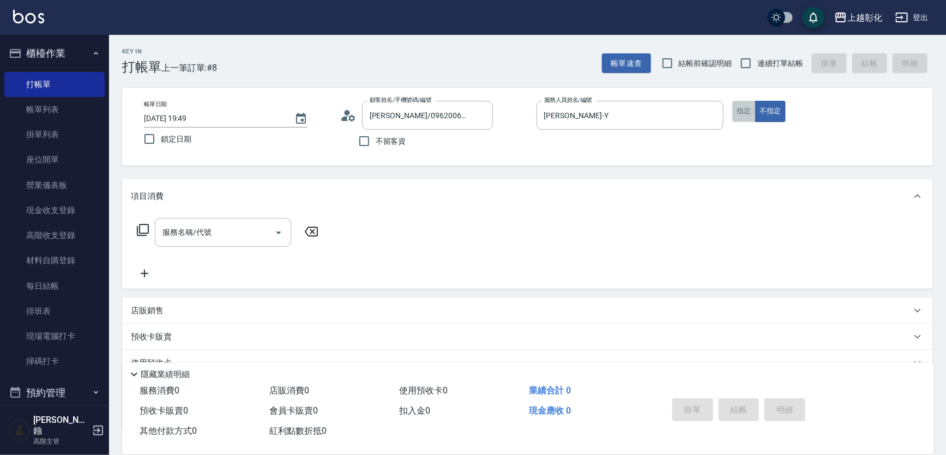
click at [751, 114] on button "指定" at bounding box center [743, 111] width 23 height 21
drag, startPoint x: 171, startPoint y: 241, endPoint x: 164, endPoint y: 245, distance: 8.5
click at [171, 242] on input "服務名稱/代號" at bounding box center [215, 232] width 110 height 19
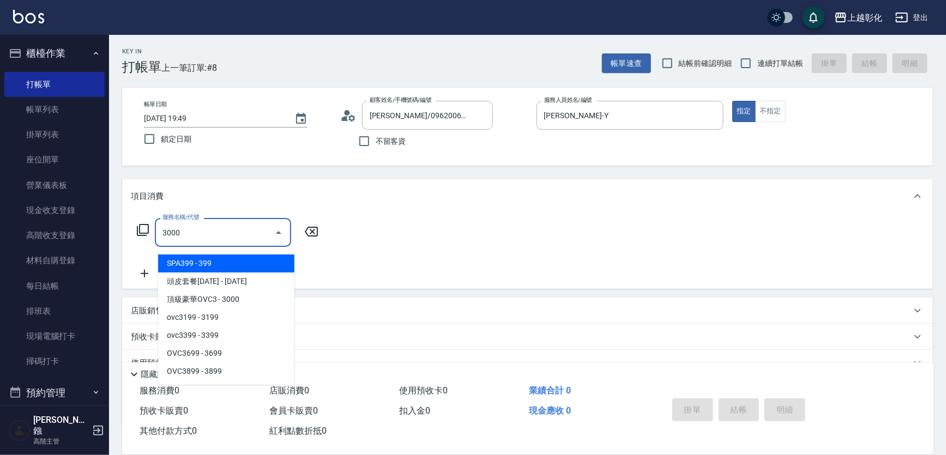
type input "頂級豪華OVC3(3000)"
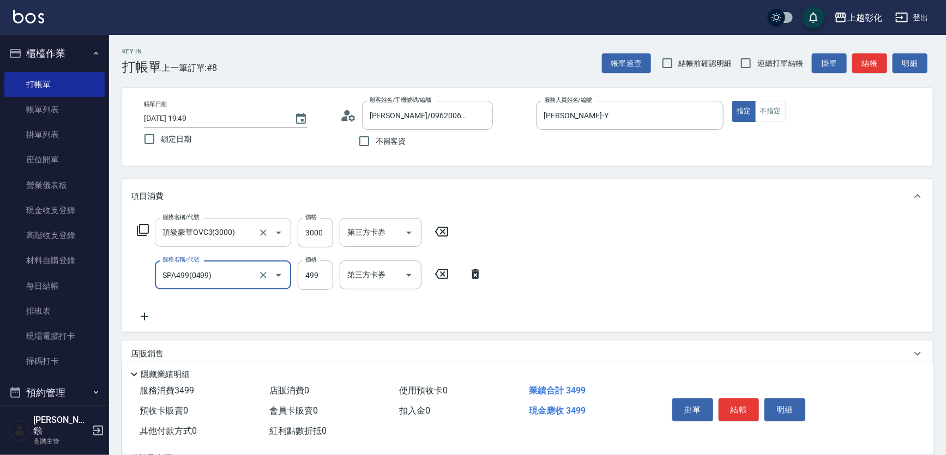
type input "SPA499(0499)"
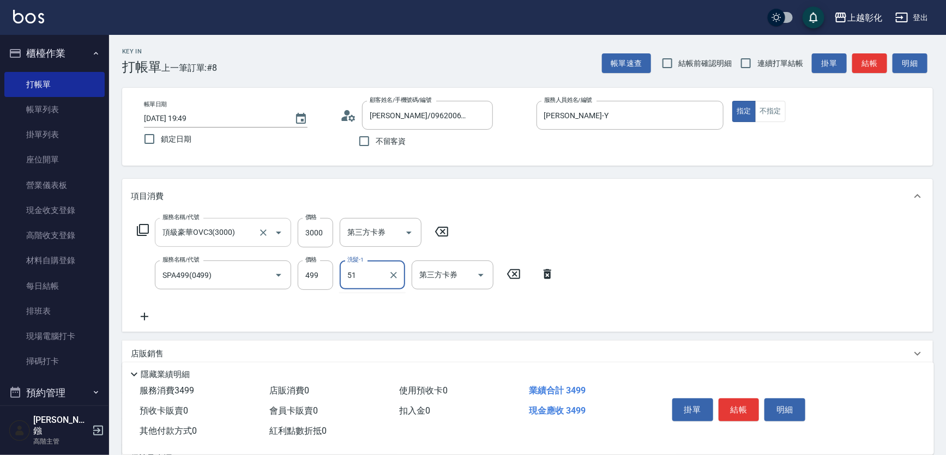
type input "5"
type input "謝宥萱-41"
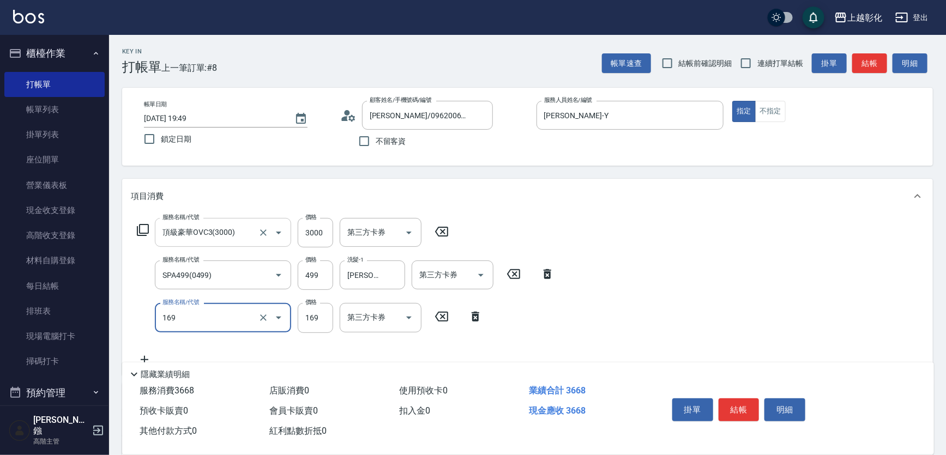
type input "剪髮(169)"
type input "100"
click at [702, 231] on div "服務名稱/代號 頂級豪華OVC3(3000) 服務名稱/代號 價格 3000 價格 第三方卡券 第三方卡券 服務名稱/代號 SPA499(0499) 服務名稱…" at bounding box center [527, 315] width 811 height 203
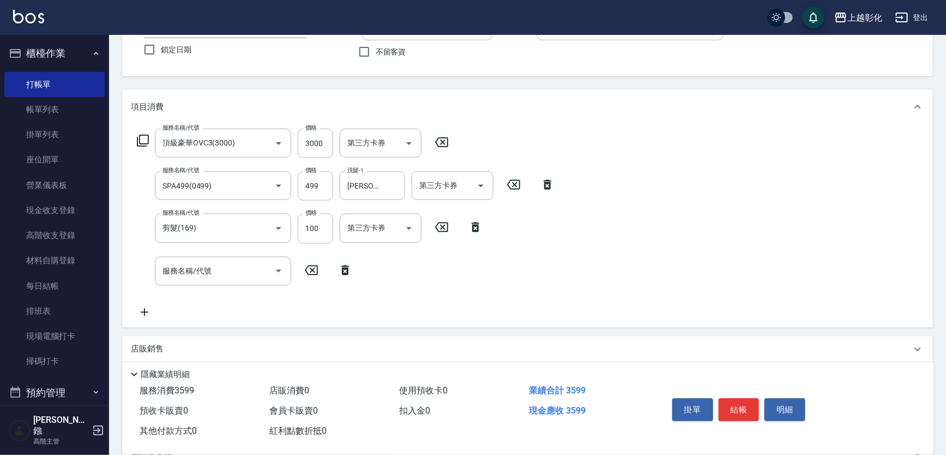
scroll to position [99, 0]
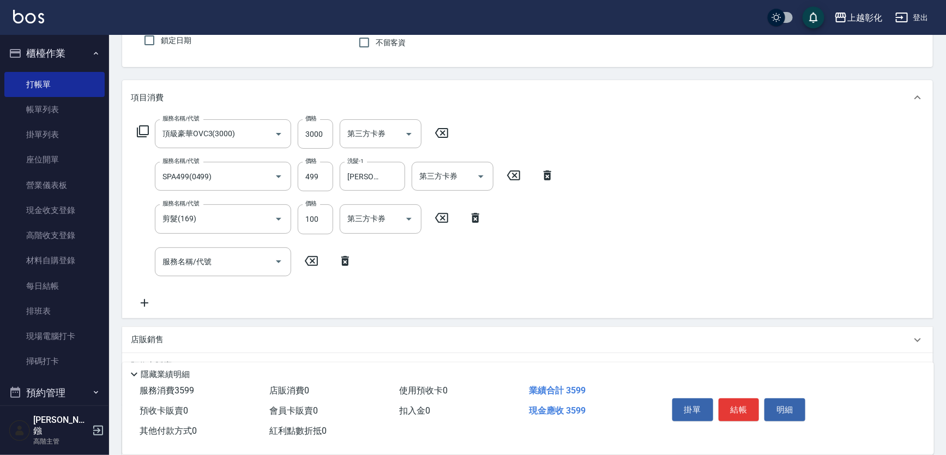
click at [199, 262] on div "服務名稱/代號 服務名稱/代號" at bounding box center [223, 262] width 136 height 29
type input "750護髮(404)"
type input "600"
click at [353, 264] on div "洗髮-1 洗髮-1" at bounding box center [372, 262] width 65 height 29
type input "謝宥萱-41"
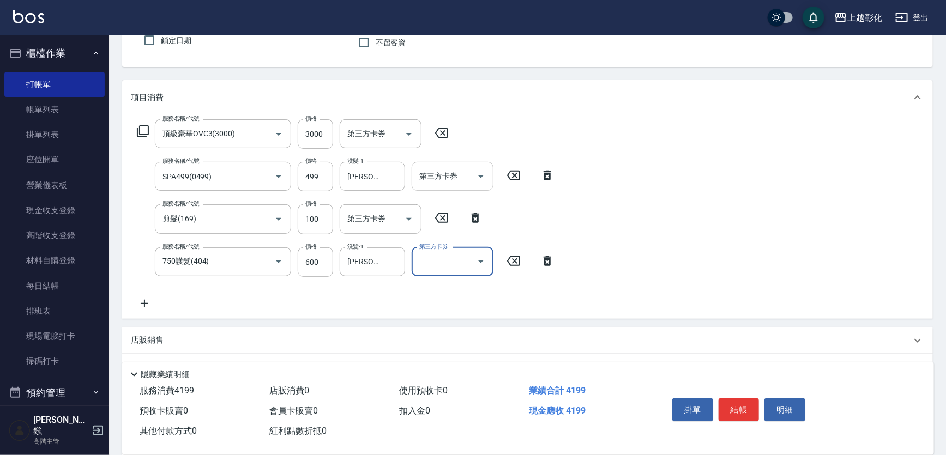
click at [457, 184] on div "第三方卡券 第三方卡券" at bounding box center [453, 176] width 82 height 29
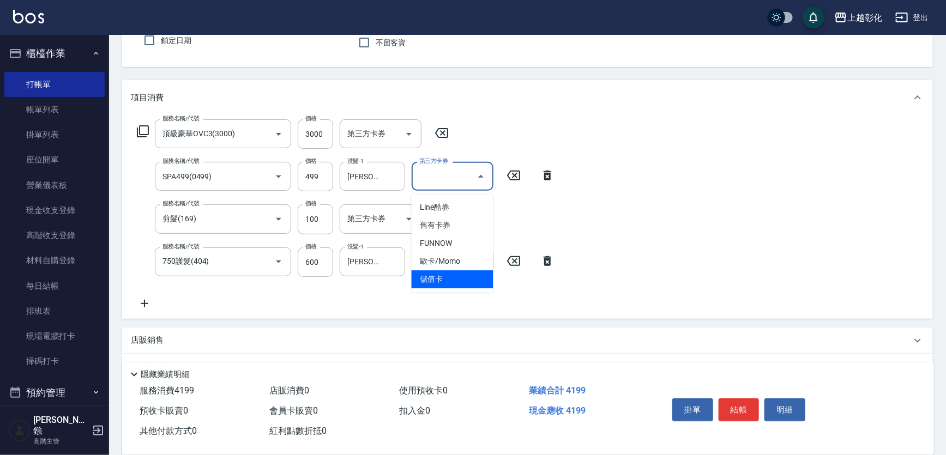
click at [438, 284] on span "儲值卡" at bounding box center [453, 279] width 82 height 18
type input "儲值卡"
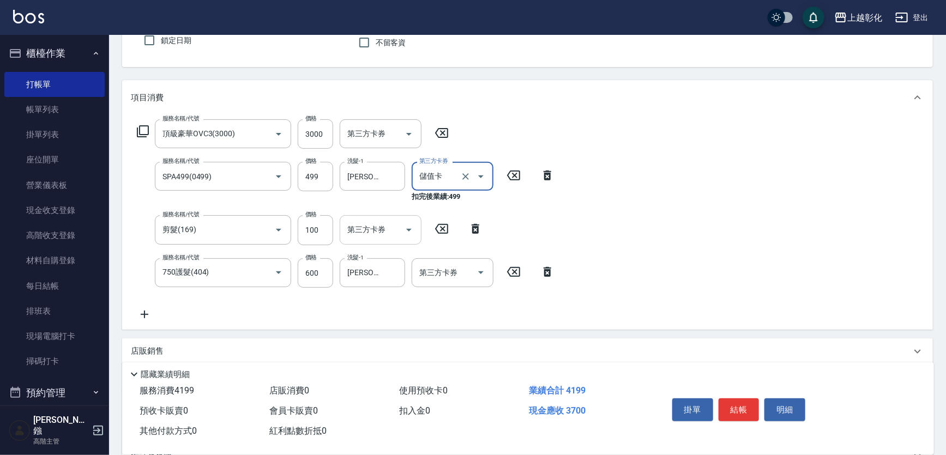
click at [366, 228] on div "第三方卡券 第三方卡券" at bounding box center [381, 229] width 82 height 29
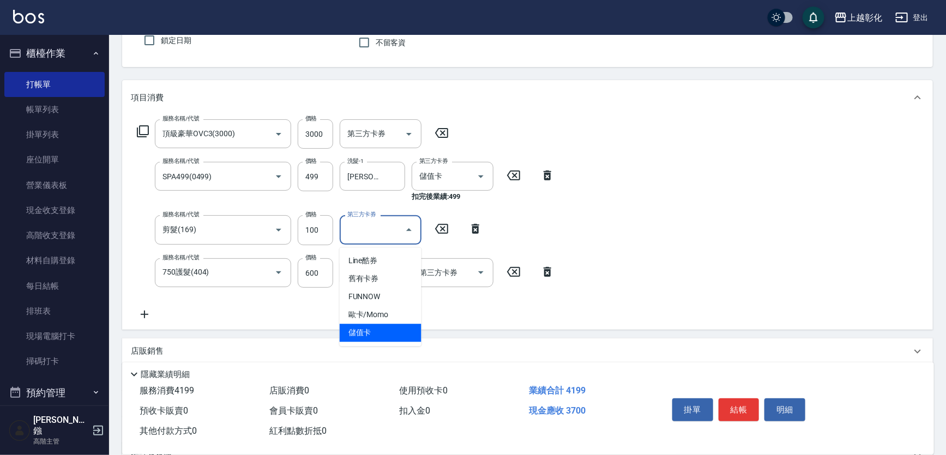
click at [371, 339] on span "儲值卡" at bounding box center [381, 333] width 82 height 18
type input "儲值卡"
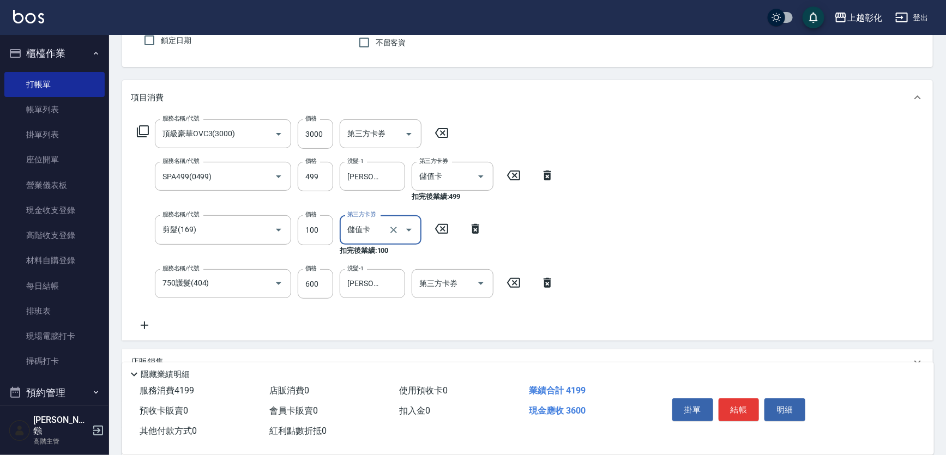
click at [441, 286] on div "第三方卡券 第三方卡券" at bounding box center [453, 283] width 82 height 29
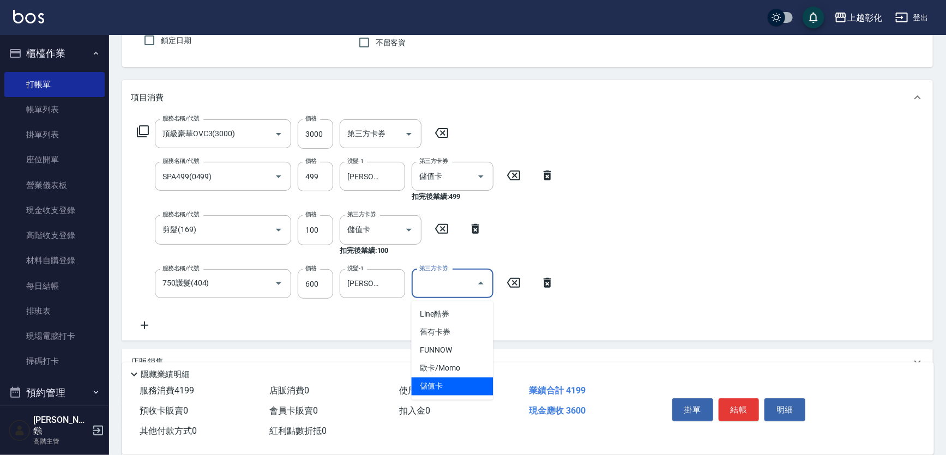
click at [426, 380] on span "儲值卡" at bounding box center [453, 387] width 82 height 18
type input "儲值卡"
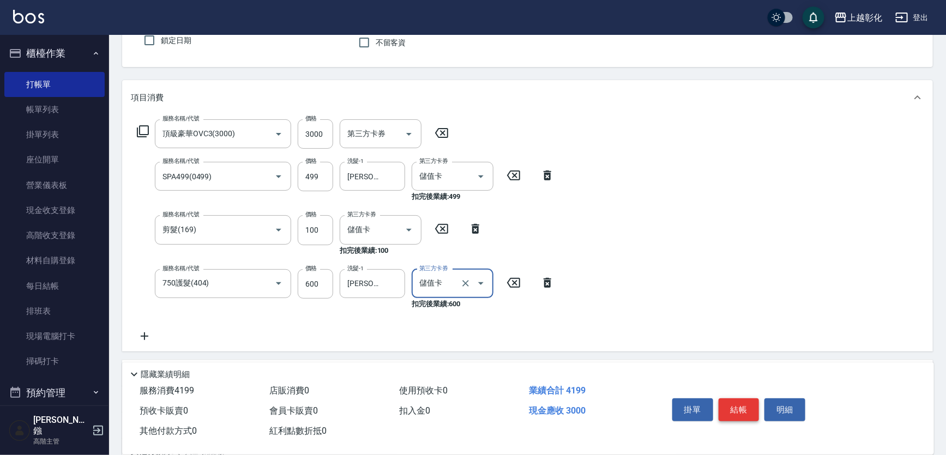
click at [758, 399] on button "結帳" at bounding box center [739, 410] width 41 height 23
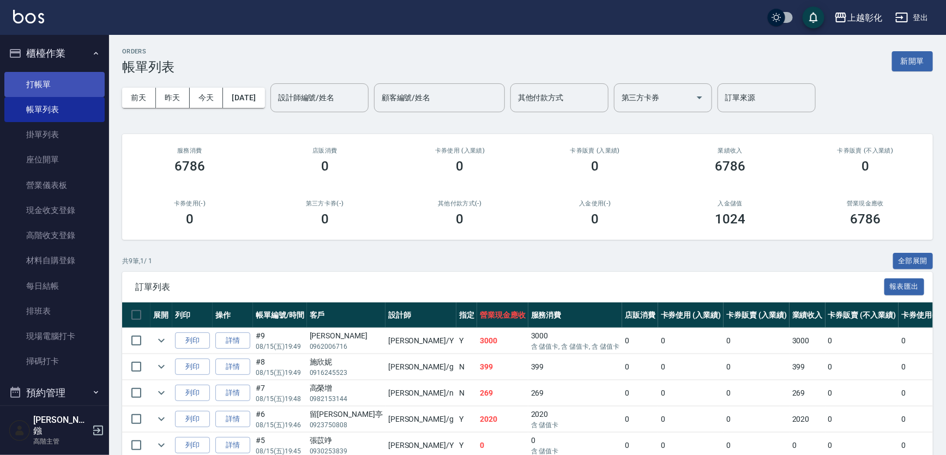
drag, startPoint x: 80, startPoint y: 87, endPoint x: 82, endPoint y: 96, distance: 8.9
click at [80, 87] on link "打帳單" at bounding box center [54, 84] width 100 height 25
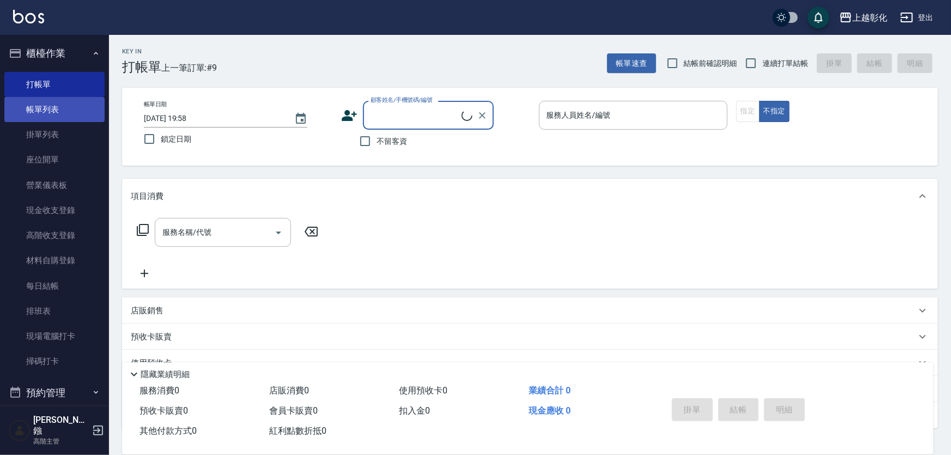
click at [49, 115] on link "帳單列表" at bounding box center [54, 109] width 100 height 25
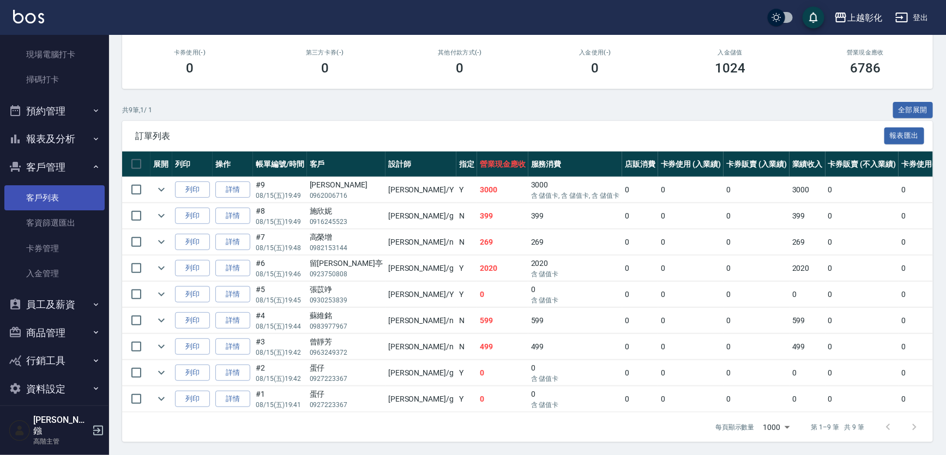
scroll to position [198, 0]
click at [78, 301] on button "員工及薪資" at bounding box center [54, 305] width 100 height 28
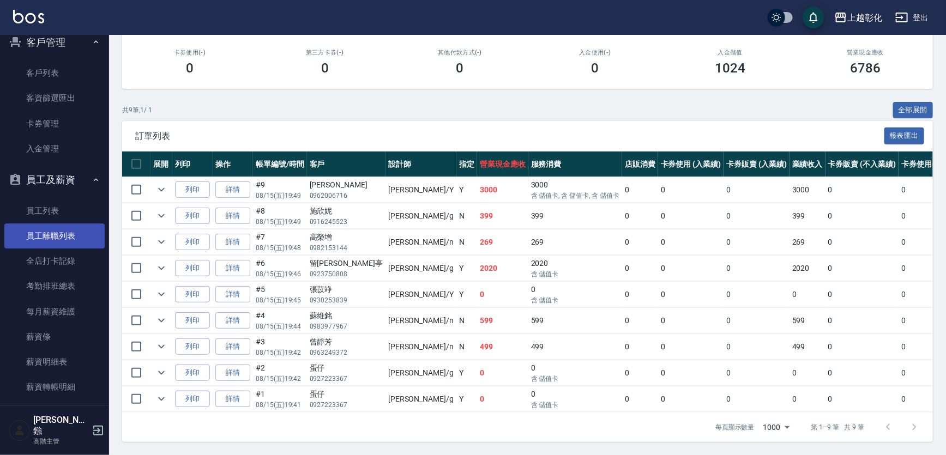
scroll to position [294, 0]
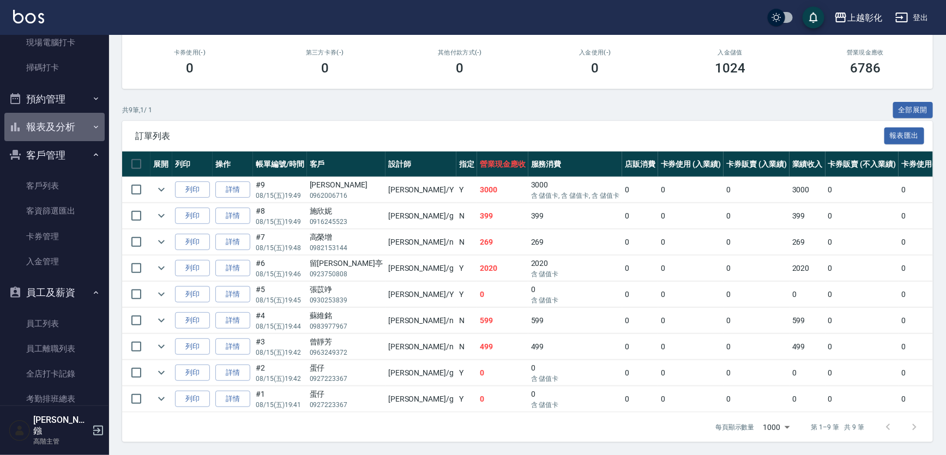
click at [74, 125] on button "報表及分析" at bounding box center [54, 127] width 100 height 28
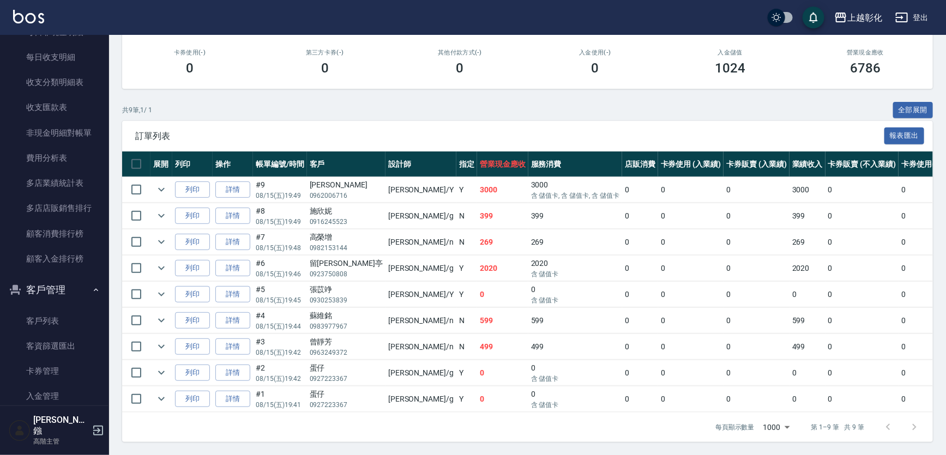
scroll to position [1235, 0]
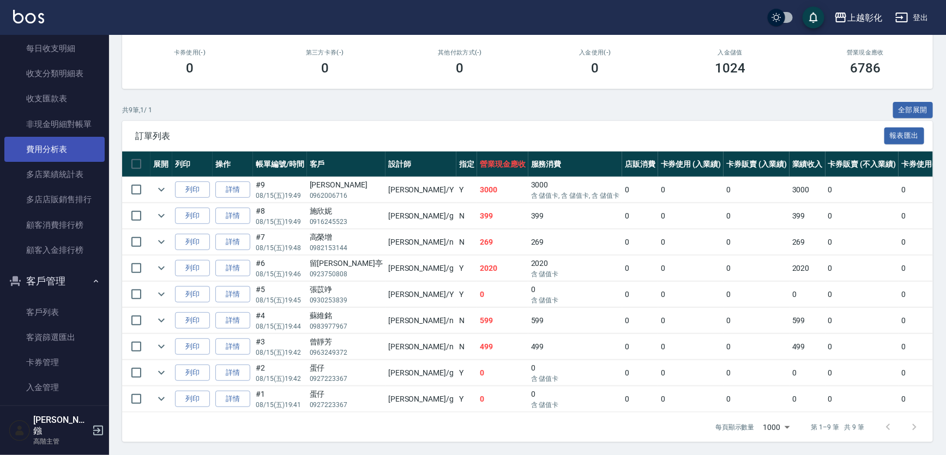
click at [59, 156] on link "費用分析表" at bounding box center [54, 149] width 100 height 25
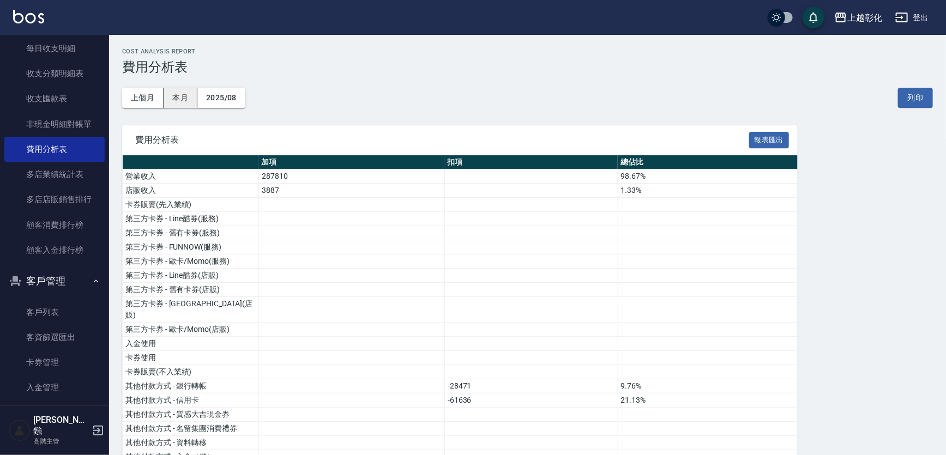
click at [180, 98] on button "本月" at bounding box center [181, 98] width 34 height 20
click at [214, 103] on button "2025/08" at bounding box center [221, 98] width 48 height 20
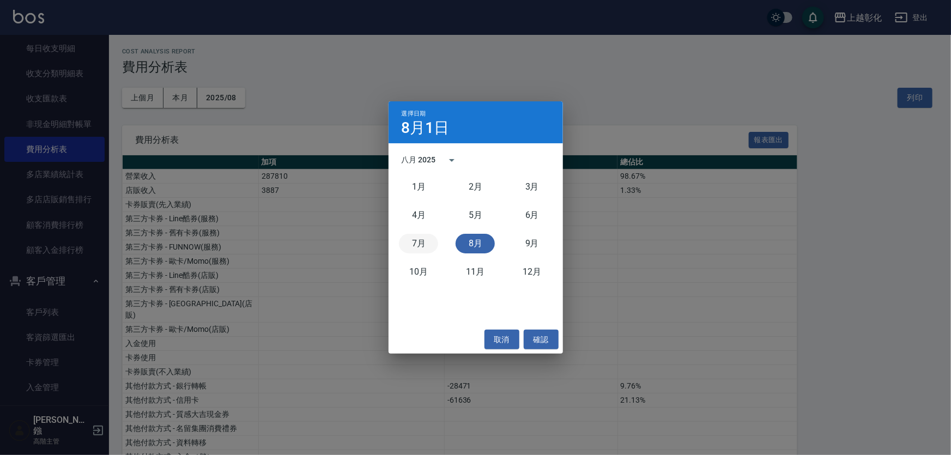
click at [420, 244] on button "7月" at bounding box center [418, 244] width 39 height 20
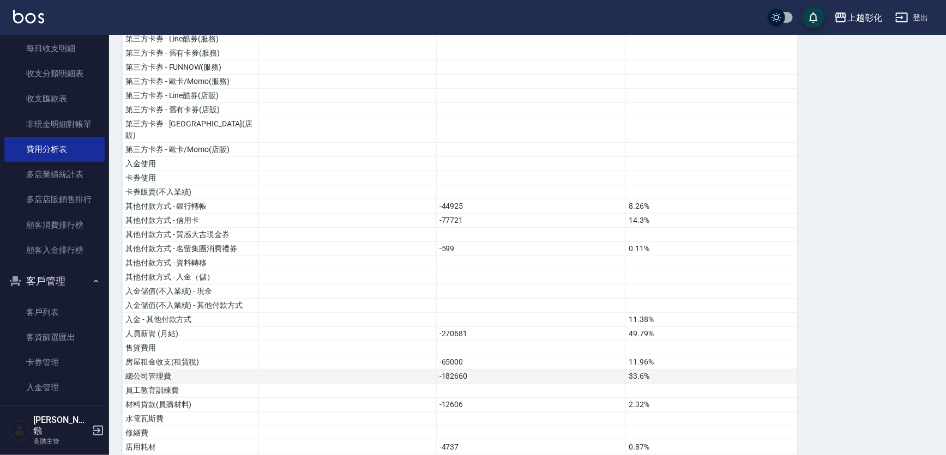
scroll to position [198, 0]
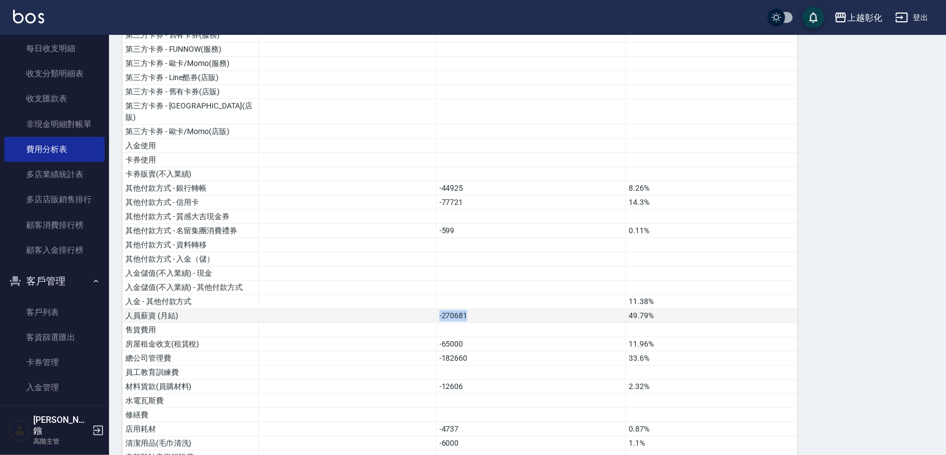
drag, startPoint x: 482, startPoint y: 305, endPoint x: 416, endPoint y: 309, distance: 66.1
click at [416, 309] on tr "人員薪資 (月結) -270681 49.79%" at bounding box center [460, 316] width 675 height 14
click at [416, 309] on td at bounding box center [348, 316] width 178 height 14
click at [436, 309] on td "-270681" at bounding box center [531, 316] width 190 height 14
drag, startPoint x: 430, startPoint y: 307, endPoint x: 496, endPoint y: 305, distance: 66.0
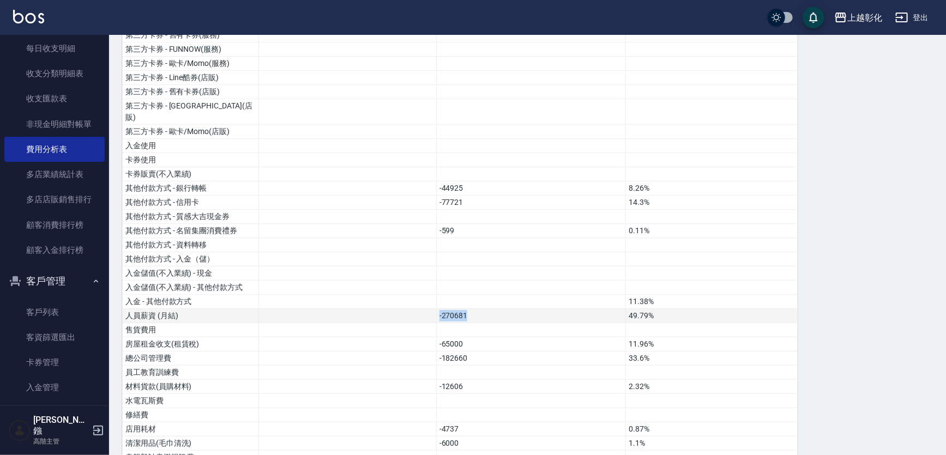
click at [496, 309] on tr "人員薪資 (月結) -270681 49.79%" at bounding box center [460, 316] width 675 height 14
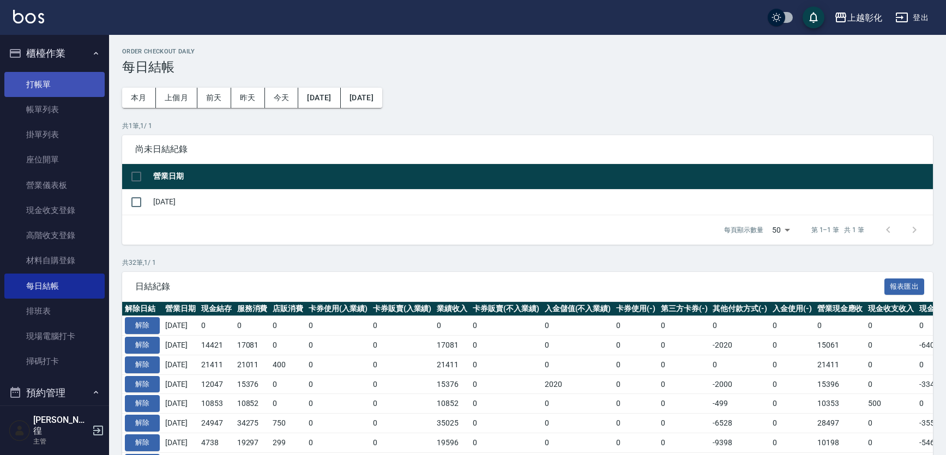
scroll to position [49, 0]
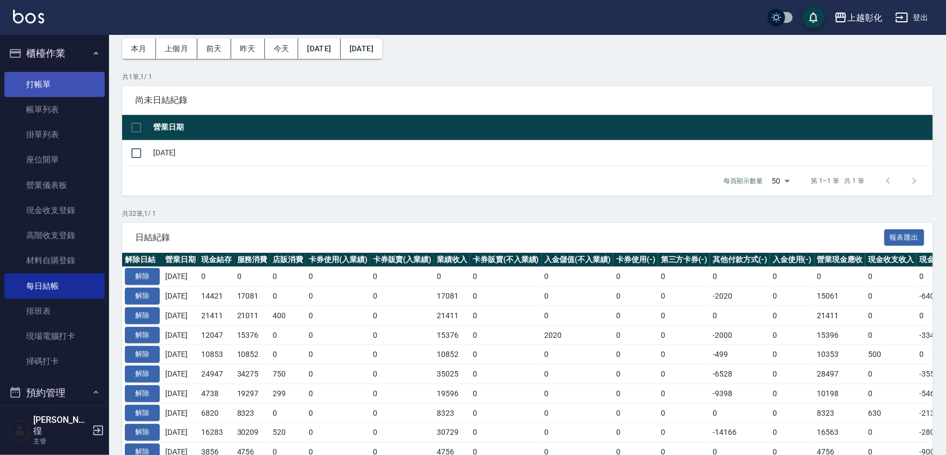
click at [71, 81] on link "打帳單" at bounding box center [54, 84] width 100 height 25
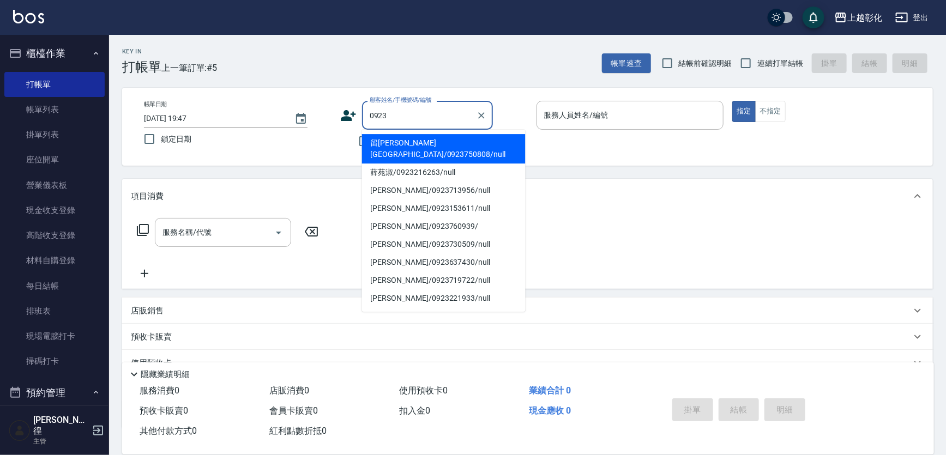
click at [419, 147] on li "留劉沂亭/0923750808/null" at bounding box center [444, 148] width 164 height 29
type input "留劉沂亭/0923750808/null"
